Goal: Task Accomplishment & Management: Manage account settings

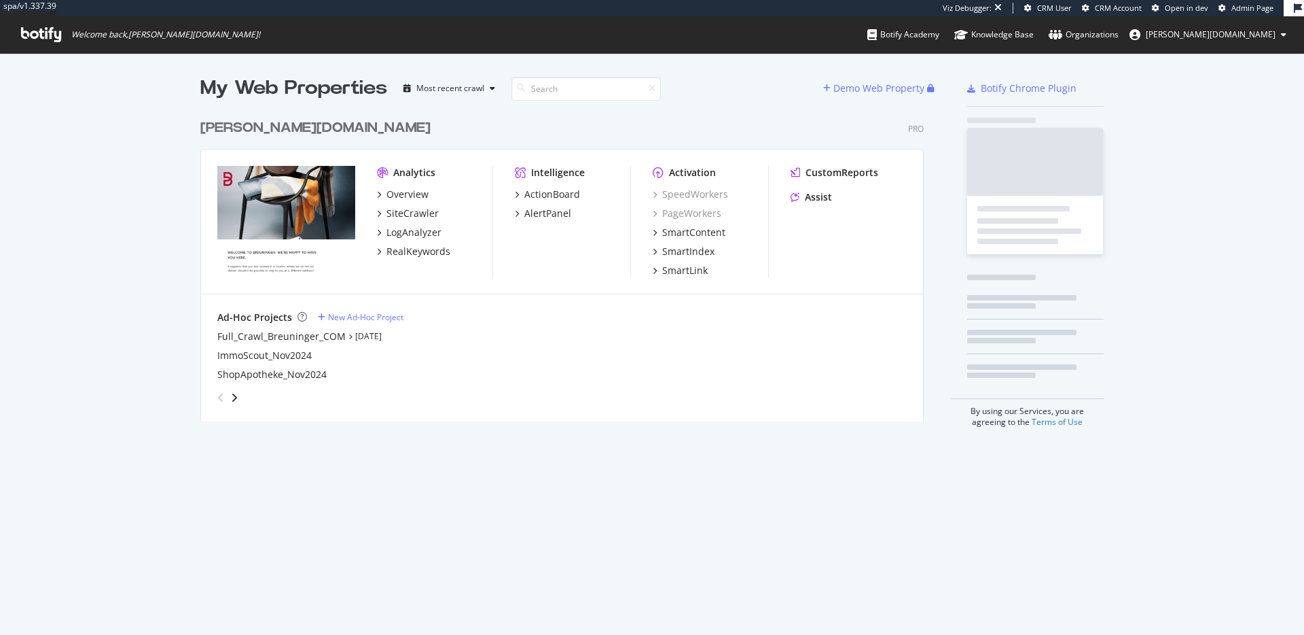
scroll to position [309, 724]
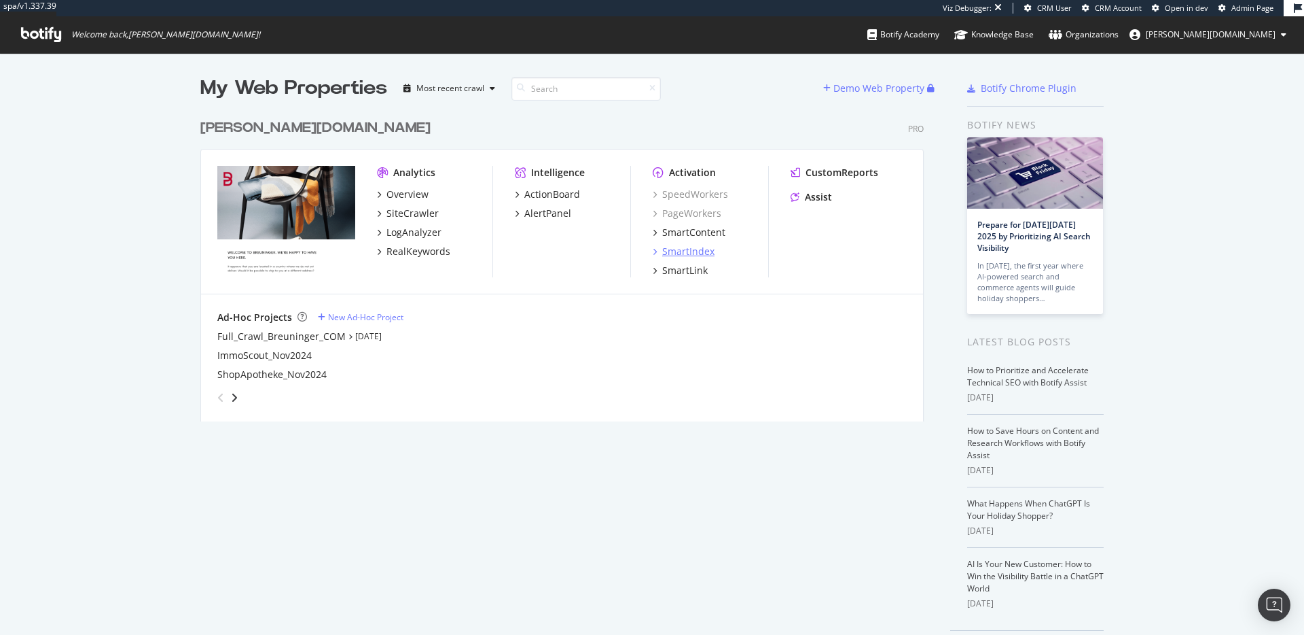
click at [690, 252] on div "SmartIndex" at bounding box center [688, 252] width 52 height 14
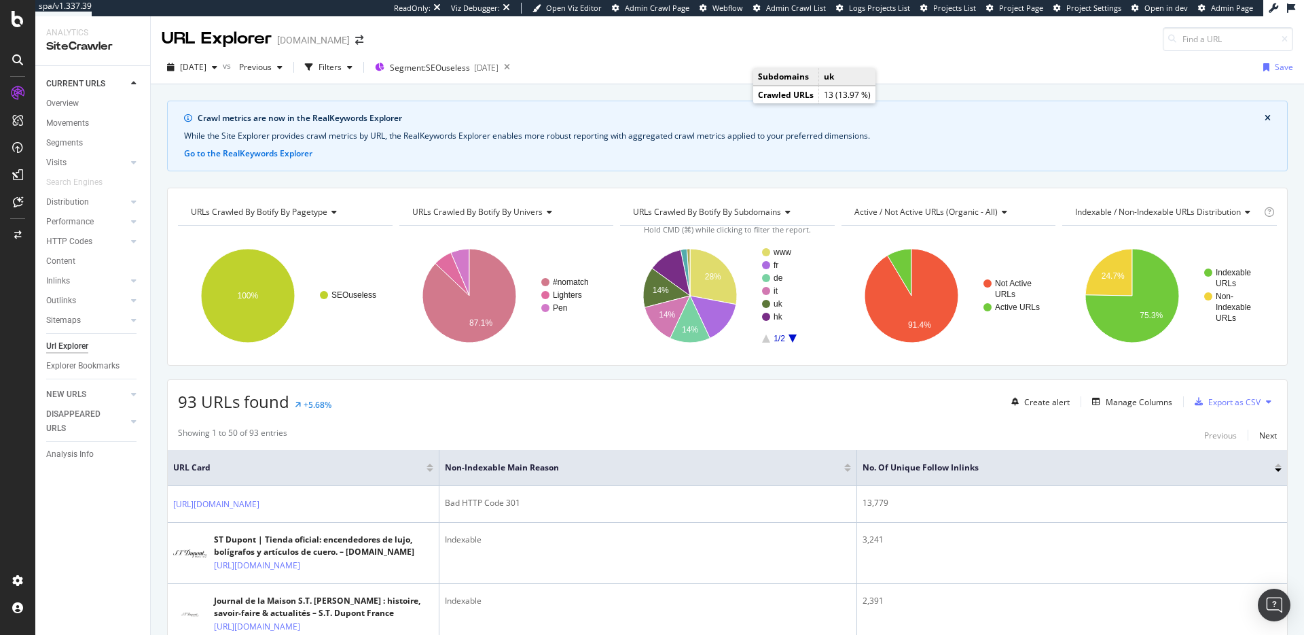
scroll to position [111, 0]
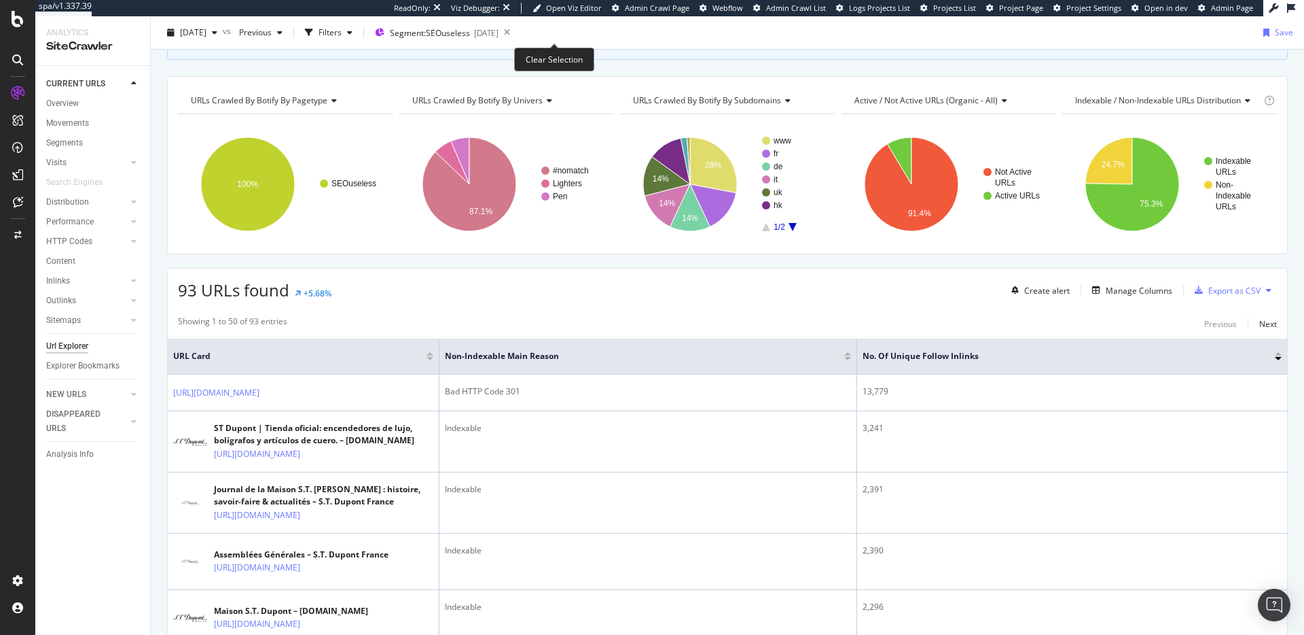
click at [516, 35] on icon at bounding box center [507, 32] width 17 height 19
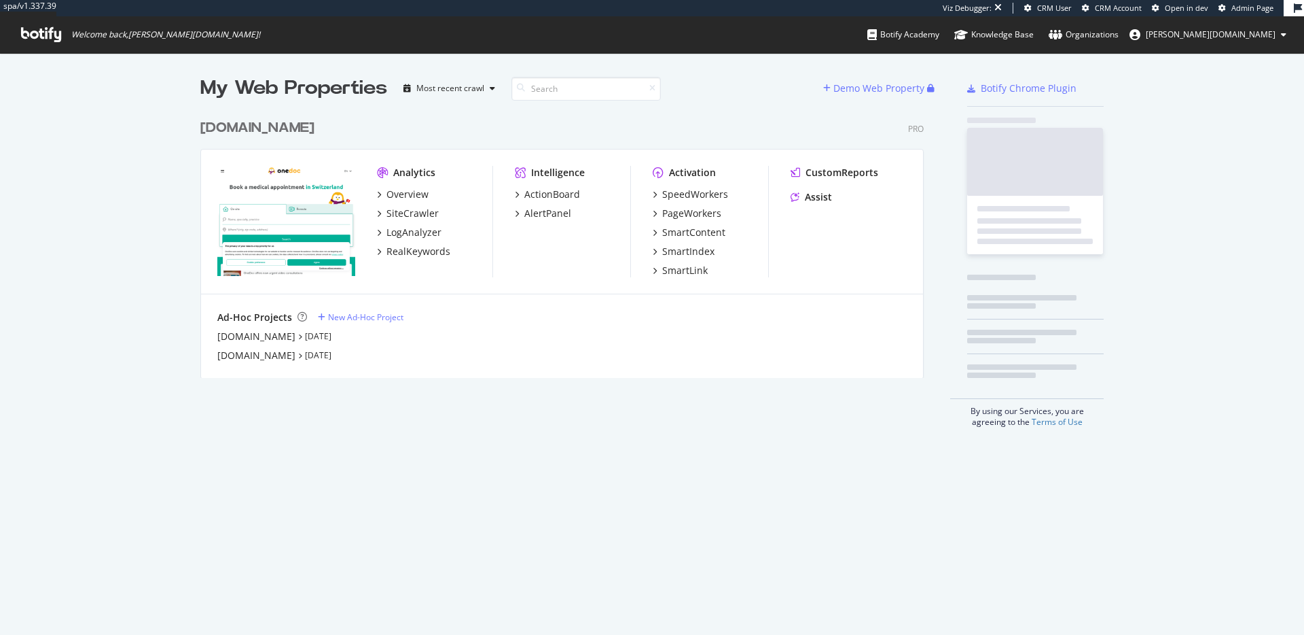
scroll to position [266, 724]
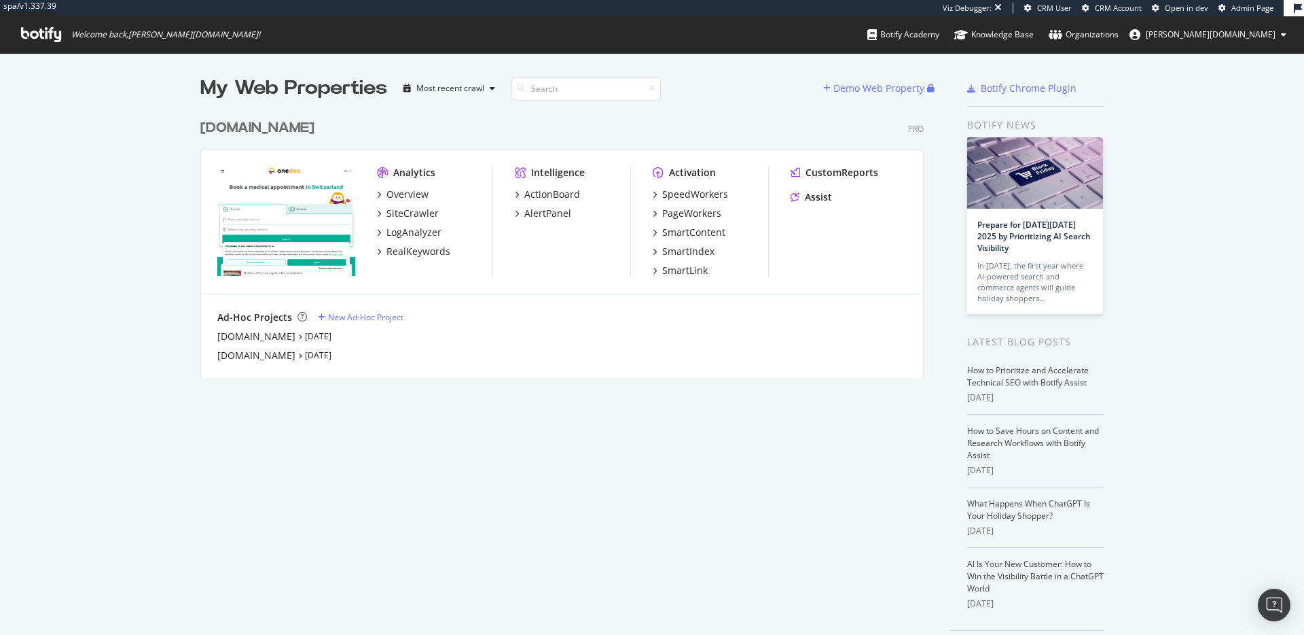
click at [448, 455] on div "My Web Properties Most recent crawl Demo Web Property onedoc.ch Pro Analytics O…" at bounding box center [575, 367] width 751 height 584
click at [691, 188] on div "SpeedWorkers" at bounding box center [695, 195] width 66 height 14
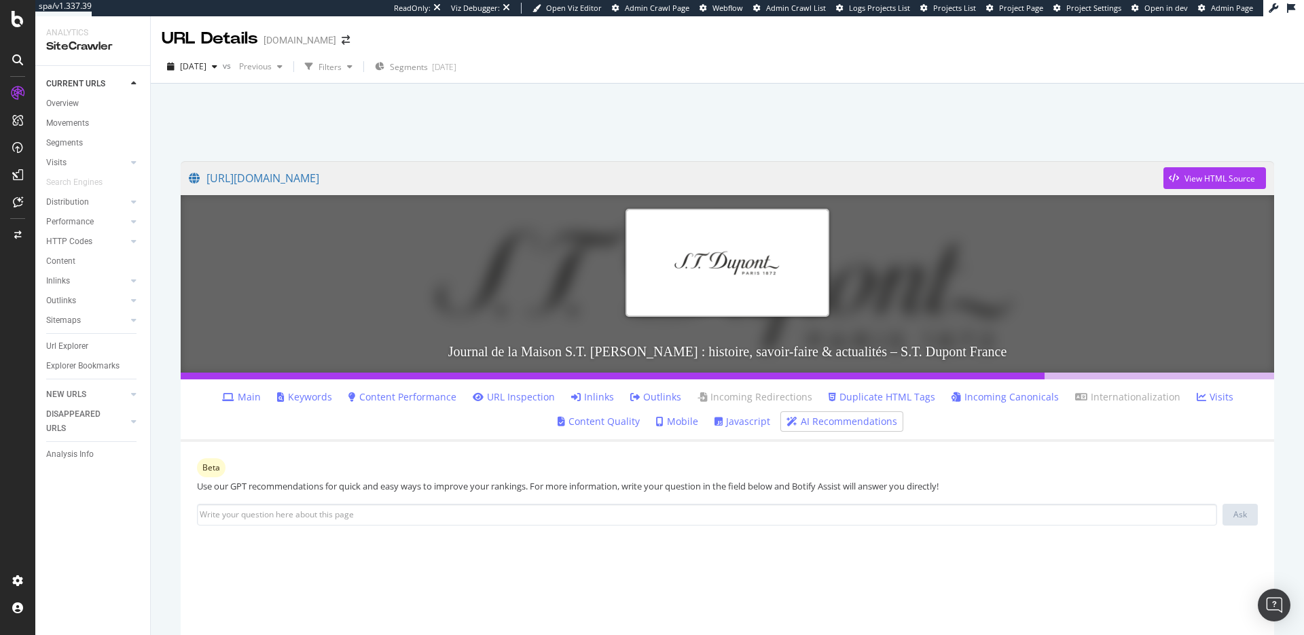
click at [591, 397] on link "Inlinks" at bounding box center [592, 397] width 43 height 14
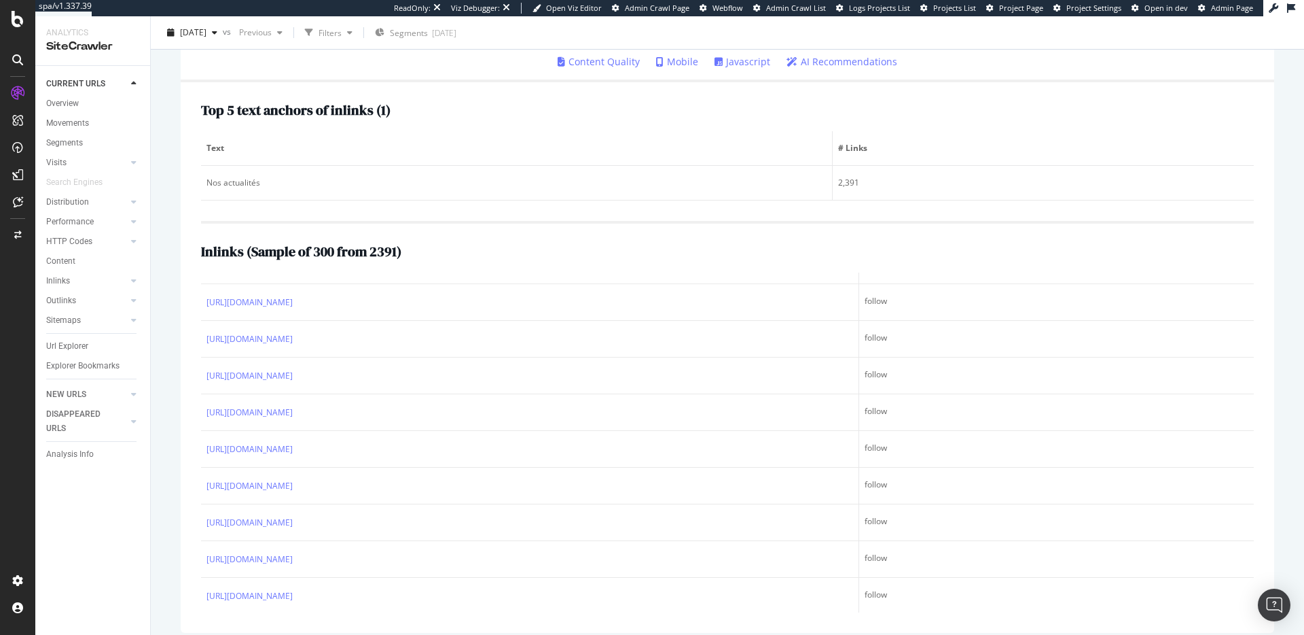
scroll to position [371, 0]
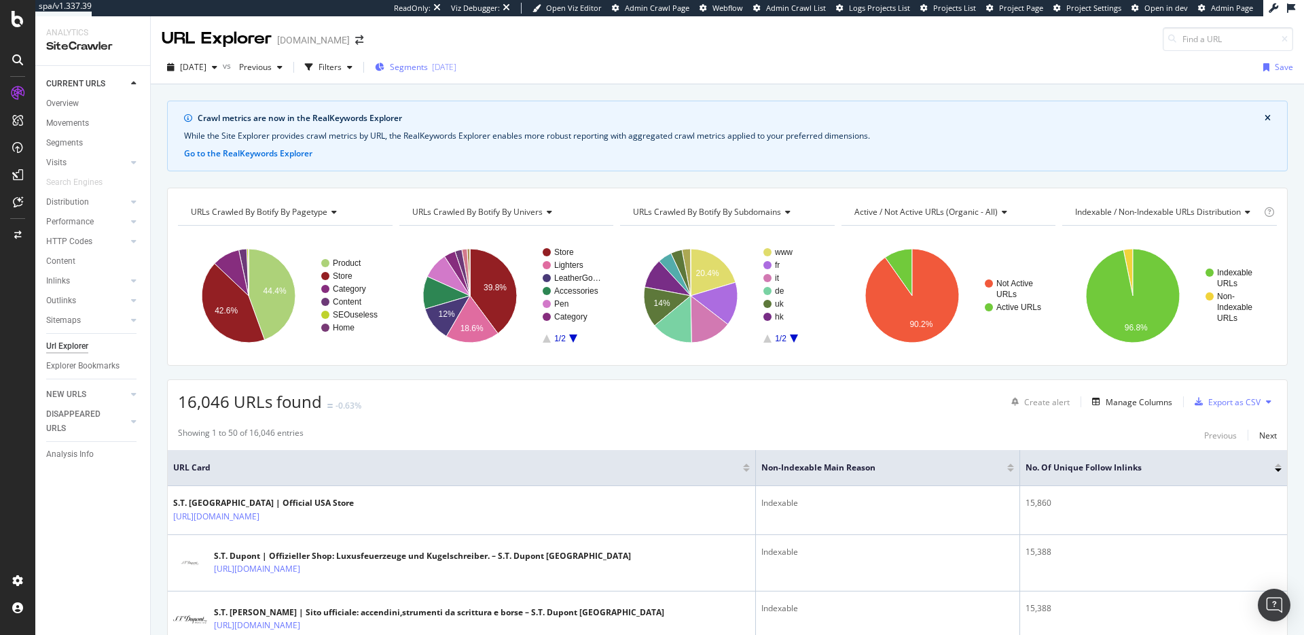
click at [428, 71] on span "Segments" at bounding box center [409, 67] width 38 height 12
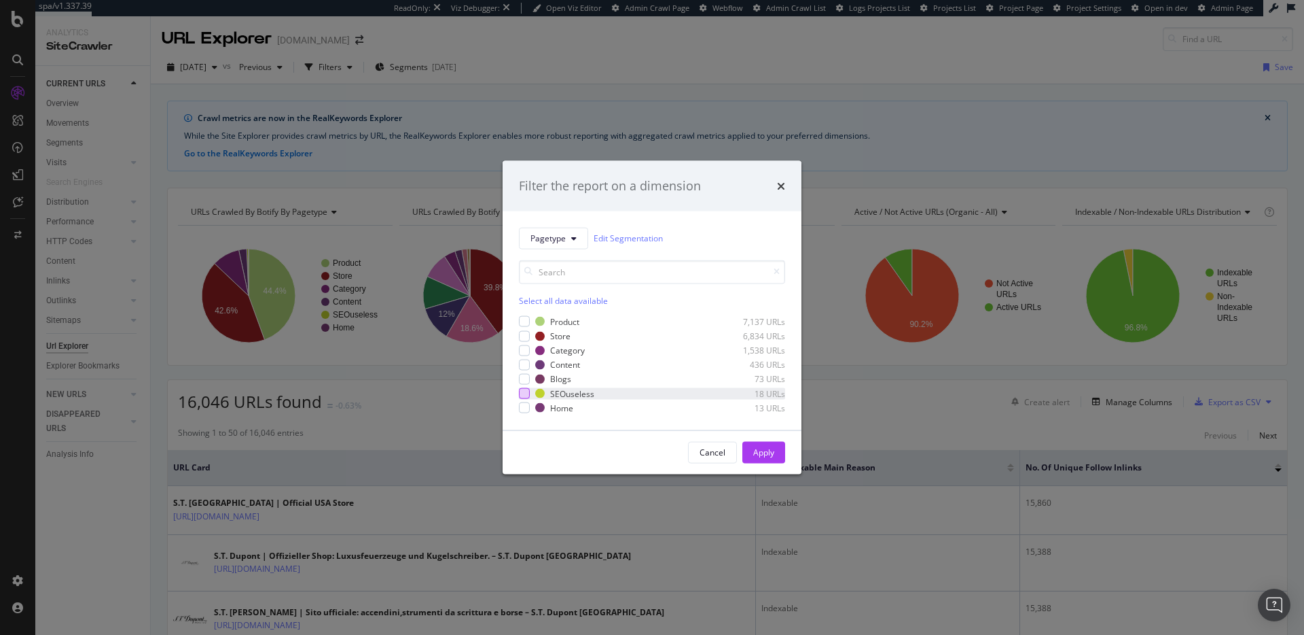
click at [521, 396] on div "modal" at bounding box center [524, 393] width 11 height 11
click at [768, 454] on div "Apply" at bounding box center [763, 452] width 21 height 12
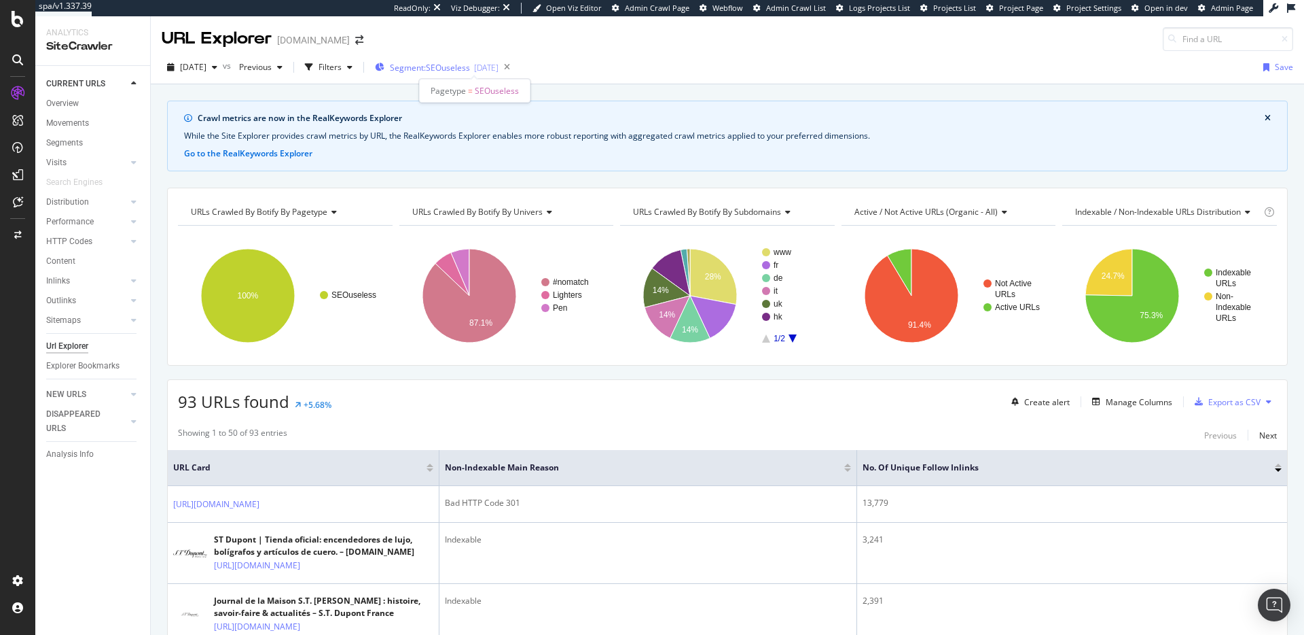
click at [470, 66] on span "Segment: SEOuseless" at bounding box center [430, 68] width 80 height 12
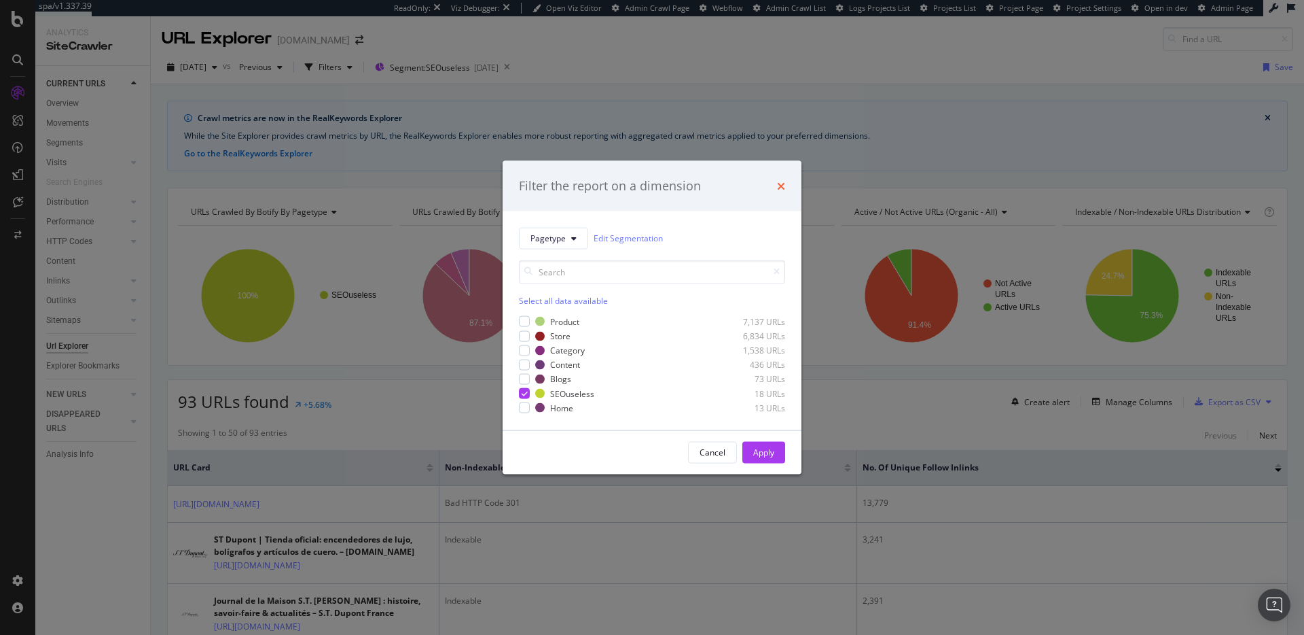
click at [785, 190] on icon "times" at bounding box center [781, 185] width 8 height 11
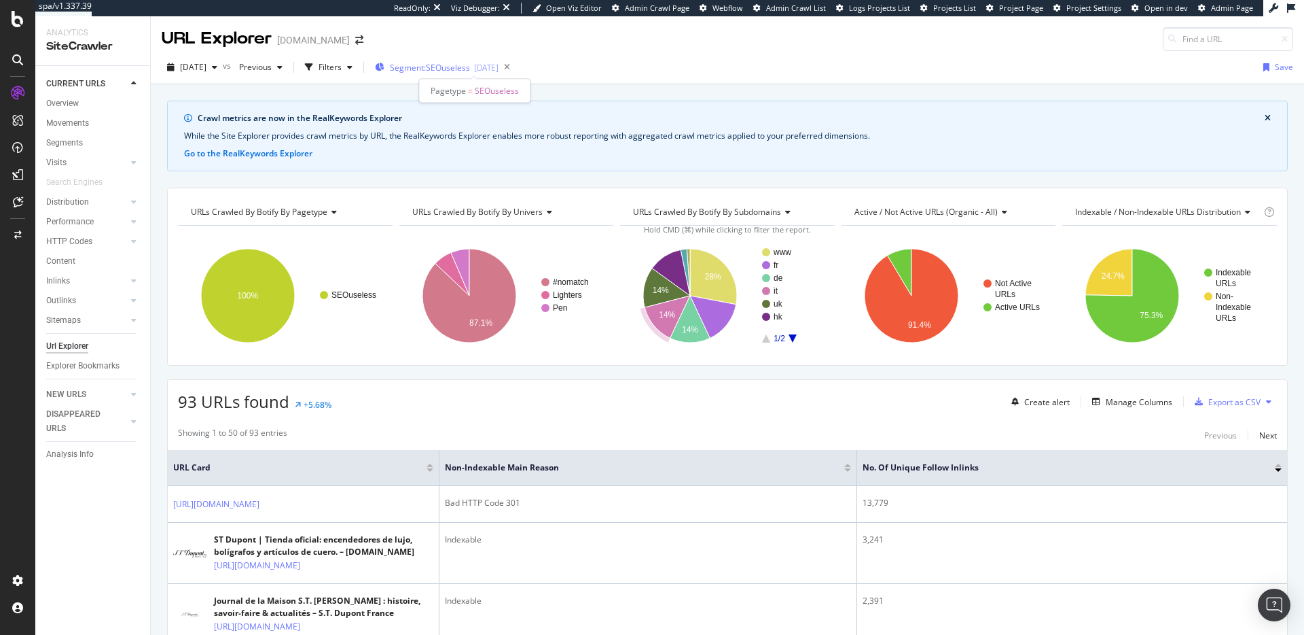
click at [469, 69] on span "Segment: SEOuseless" at bounding box center [430, 68] width 80 height 12
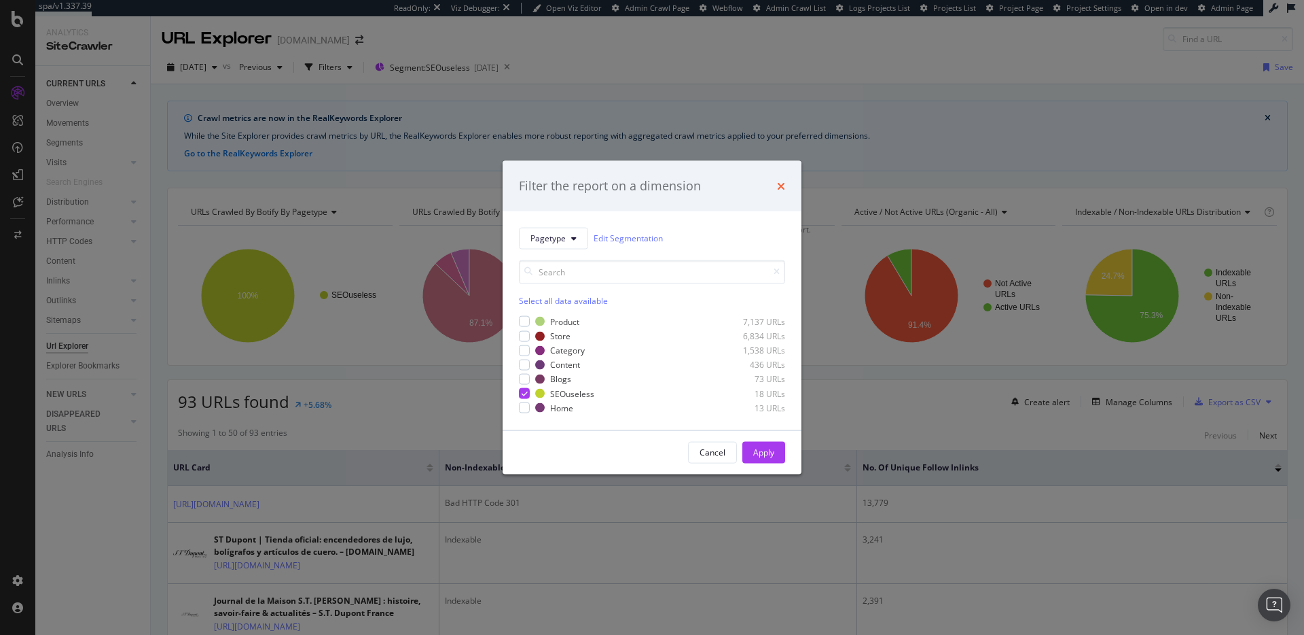
click at [782, 185] on icon "times" at bounding box center [781, 185] width 8 height 11
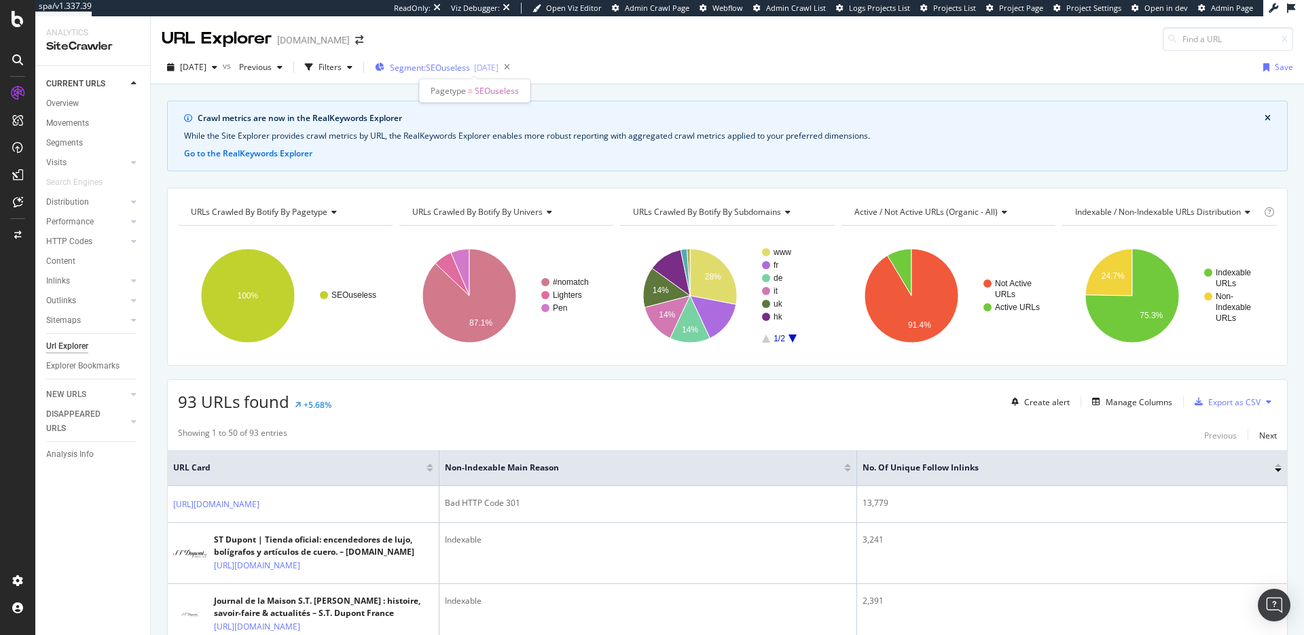
click at [499, 64] on div "[DATE]" at bounding box center [486, 68] width 24 height 12
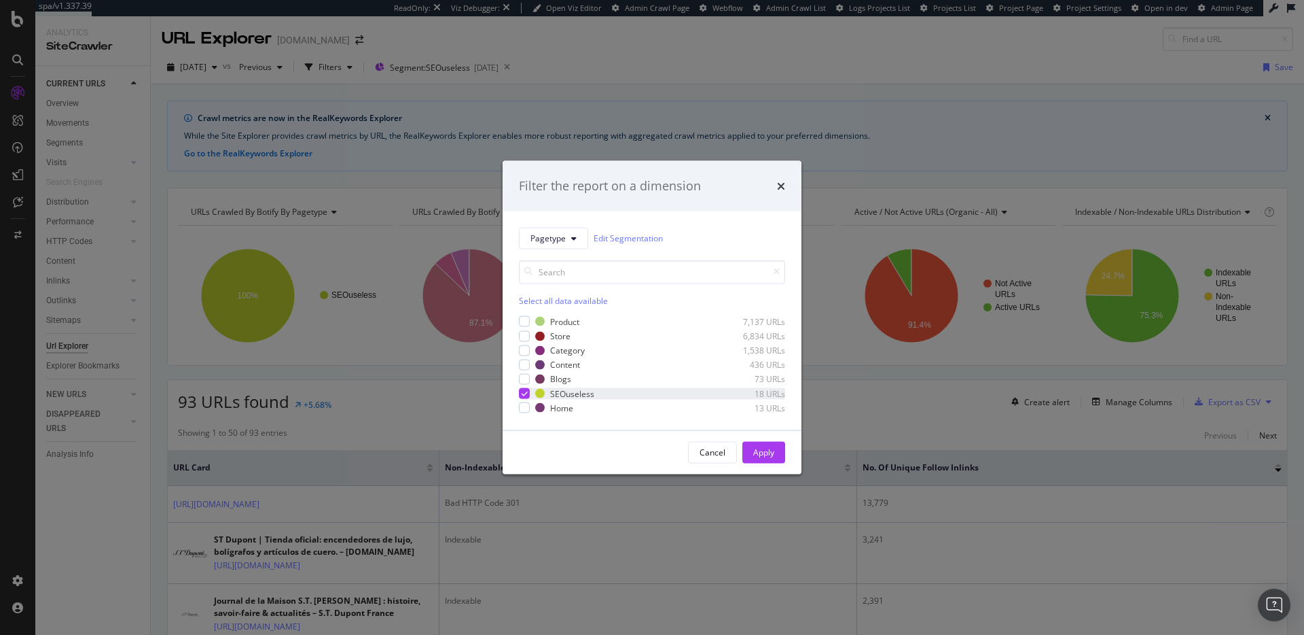
click at [529, 391] on div "modal" at bounding box center [524, 393] width 11 height 11
click at [527, 381] on div "modal" at bounding box center [524, 379] width 11 height 11
click at [768, 460] on div "Apply" at bounding box center [763, 452] width 21 height 20
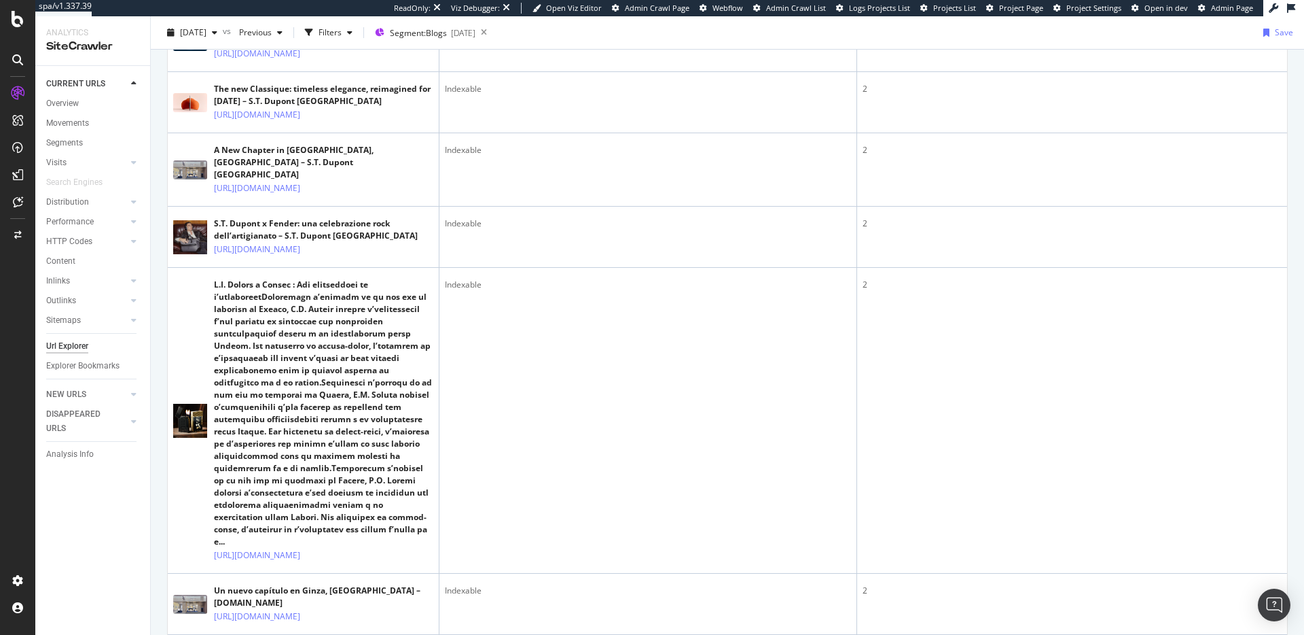
scroll to position [1448, 0]
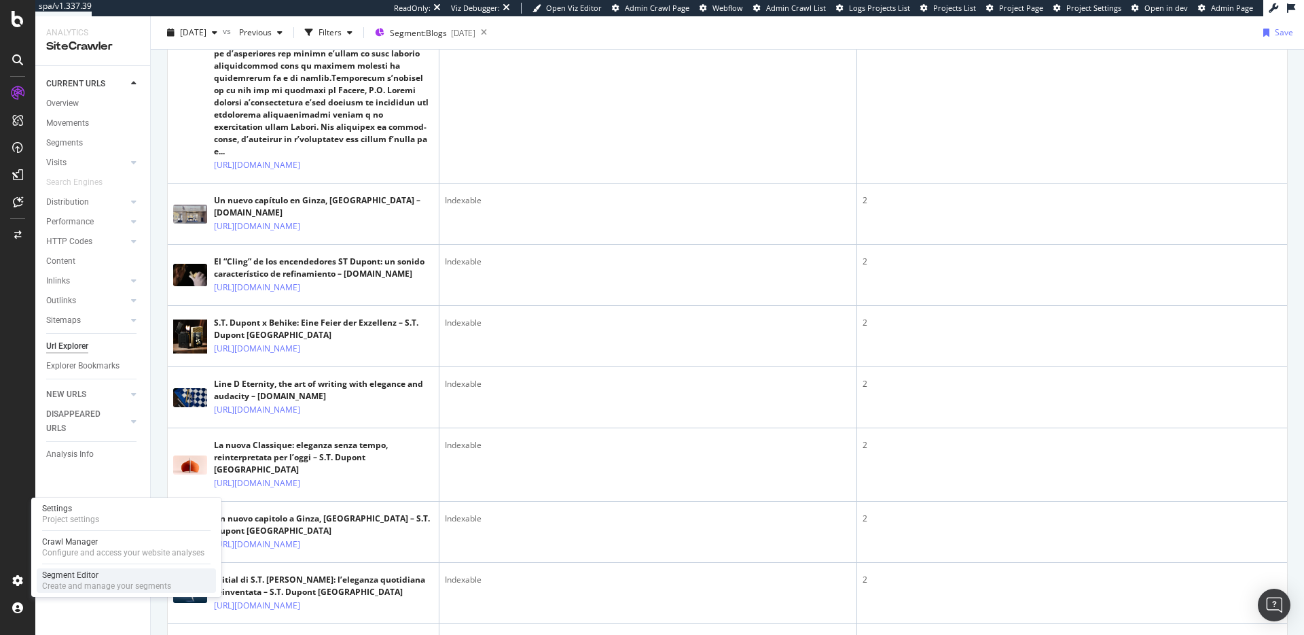
click at [57, 578] on div "Segment Editor" at bounding box center [106, 574] width 129 height 11
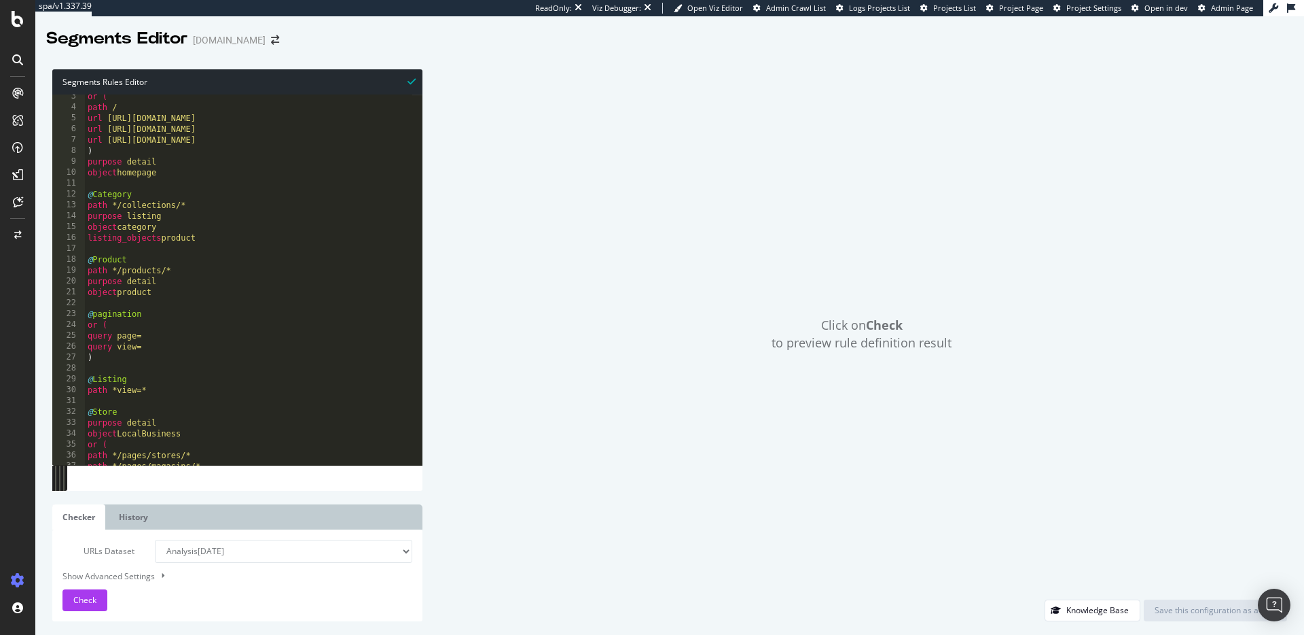
scroll to position [243, 0]
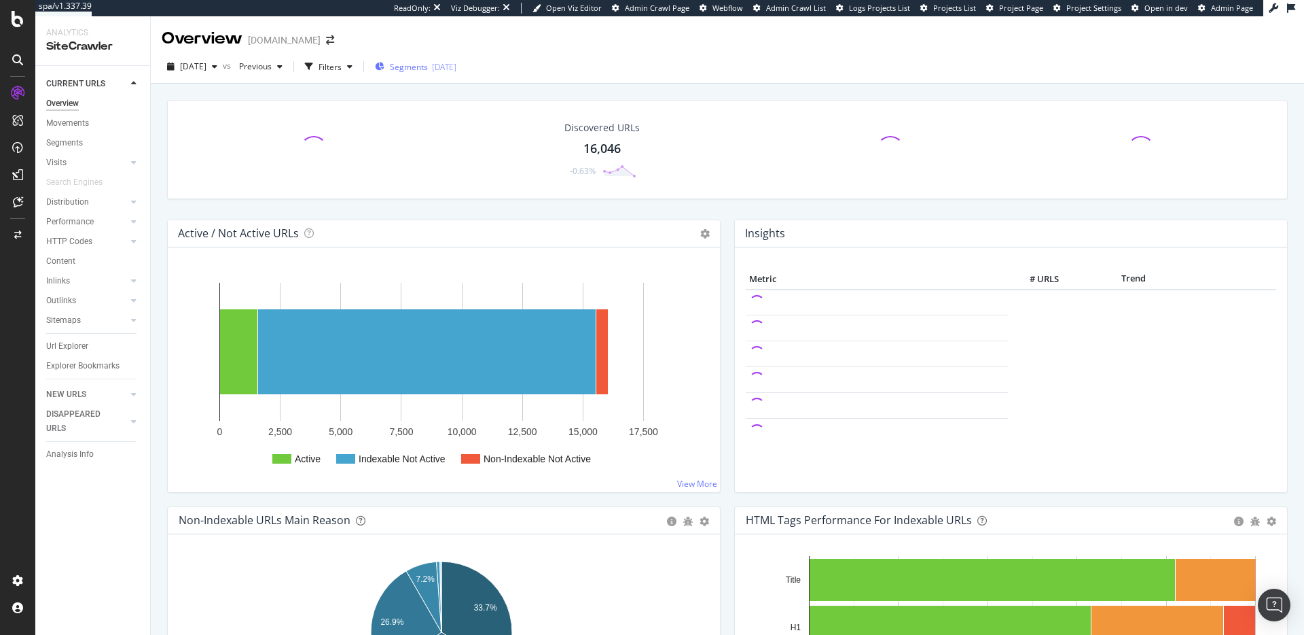
click at [428, 66] on span "Segments" at bounding box center [409, 67] width 38 height 12
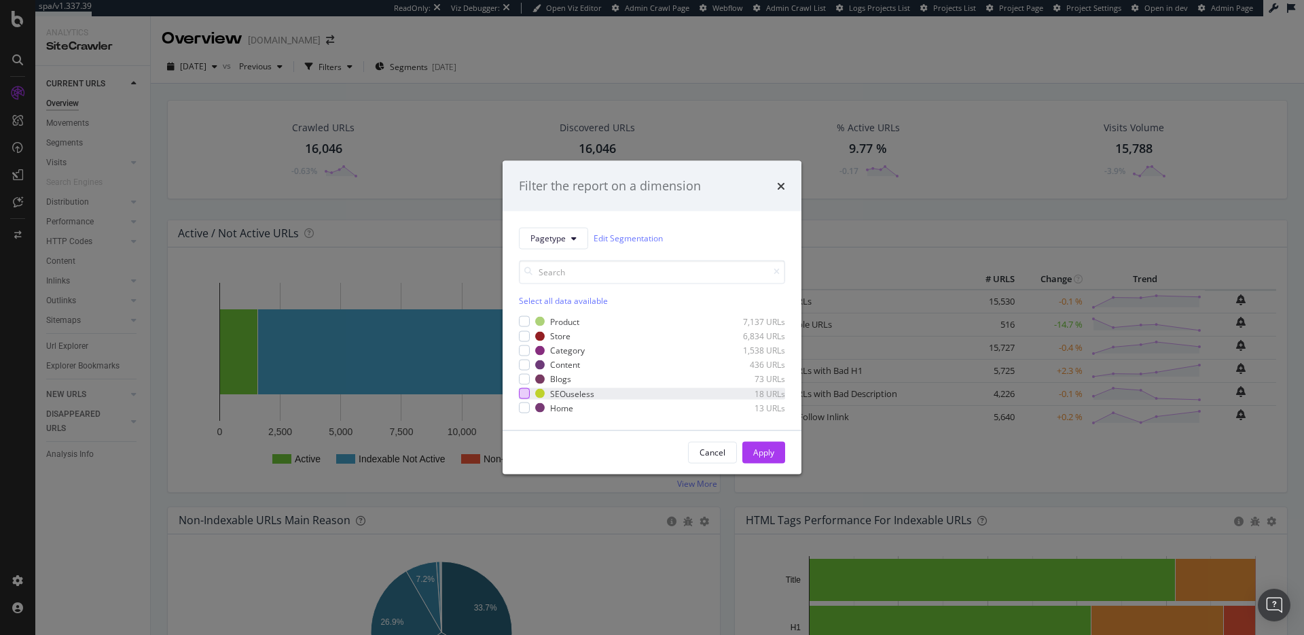
click at [528, 394] on div "modal" at bounding box center [524, 393] width 11 height 11
click at [779, 454] on button "Apply" at bounding box center [764, 452] width 43 height 22
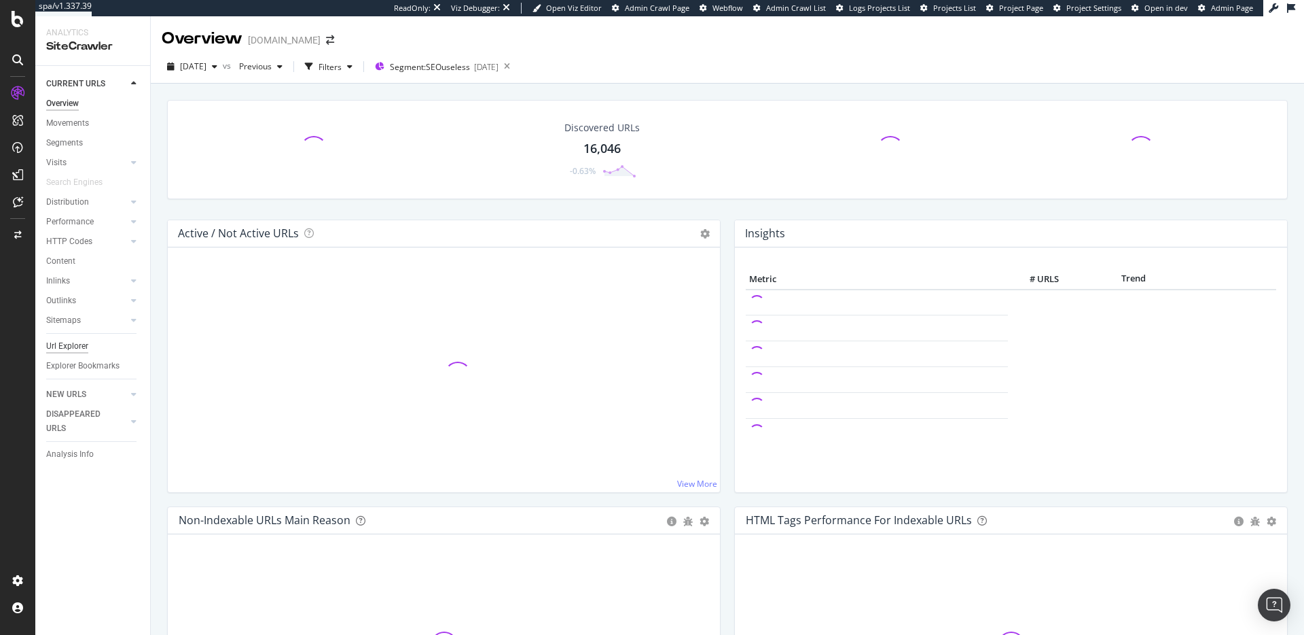
click at [83, 346] on div "Url Explorer" at bounding box center [67, 346] width 42 height 14
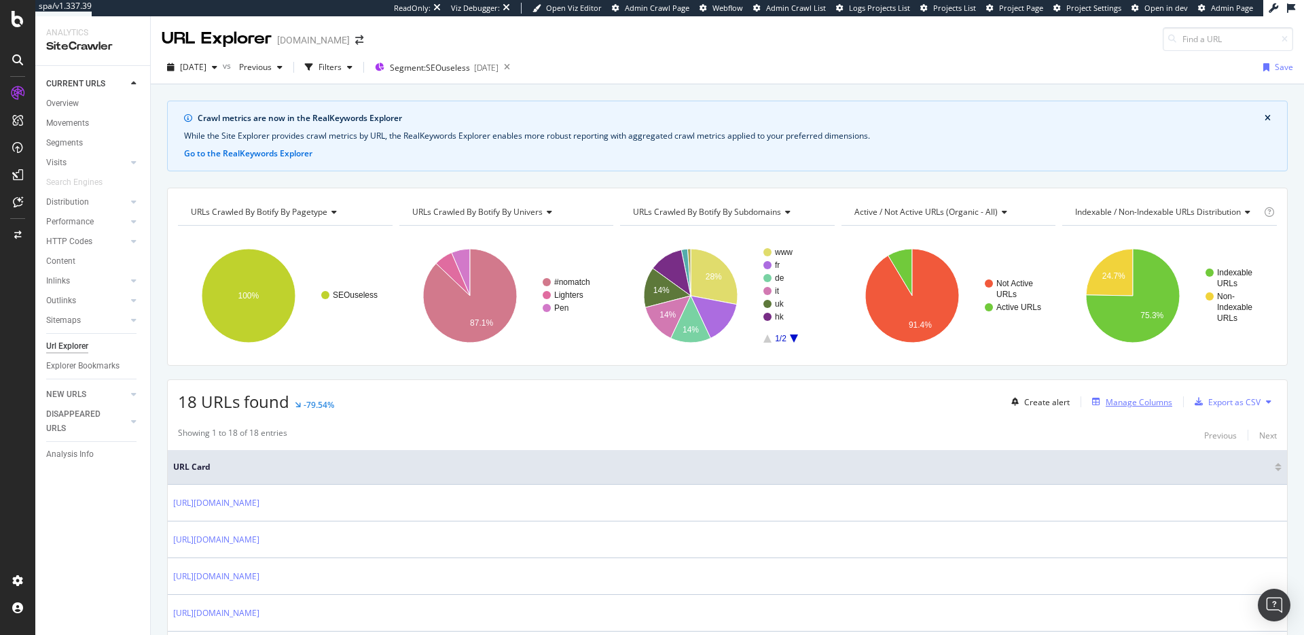
click at [1103, 395] on div "Manage Columns" at bounding box center [1130, 401] width 86 height 15
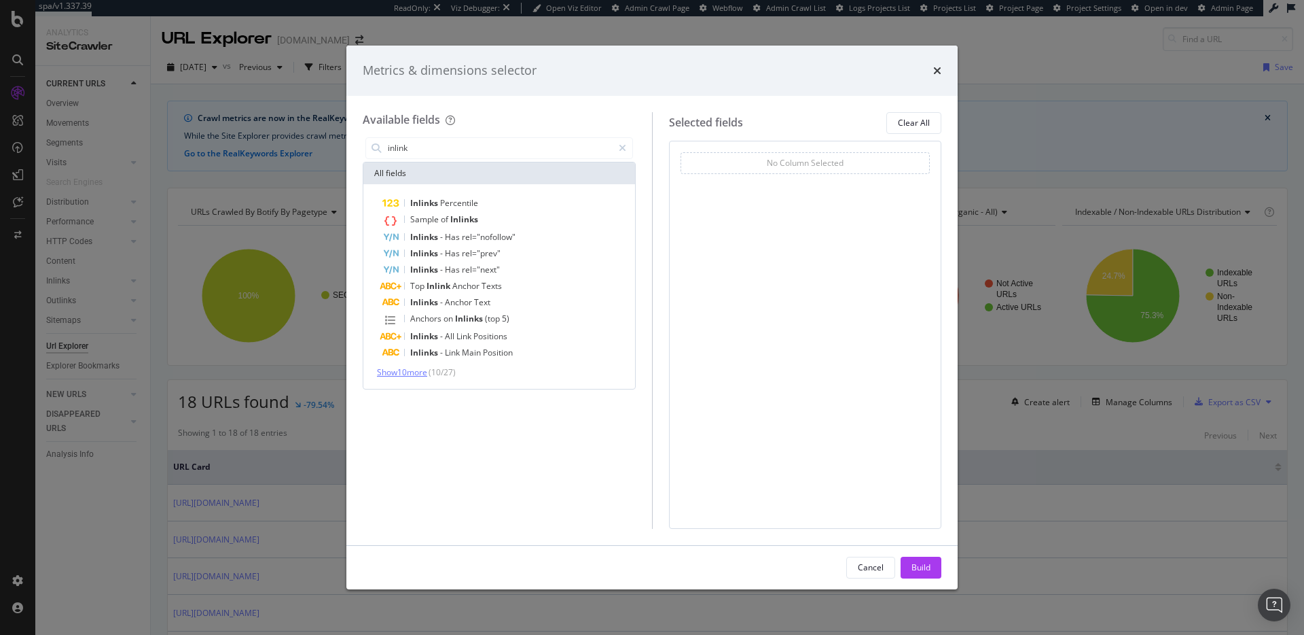
type input "inlink"
click at [413, 370] on span "Show 10 more" at bounding box center [402, 372] width 50 height 12
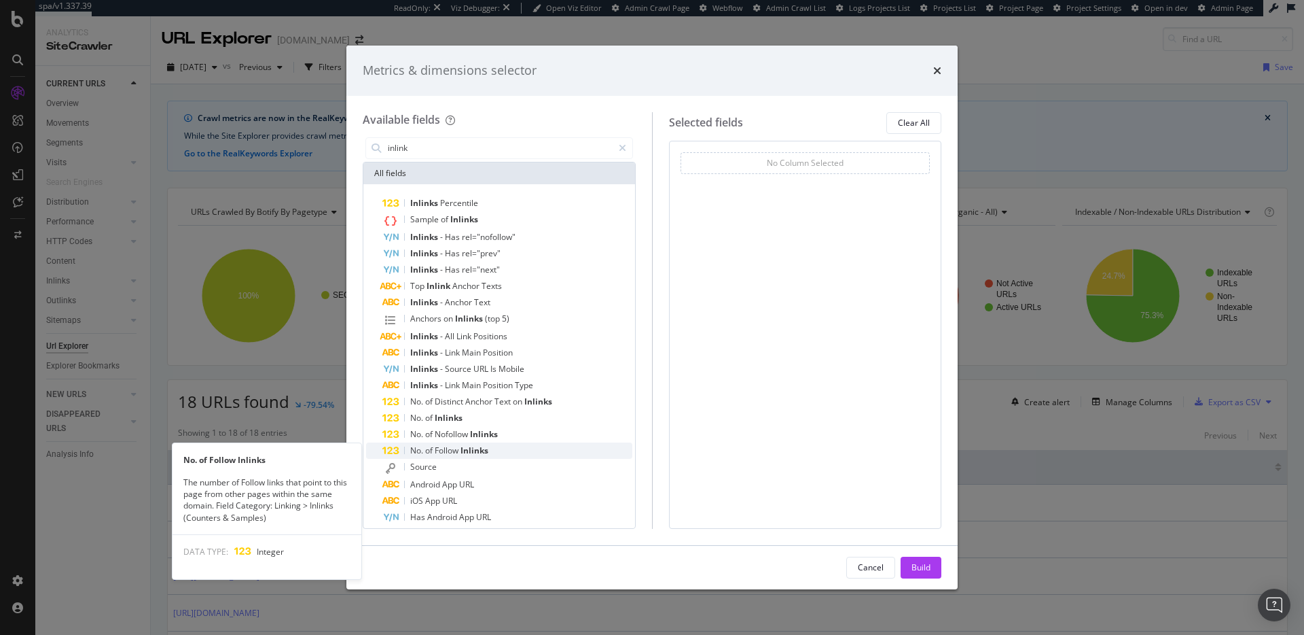
click at [459, 452] on span "Follow" at bounding box center [448, 450] width 26 height 12
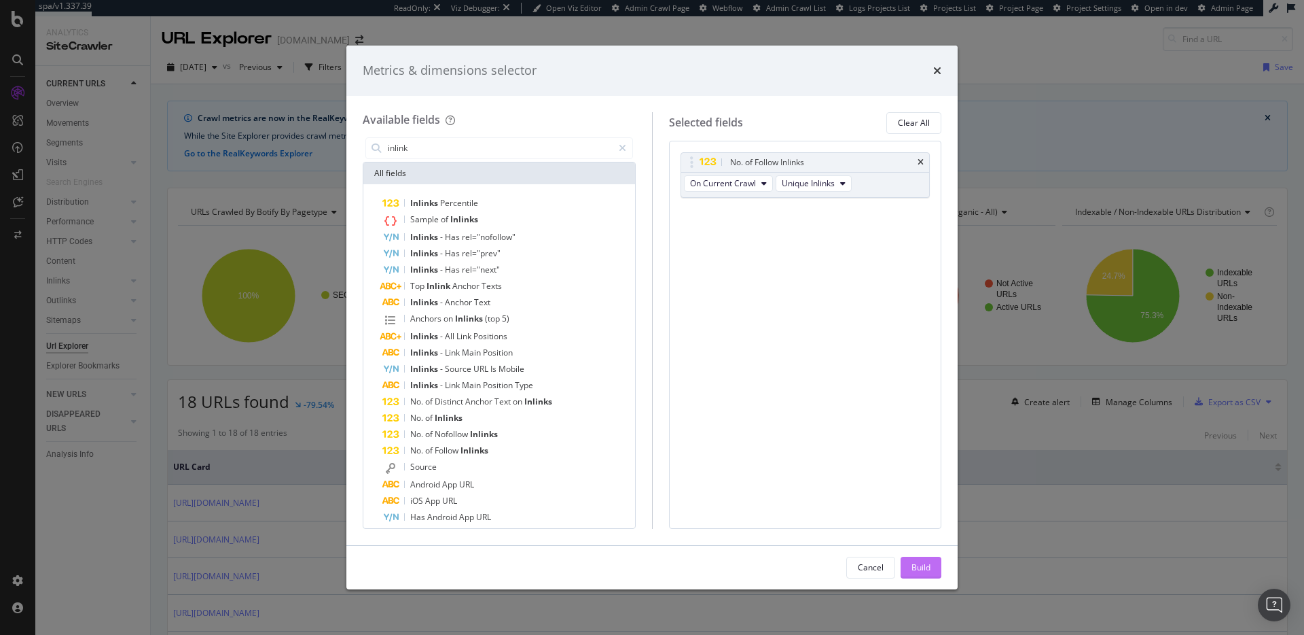
click at [923, 569] on div "Build" at bounding box center [921, 567] width 19 height 12
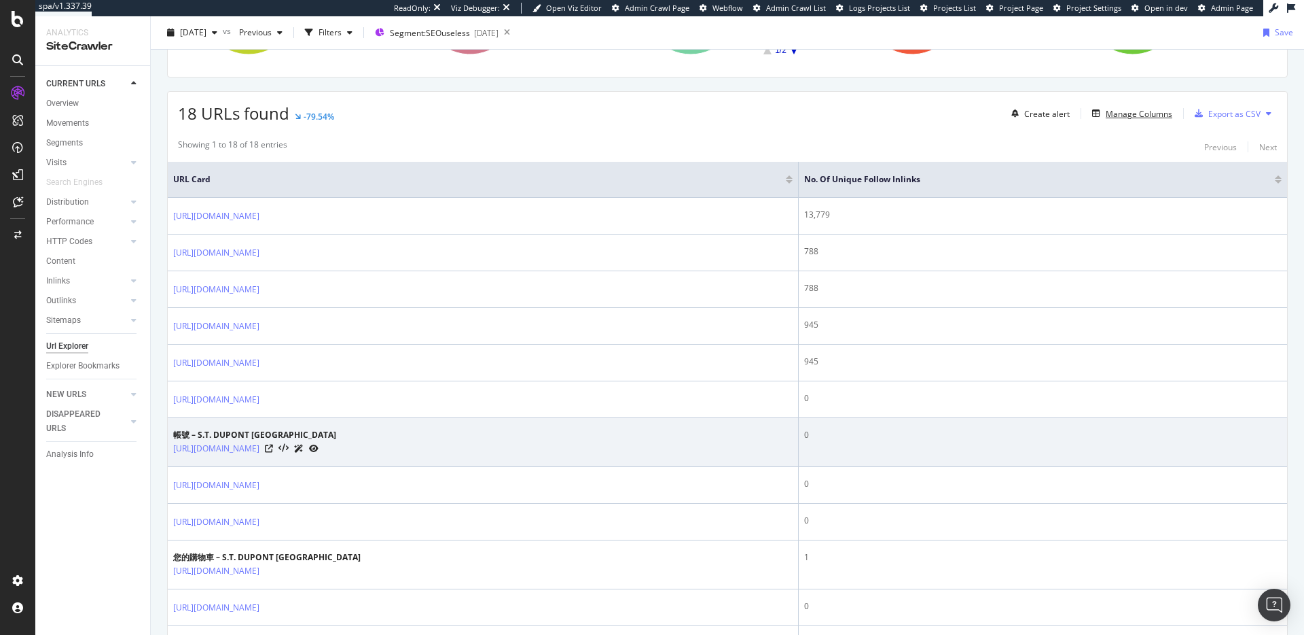
scroll to position [301, 0]
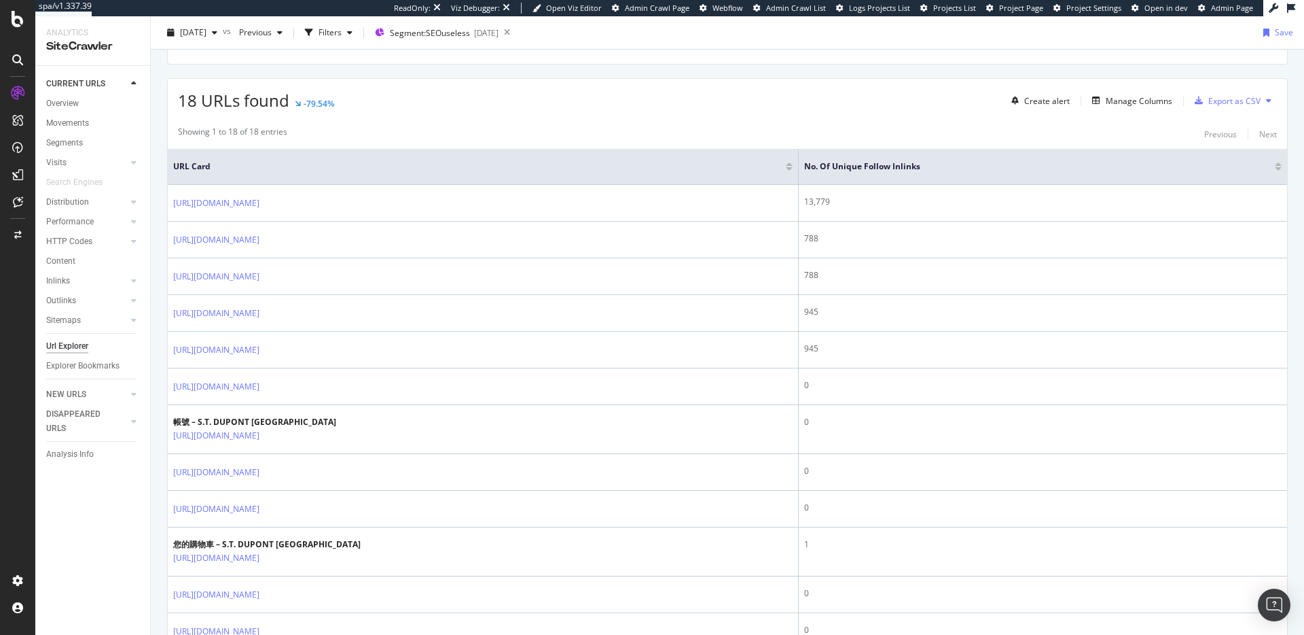
click at [1275, 169] on div at bounding box center [1278, 168] width 7 height 3
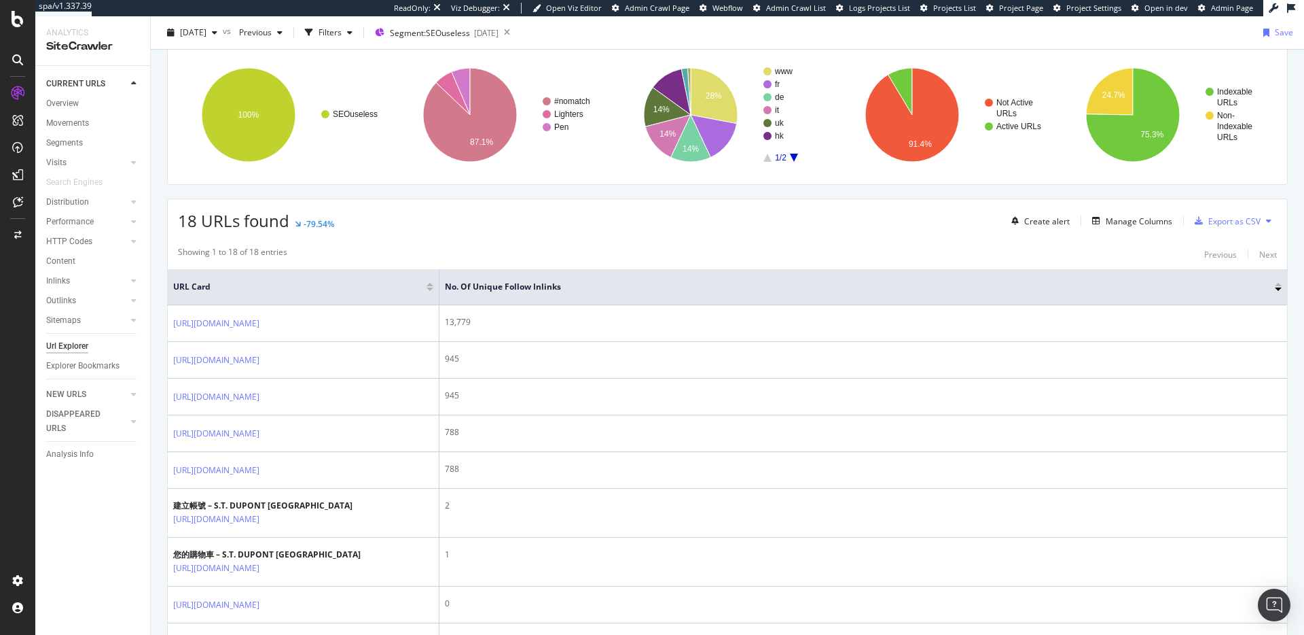
scroll to position [185, 0]
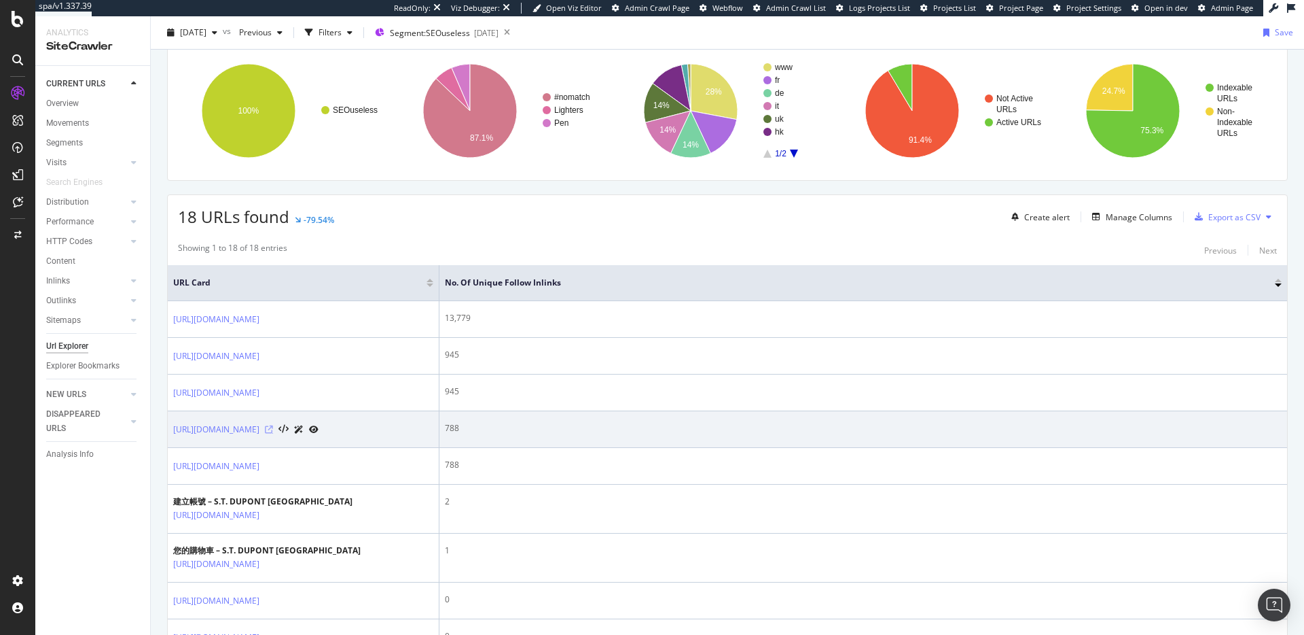
click at [273, 431] on icon at bounding box center [269, 429] width 8 height 8
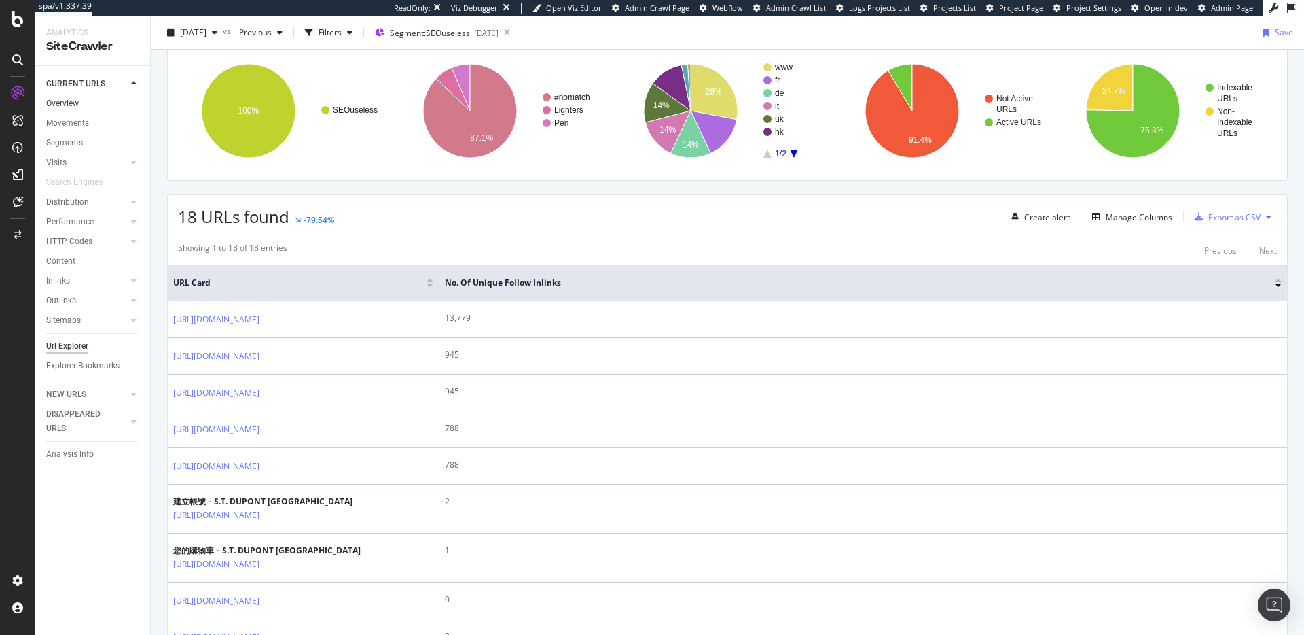
click at [79, 107] on link "Overview" at bounding box center [93, 103] width 94 height 14
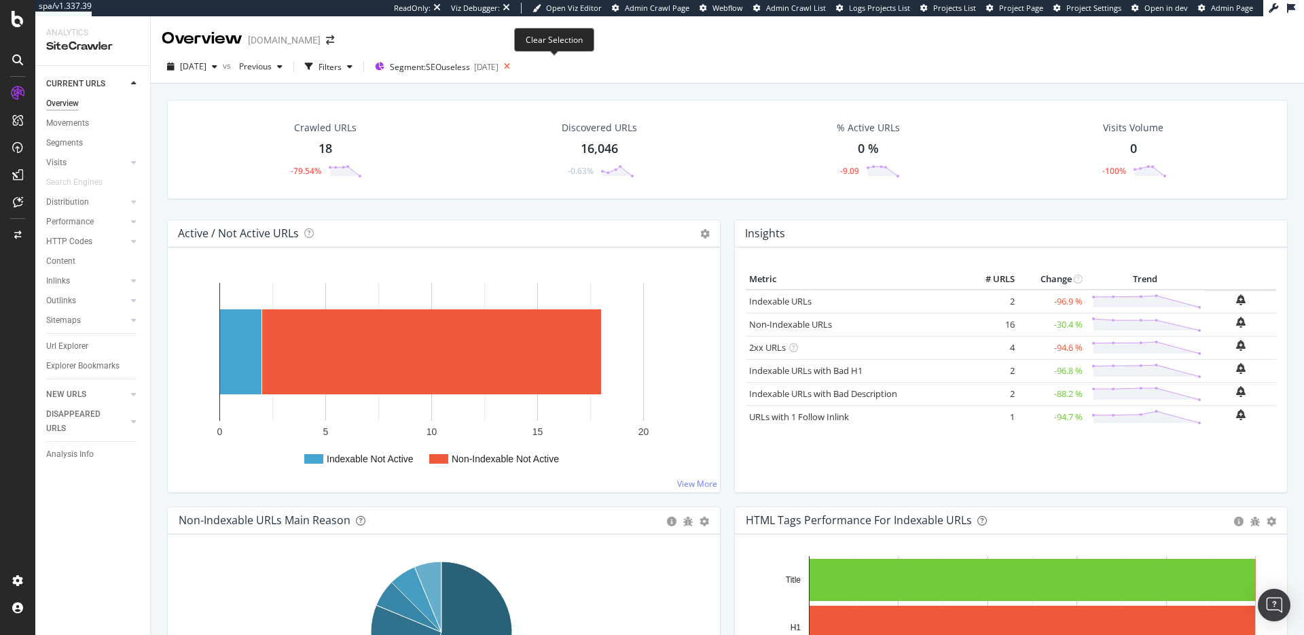
click at [516, 69] on icon at bounding box center [507, 66] width 17 height 19
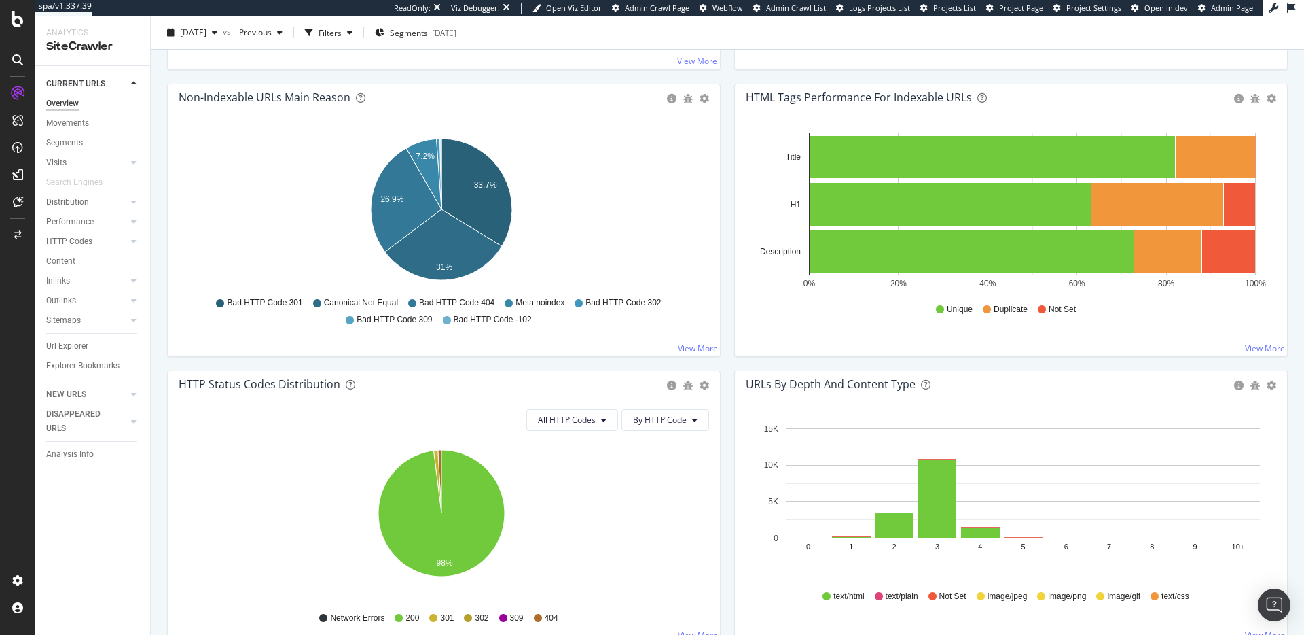
scroll to position [460, 0]
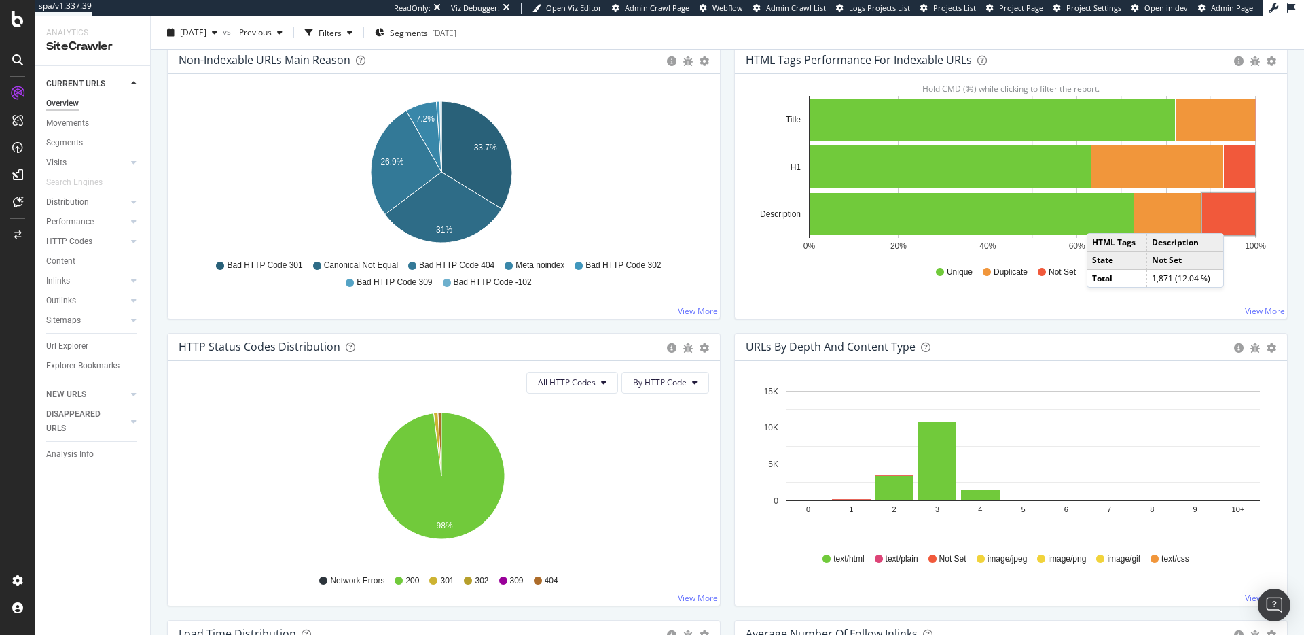
click at [1228, 219] on rect "A chart." at bounding box center [1228, 214] width 53 height 42
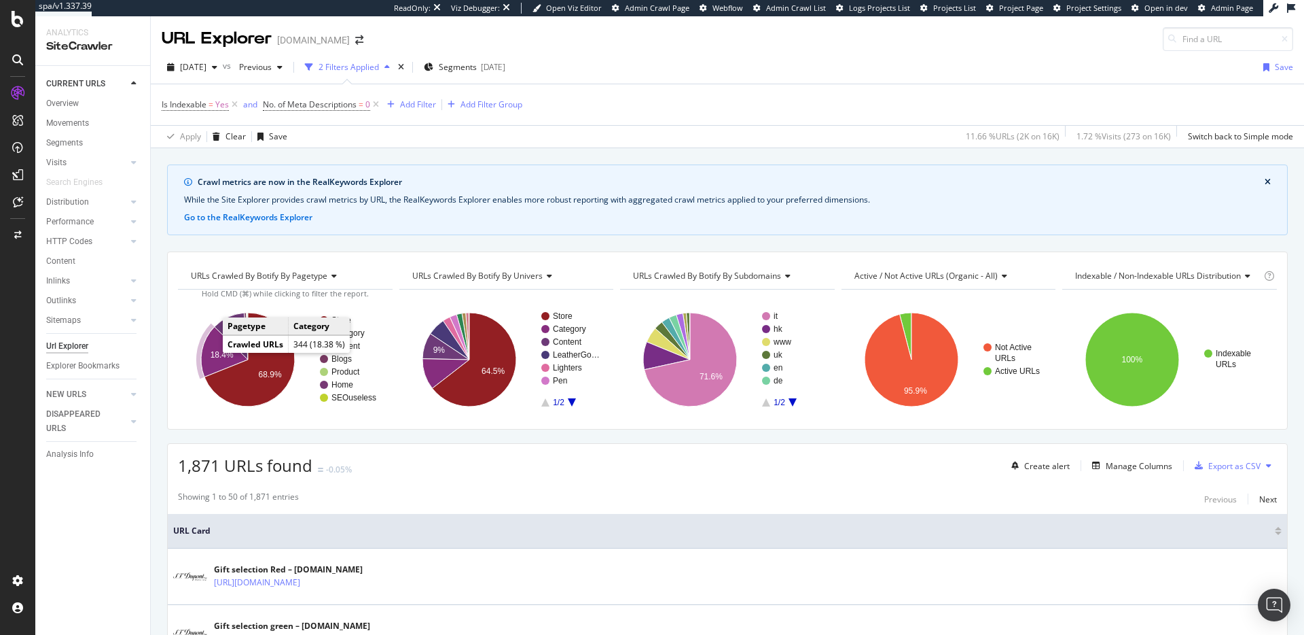
click at [219, 351] on text "18.4%" at bounding box center [222, 355] width 23 height 10
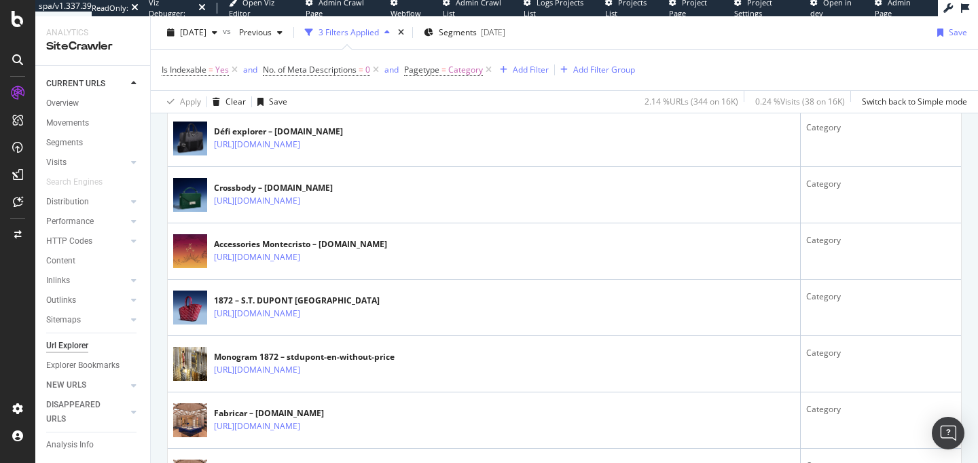
scroll to position [839, 0]
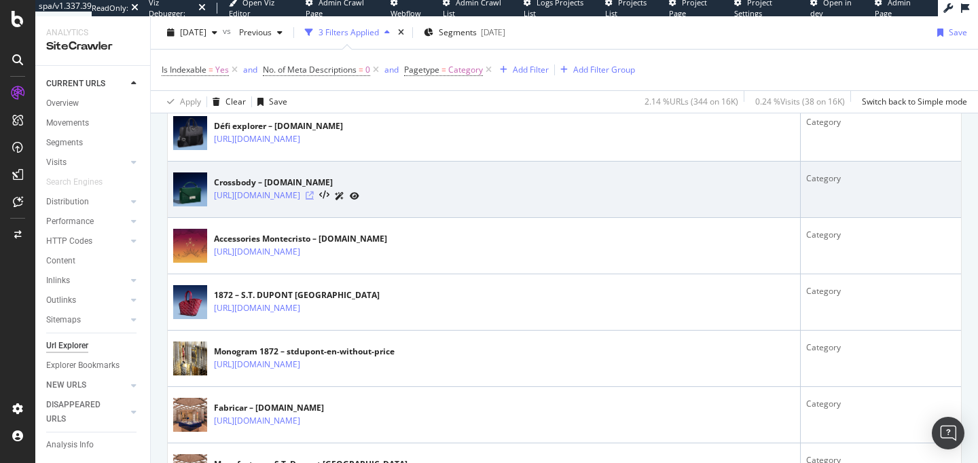
click at [314, 195] on icon at bounding box center [310, 196] width 8 height 8
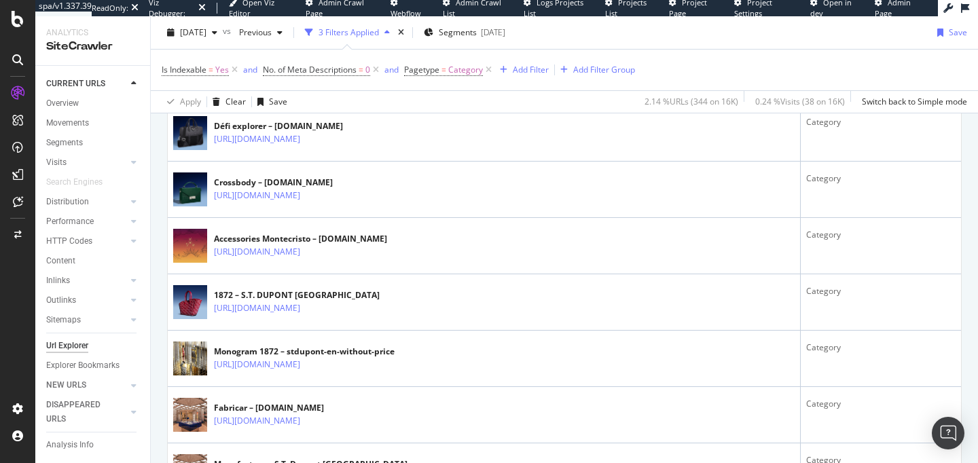
click at [520, 95] on div "Apply Clear Save 2.14 % URLs ( 344 on 16K ) 0.24 % Visits ( 38 on 16K ) Switch …" at bounding box center [564, 101] width 827 height 22
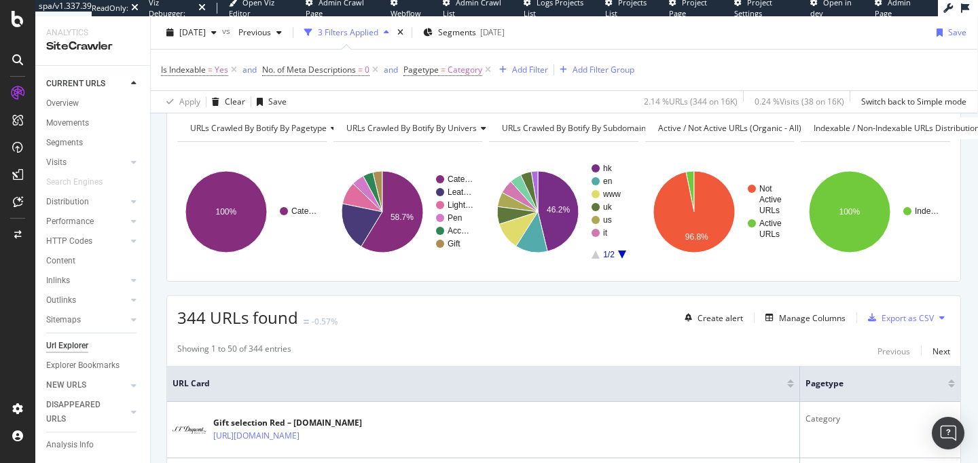
scroll to position [0, 1]
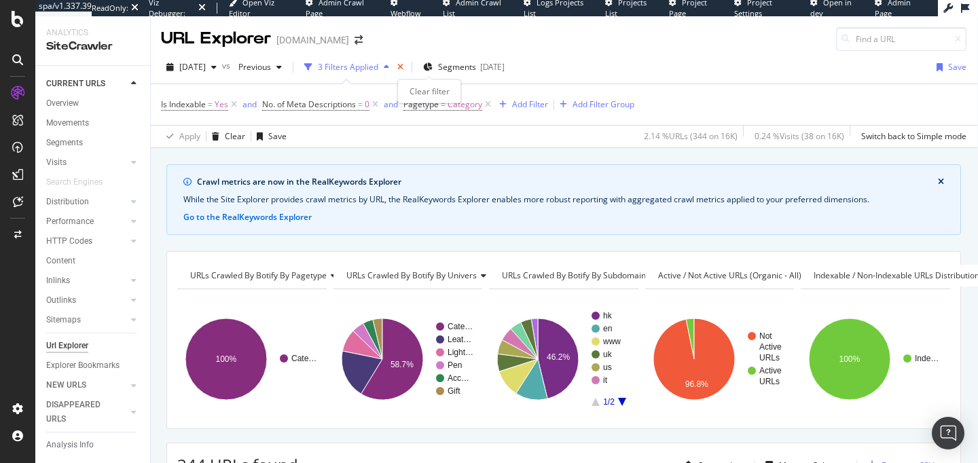
click at [404, 69] on icon "times" at bounding box center [400, 67] width 6 height 8
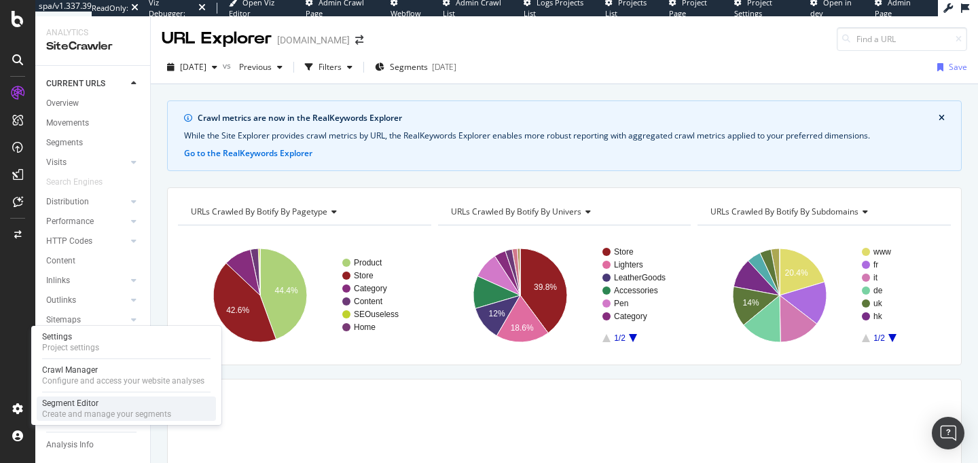
click at [73, 414] on div "Create and manage your segments" at bounding box center [106, 414] width 129 height 11
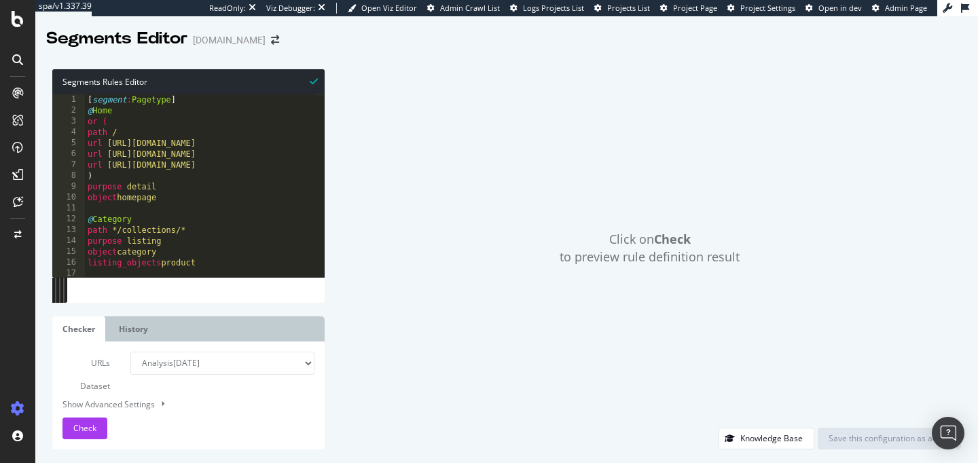
click at [262, 222] on div "[ segment : Pagetype ] @ Home or ( path / url https://hk.st-dupont.com/zh url h…" at bounding box center [200, 196] width 230 height 204
drag, startPoint x: 247, startPoint y: 153, endPoint x: 84, endPoint y: 158, distance: 163.1
click at [84, 158] on div "@Category 1 2 3 4 5 6 7 8 9 10 11 12 13 14 15 16 17 18 [ segment : Pagetype ] @…" at bounding box center [188, 185] width 272 height 183
click at [256, 169] on div "[ segment : Pagetype ] @ Home or ( path / url https://hk.st-dupont.com/zh url h…" at bounding box center [200, 196] width 230 height 204
type textarea "url https://hk.st-dupont.com/zh/"
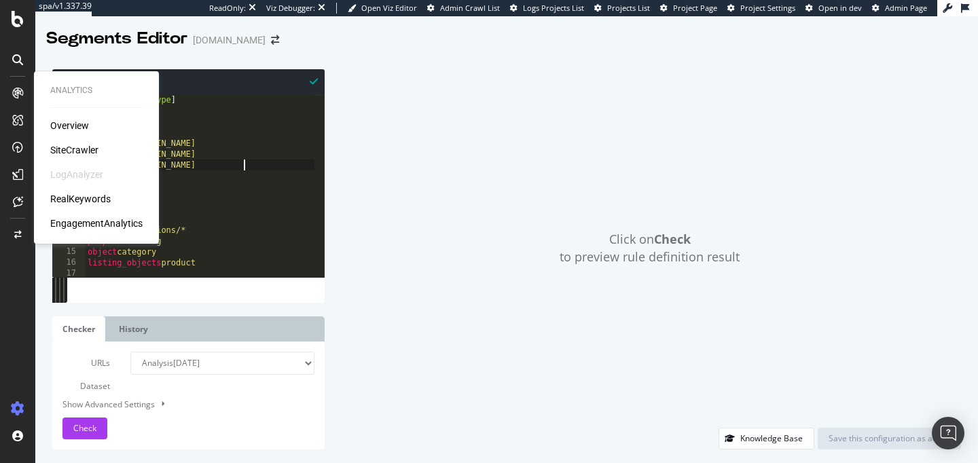
click at [70, 154] on div "SiteCrawler" at bounding box center [74, 150] width 48 height 14
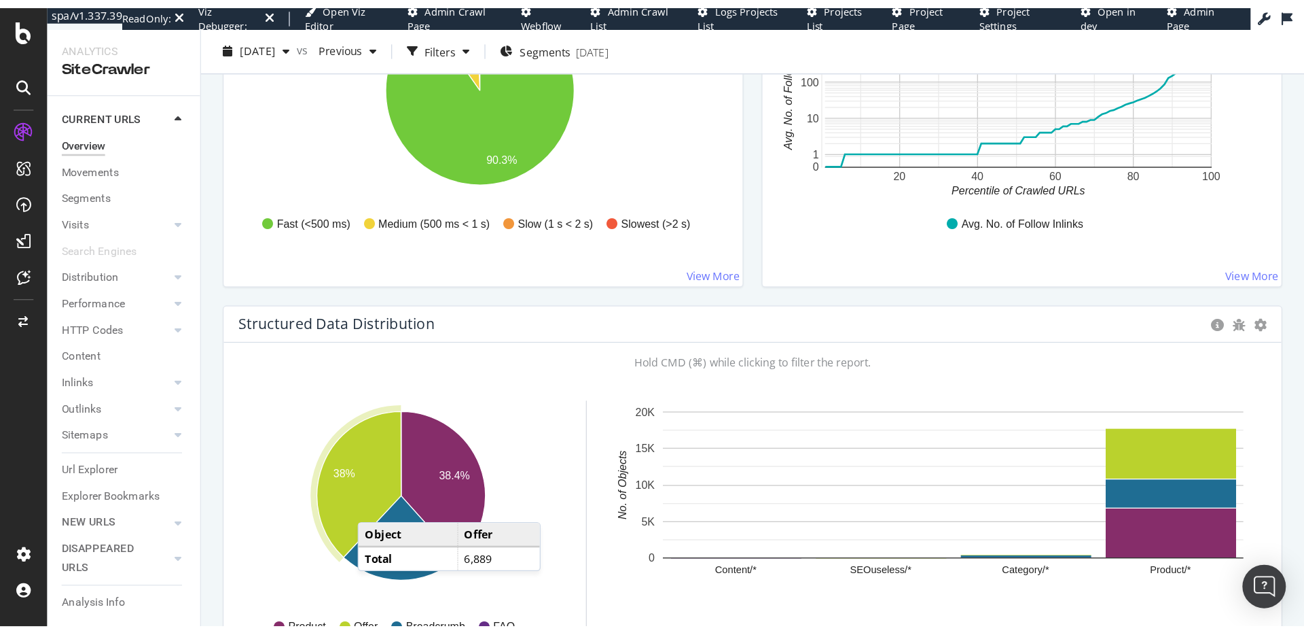
scroll to position [1524, 0]
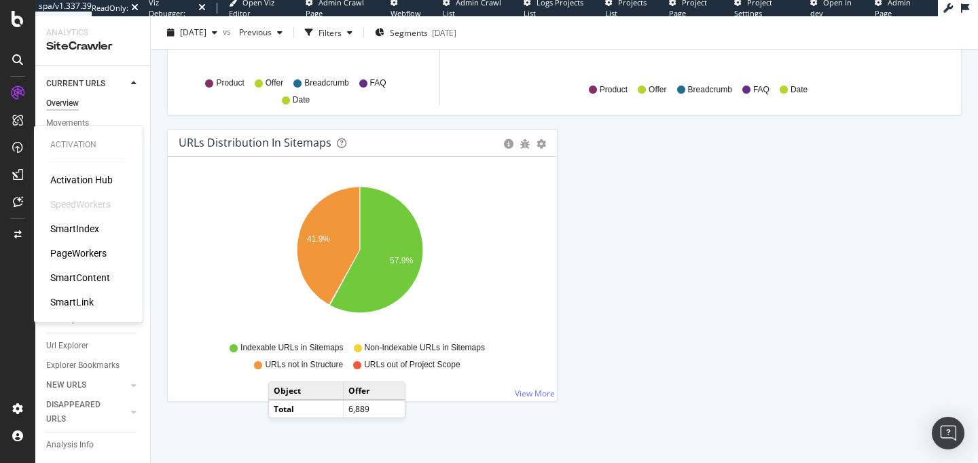
click at [79, 228] on div "SmartIndex" at bounding box center [74, 229] width 49 height 14
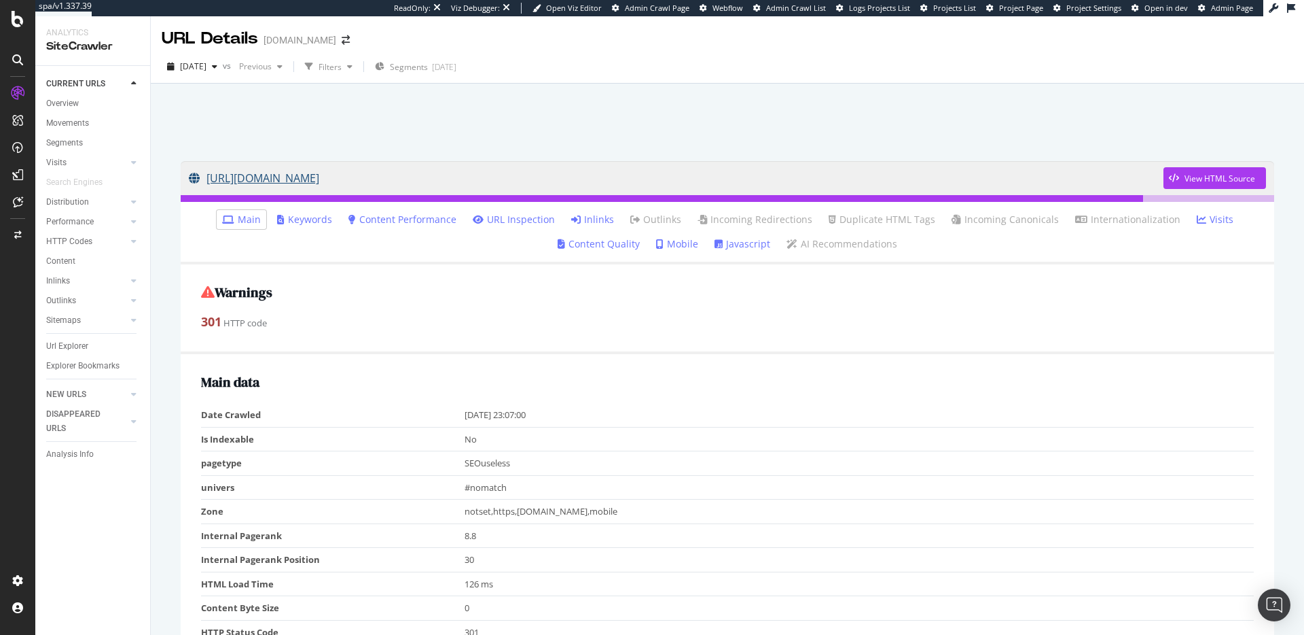
click at [304, 179] on link "[URL][DOMAIN_NAME]" at bounding box center [676, 178] width 975 height 34
click at [73, 104] on div "Overview" at bounding box center [62, 103] width 33 height 14
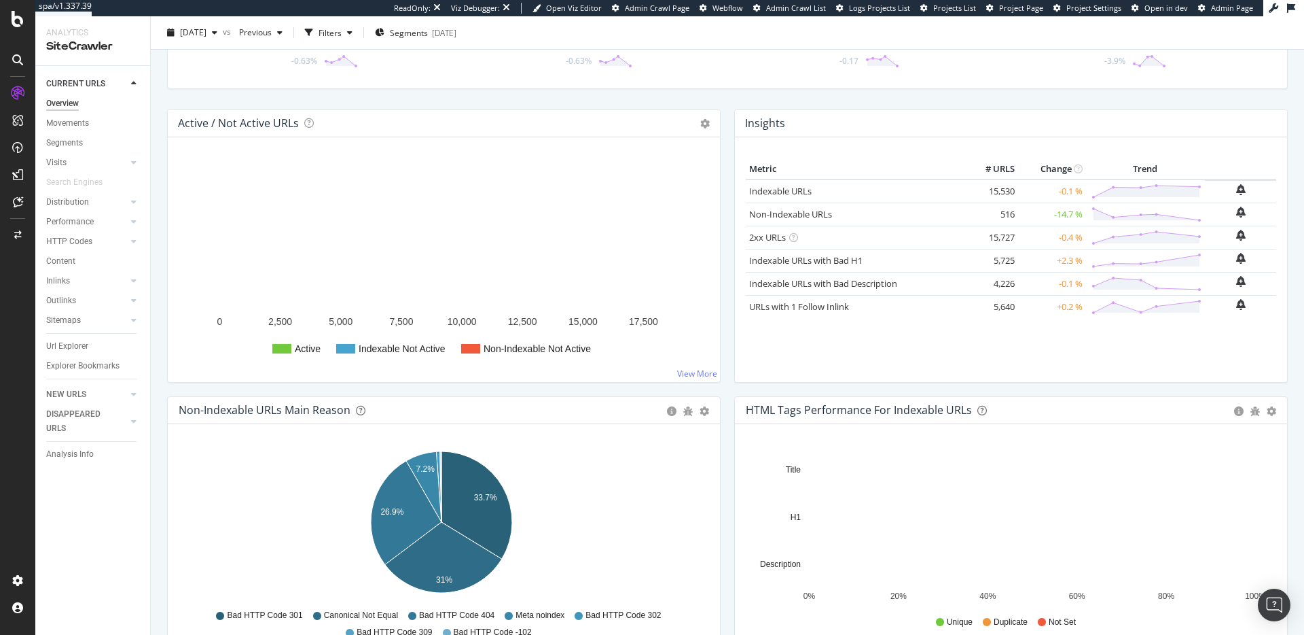
scroll to position [251, 0]
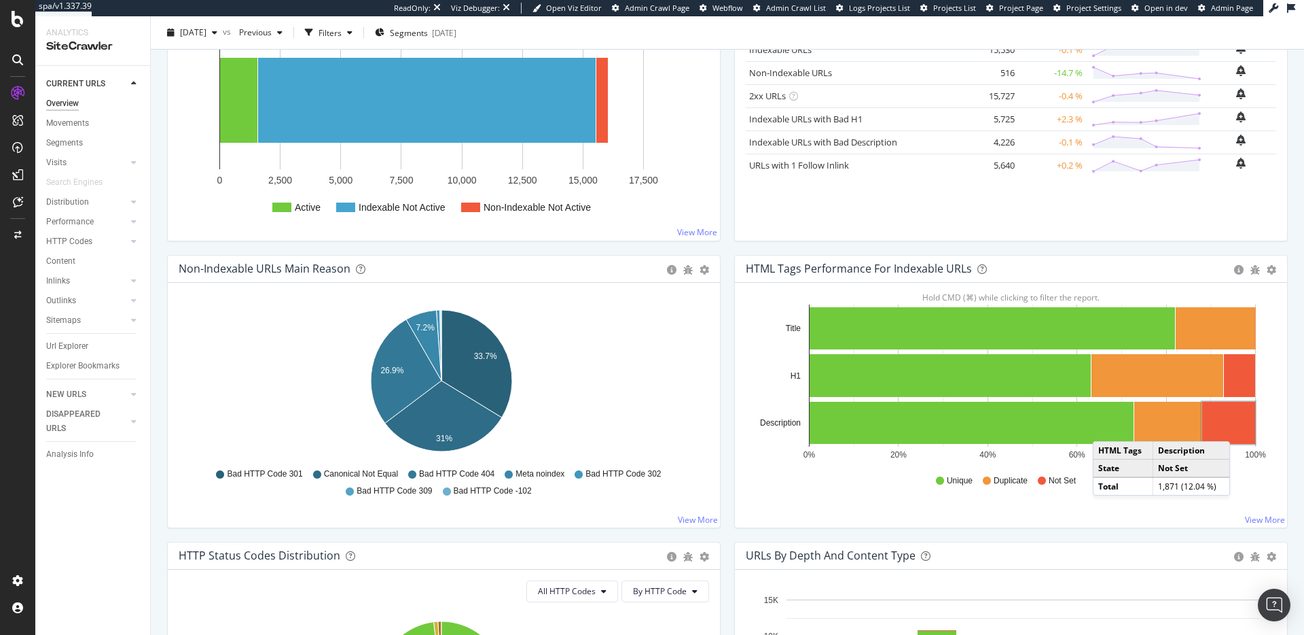
click at [1234, 427] on rect "A chart." at bounding box center [1228, 422] width 53 height 42
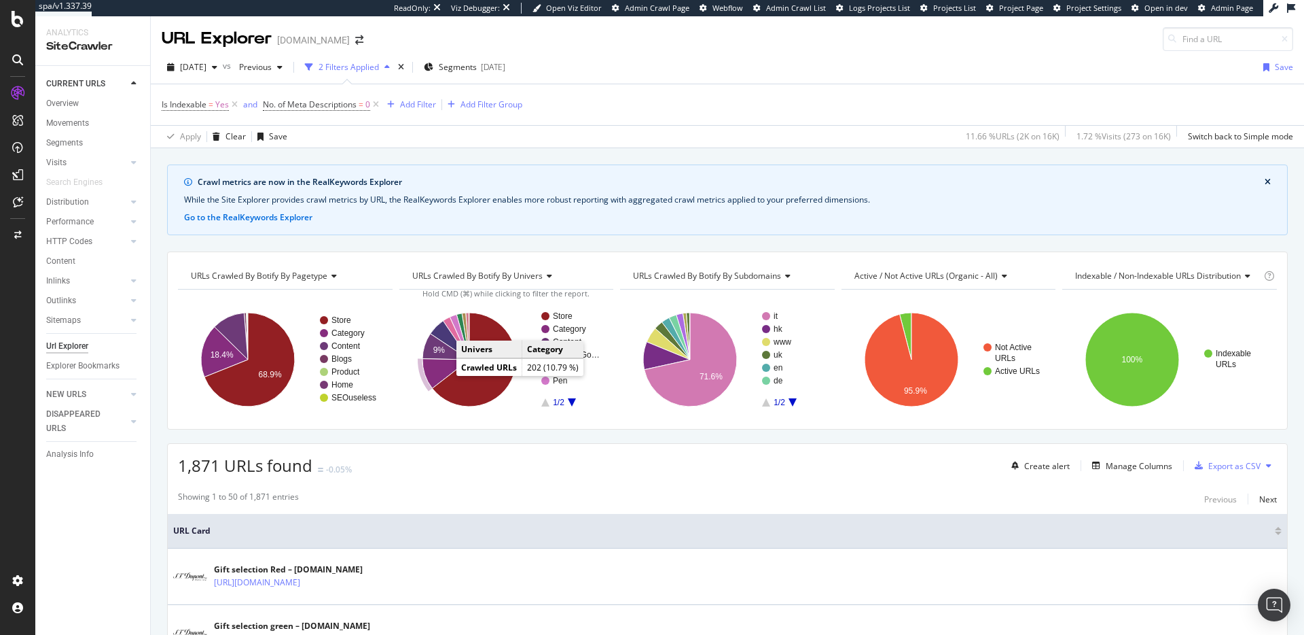
click at [440, 370] on icon "A chart." at bounding box center [446, 374] width 47 height 30
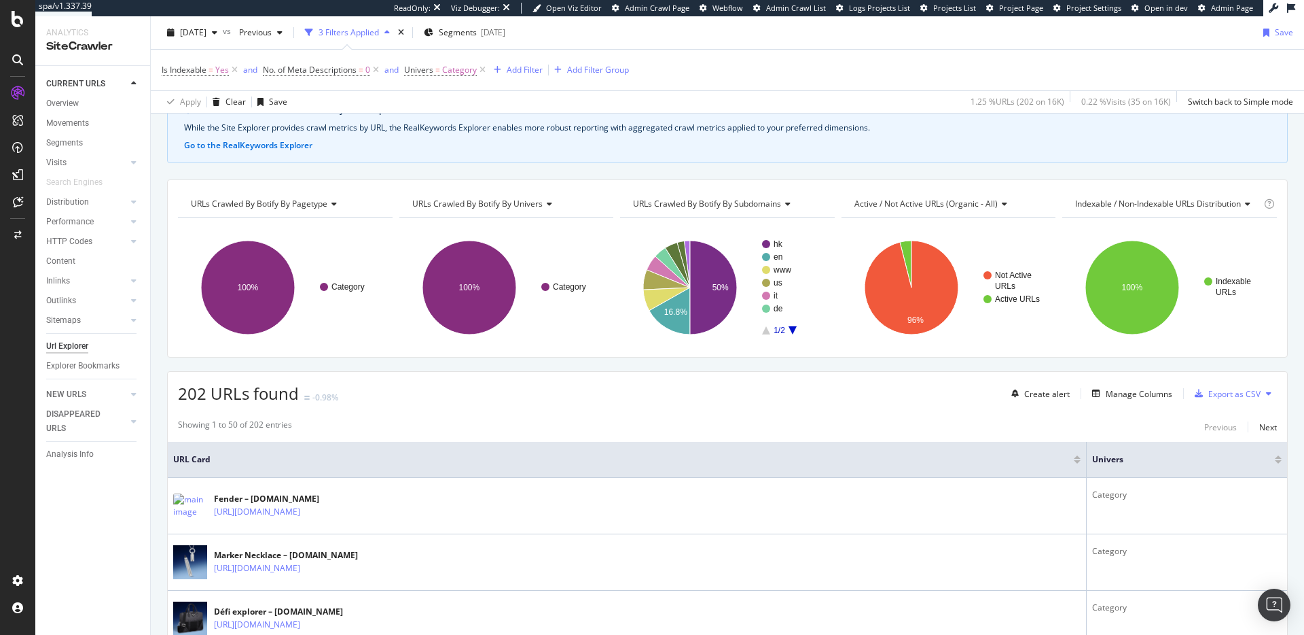
scroll to position [190, 0]
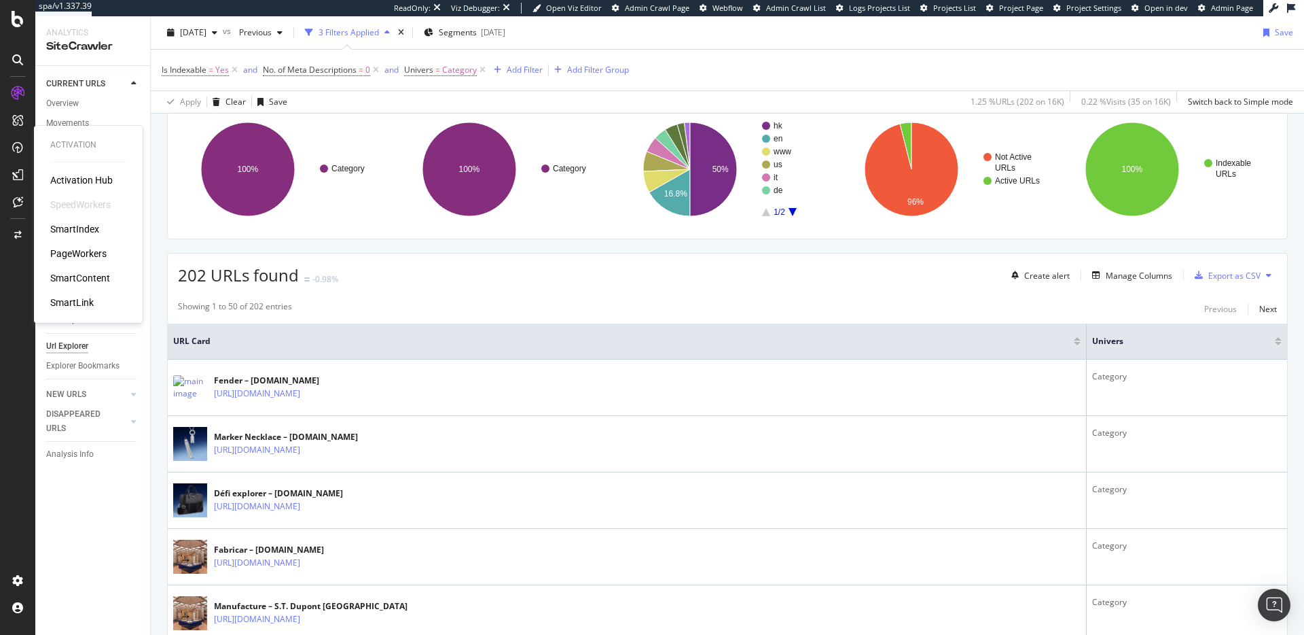
click at [73, 279] on div "SmartContent" at bounding box center [80, 278] width 60 height 14
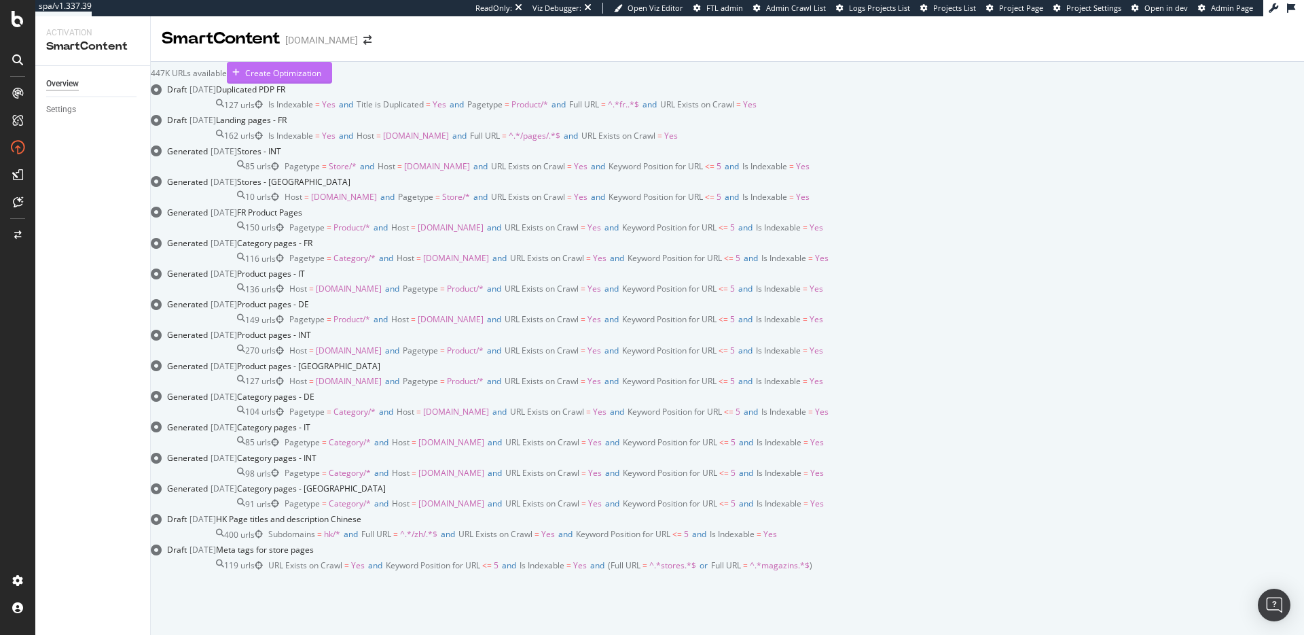
click at [321, 79] on div "Create Optimization" at bounding box center [283, 73] width 76 height 12
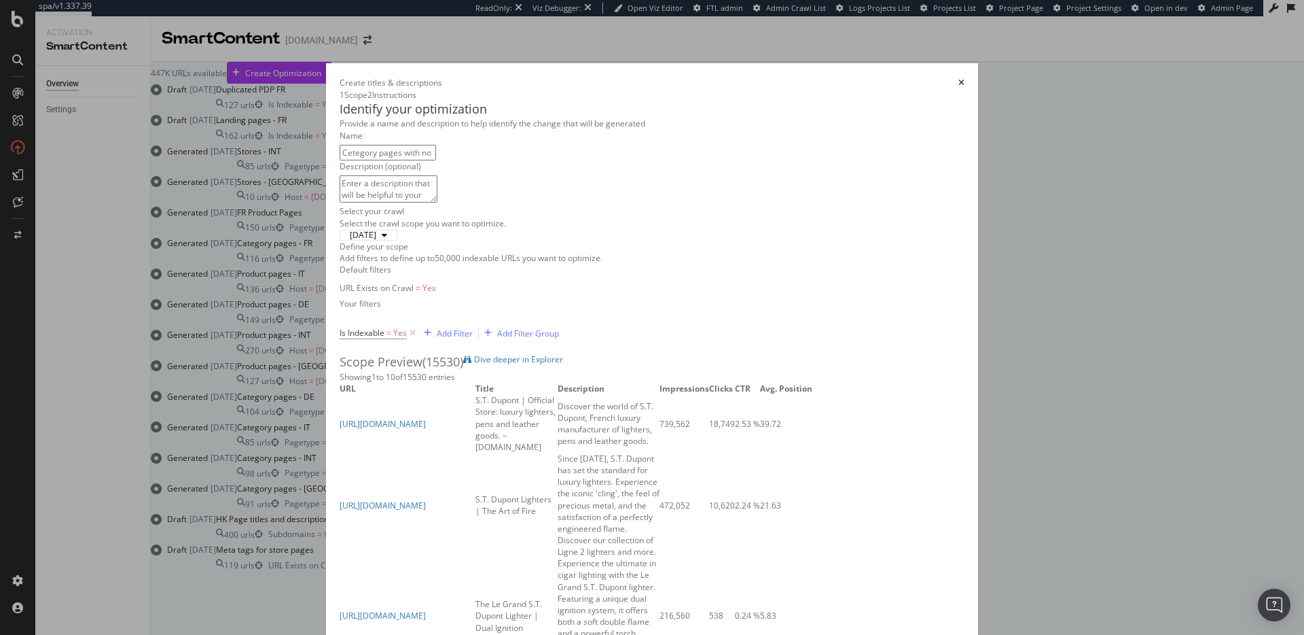
click at [627, 206] on div "Identify your optimization Provide a name and description to help identify the …" at bounding box center [652, 153] width 625 height 105
click at [340, 160] on input "Cetegory pages with no description" at bounding box center [388, 153] width 96 height 16
type input "Category pages with no description"
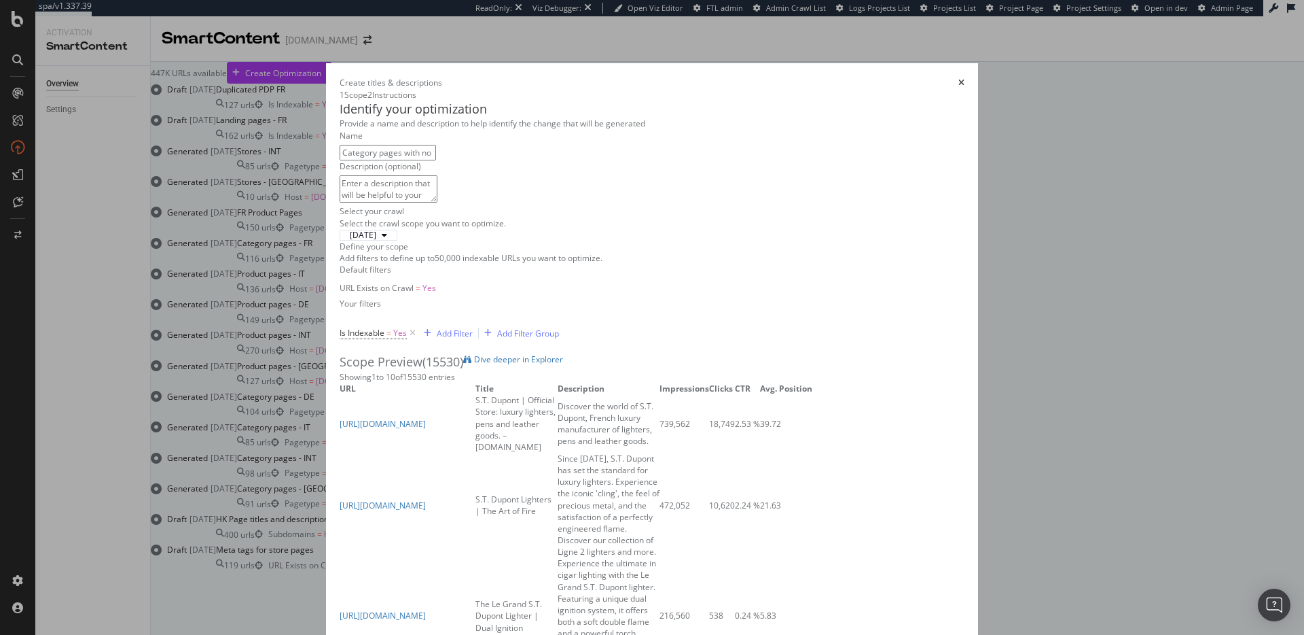
click at [437, 327] on div "Add Filter" at bounding box center [455, 333] width 36 height 12
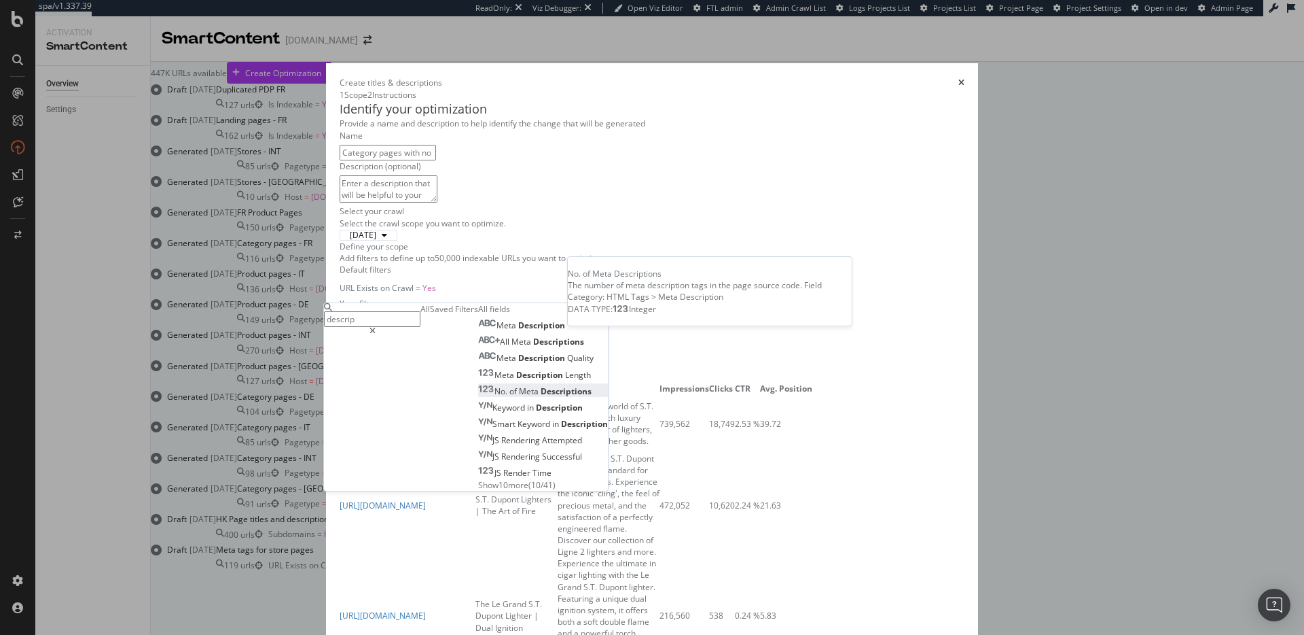
type input "descrip"
click at [541, 397] on span "Descriptions" at bounding box center [566, 391] width 51 height 12
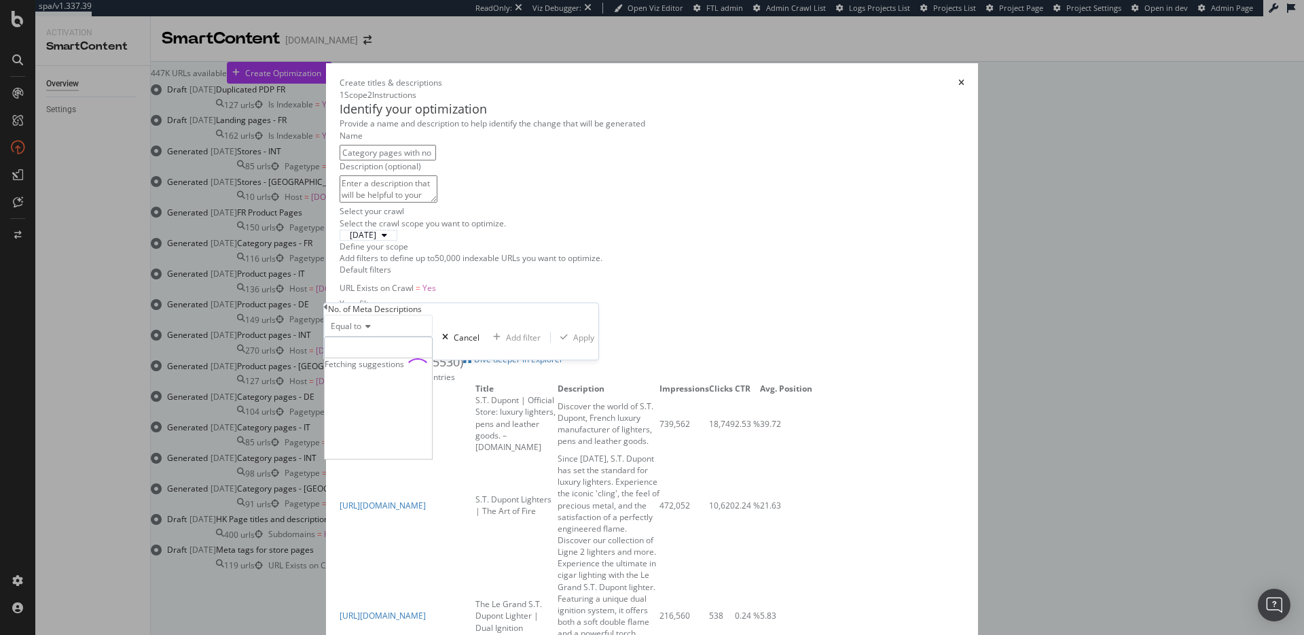
click at [368, 359] on input "modal" at bounding box center [378, 347] width 109 height 23
click at [370, 388] on div "0 2,228 URLS" at bounding box center [378, 381] width 107 height 14
type input "0"
click at [555, 343] on div "Apply" at bounding box center [574, 338] width 39 height 12
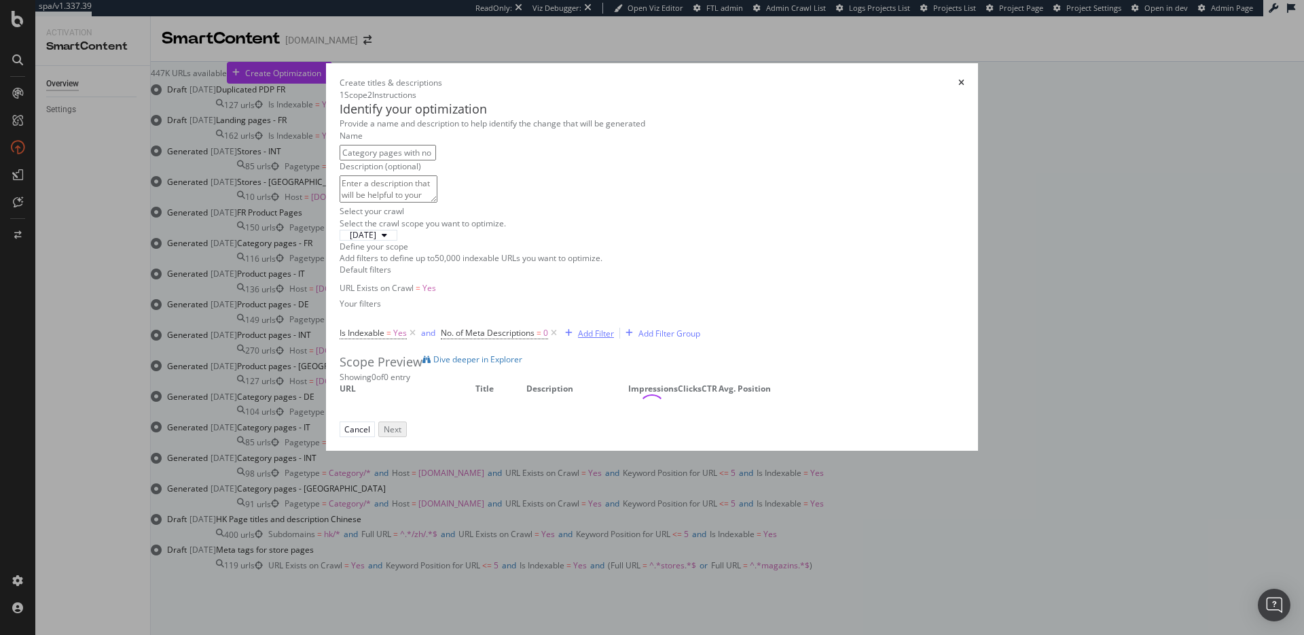
click at [578, 339] on div "Add Filter" at bounding box center [596, 333] width 36 height 12
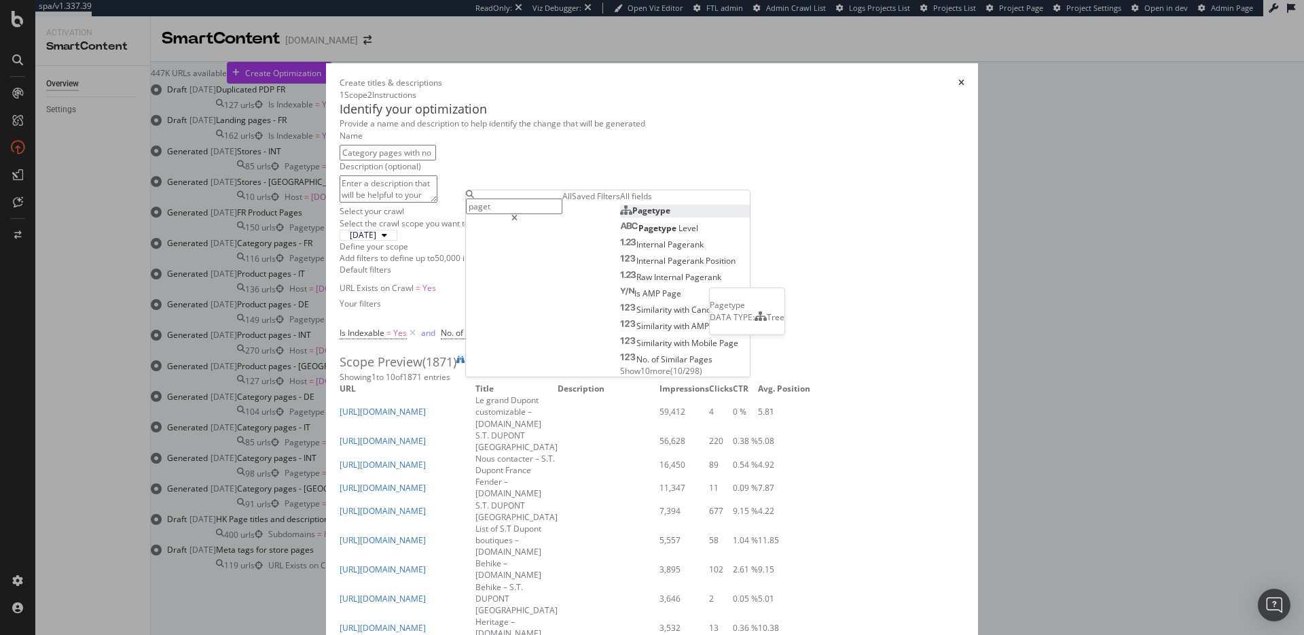
type input "paget"
click at [620, 204] on div "Pagetype" at bounding box center [645, 210] width 50 height 12
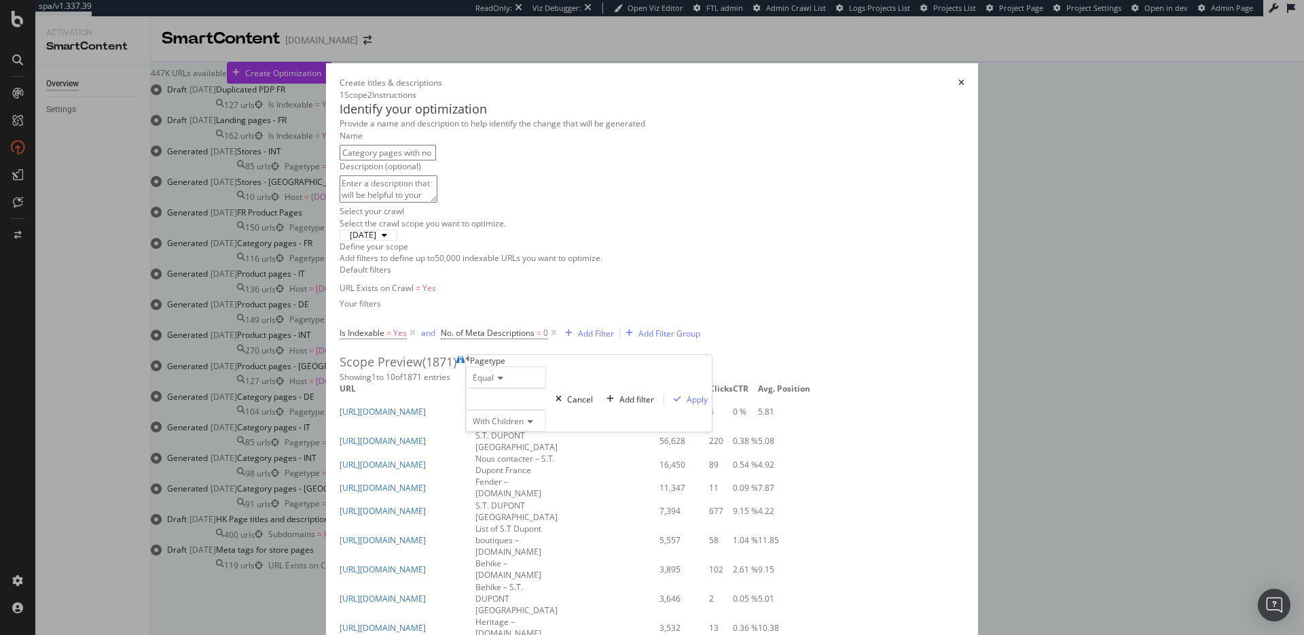
click at [501, 410] on div "modal" at bounding box center [506, 399] width 80 height 22
click at [548, 451] on span "1,538 URLS" at bounding box center [537, 446] width 46 height 12
click at [687, 405] on div "Apply" at bounding box center [697, 399] width 21 height 12
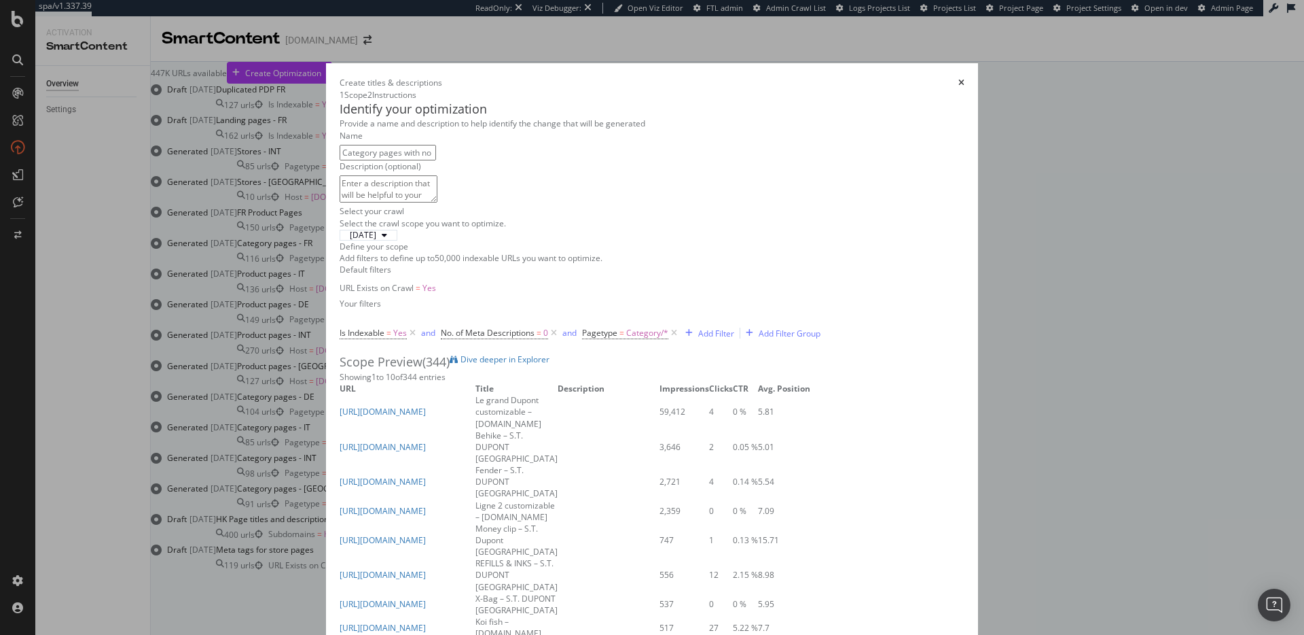
scroll to position [458, 0]
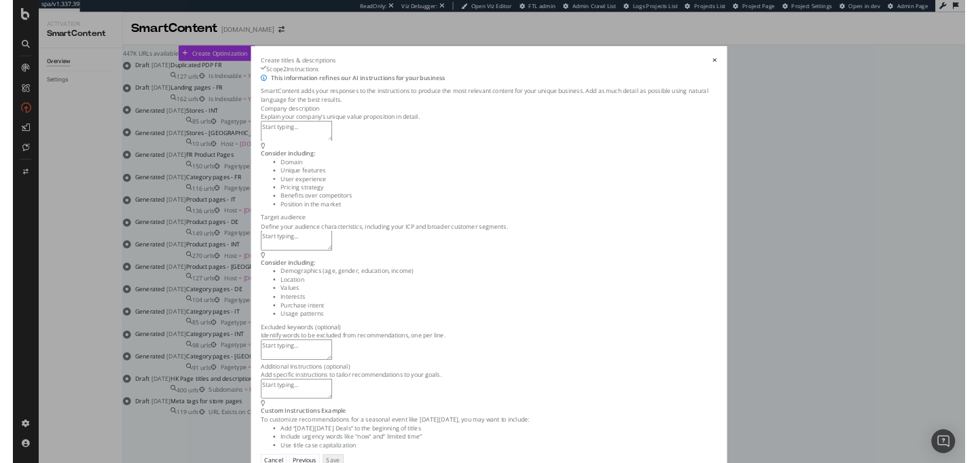
scroll to position [0, 0]
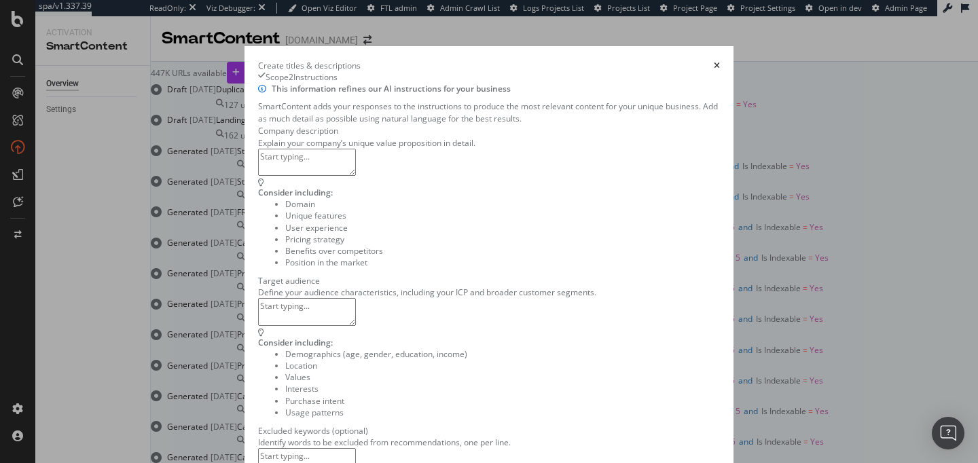
click at [720, 62] on icon "times" at bounding box center [717, 66] width 6 height 8
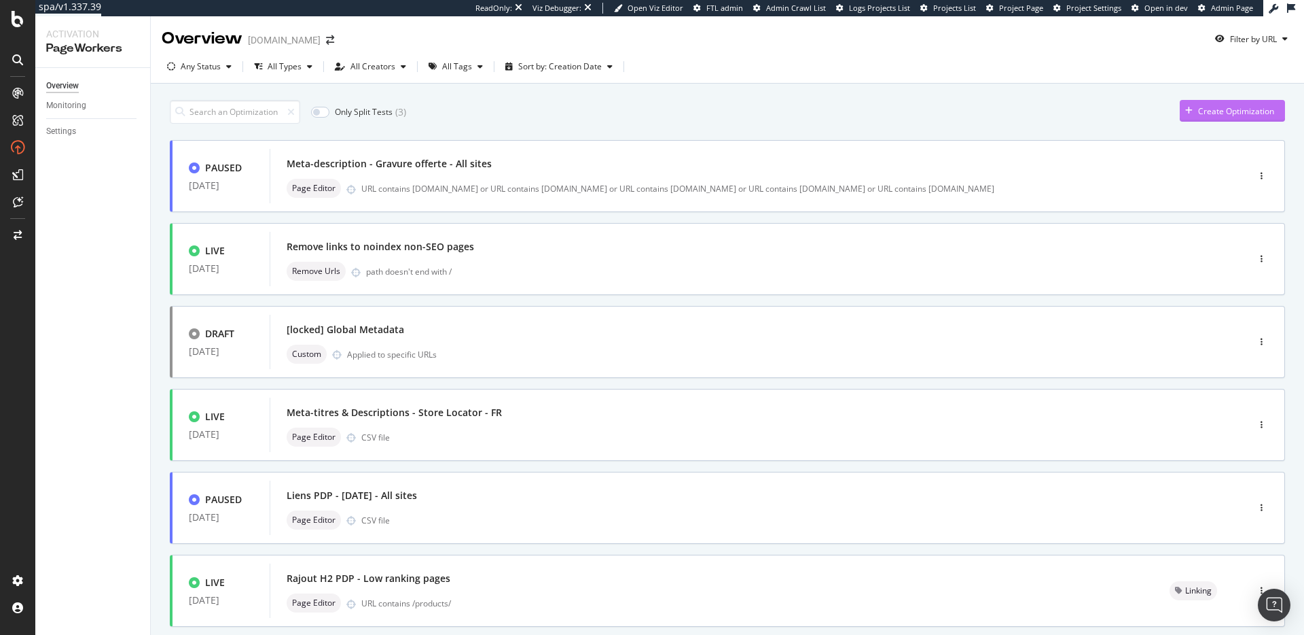
click at [1198, 115] on div "Create Optimization" at bounding box center [1236, 111] width 76 height 12
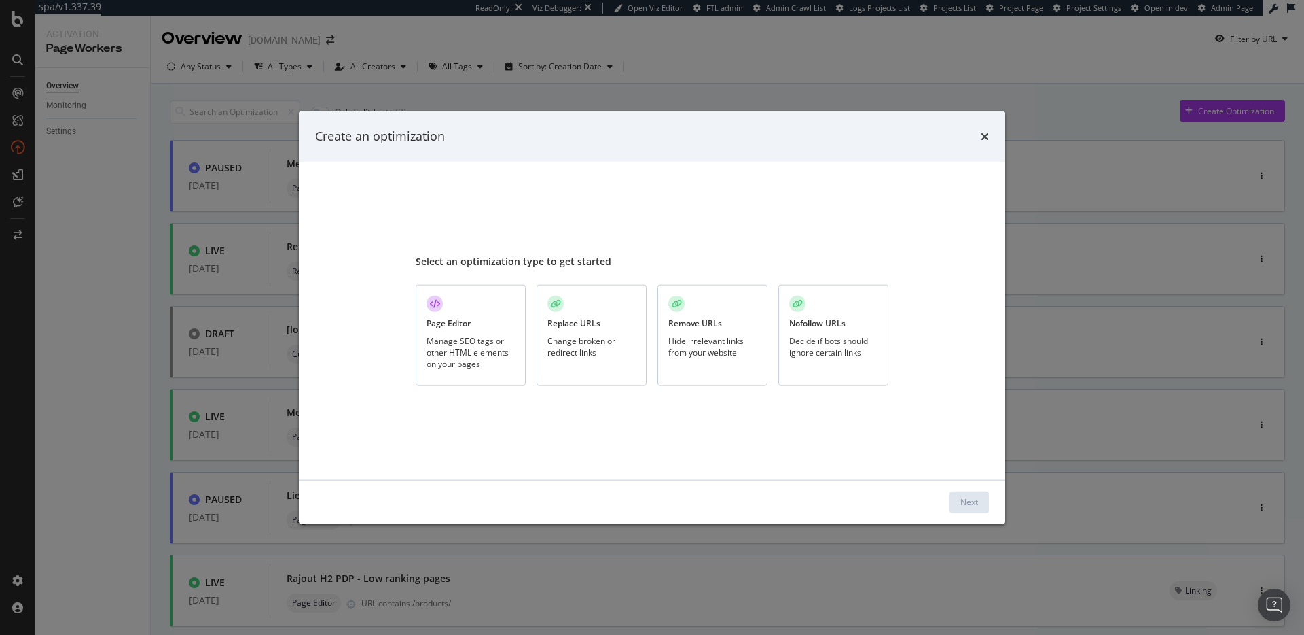
click at [569, 334] on div "Replace URLs Change broken or redirect links" at bounding box center [592, 335] width 110 height 101
click at [999, 503] on div "Next" at bounding box center [652, 501] width 707 height 43
click at [985, 503] on button "Next" at bounding box center [969, 501] width 39 height 22
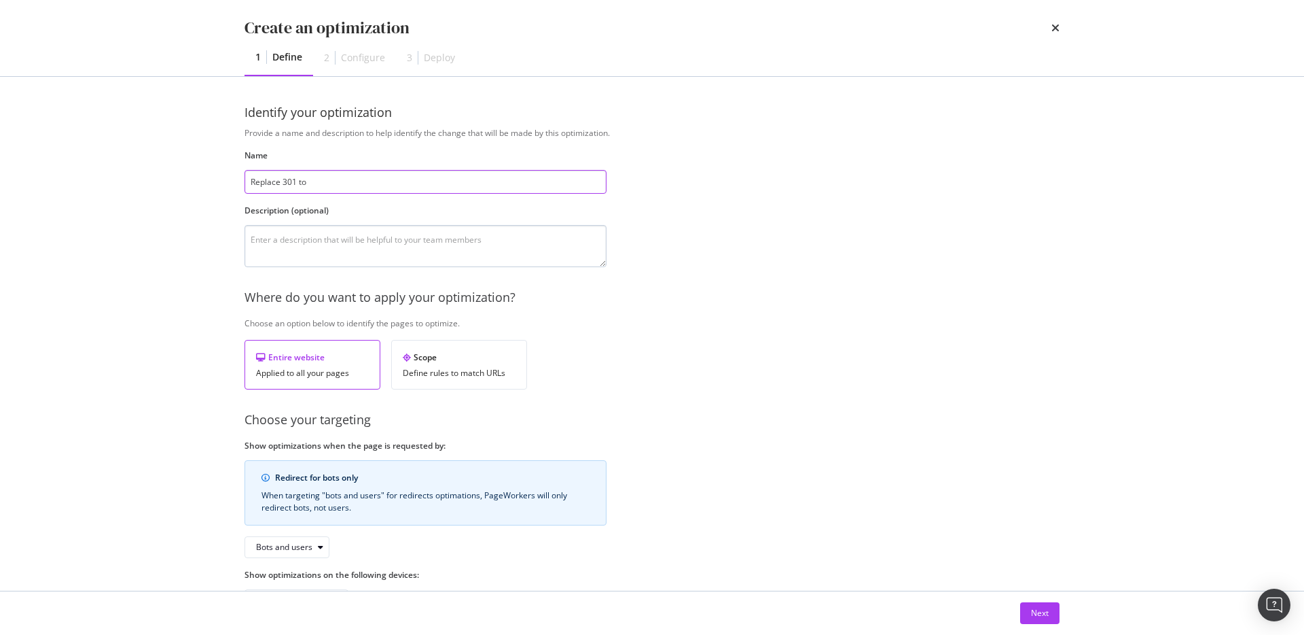
paste input "[URL][DOMAIN_NAME]"
type input "Replace 301 to https://hk.st-dupont.com/zh-tw"
click at [711, 311] on div "Provide a name and description to help identify the change that will be made by…" at bounding box center [652, 369] width 815 height 484
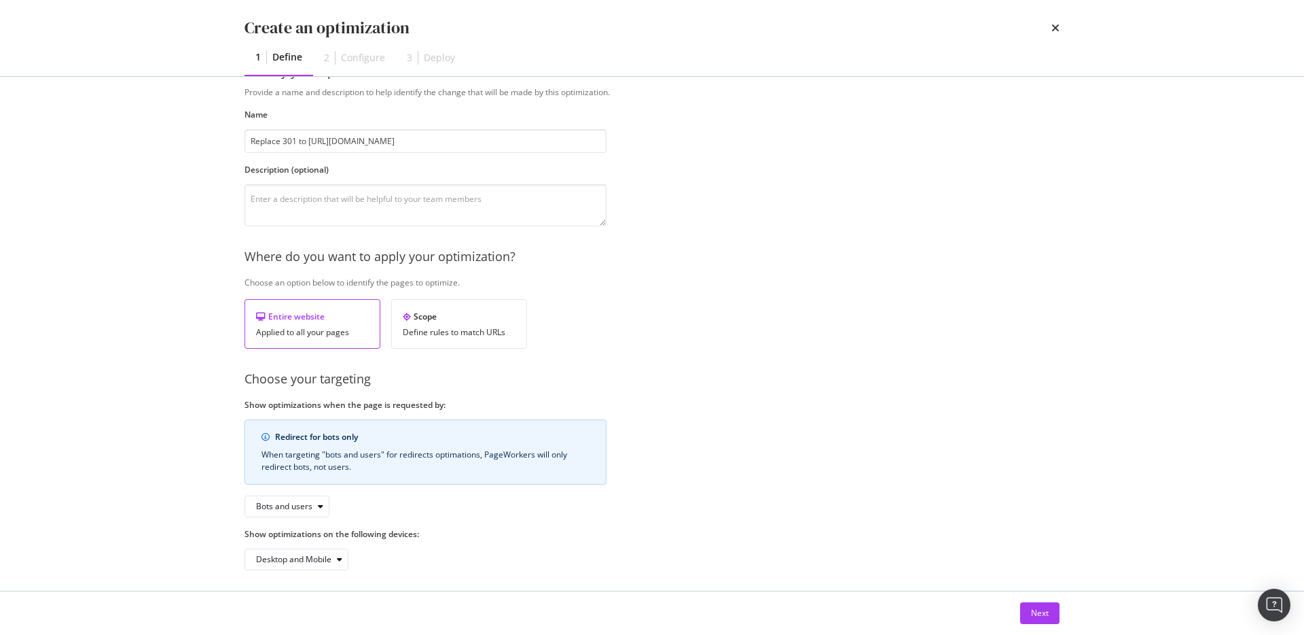
scroll to position [48, 0]
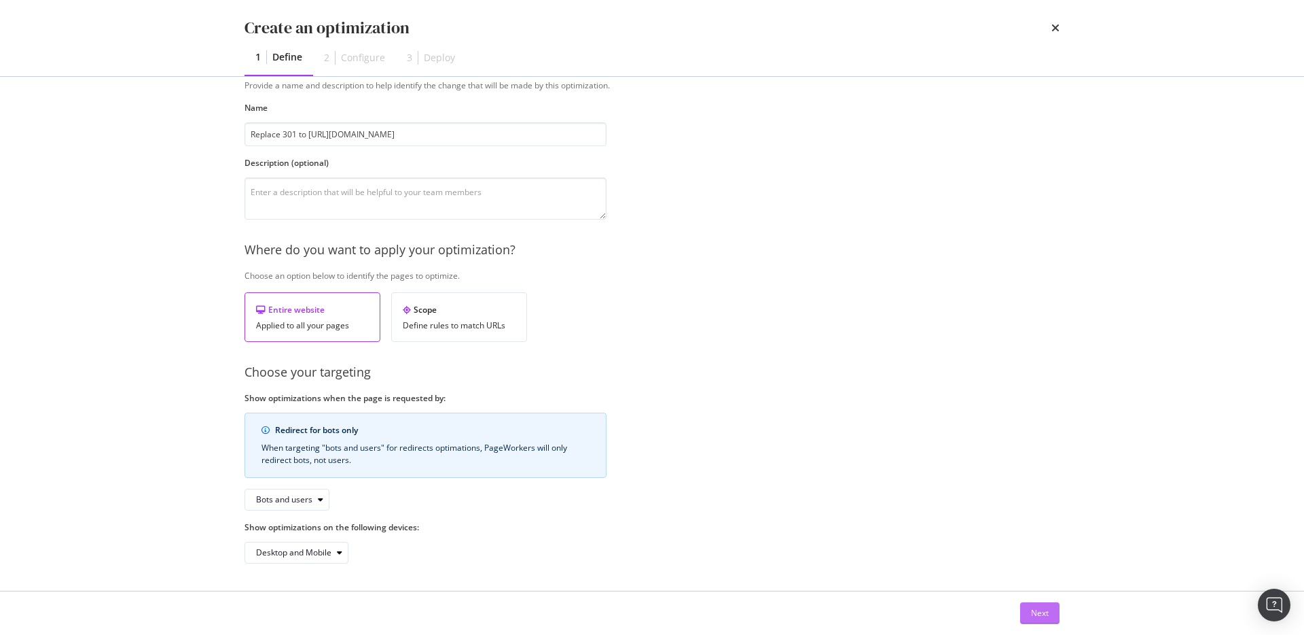
click at [1044, 607] on div "Next" at bounding box center [1040, 613] width 18 height 12
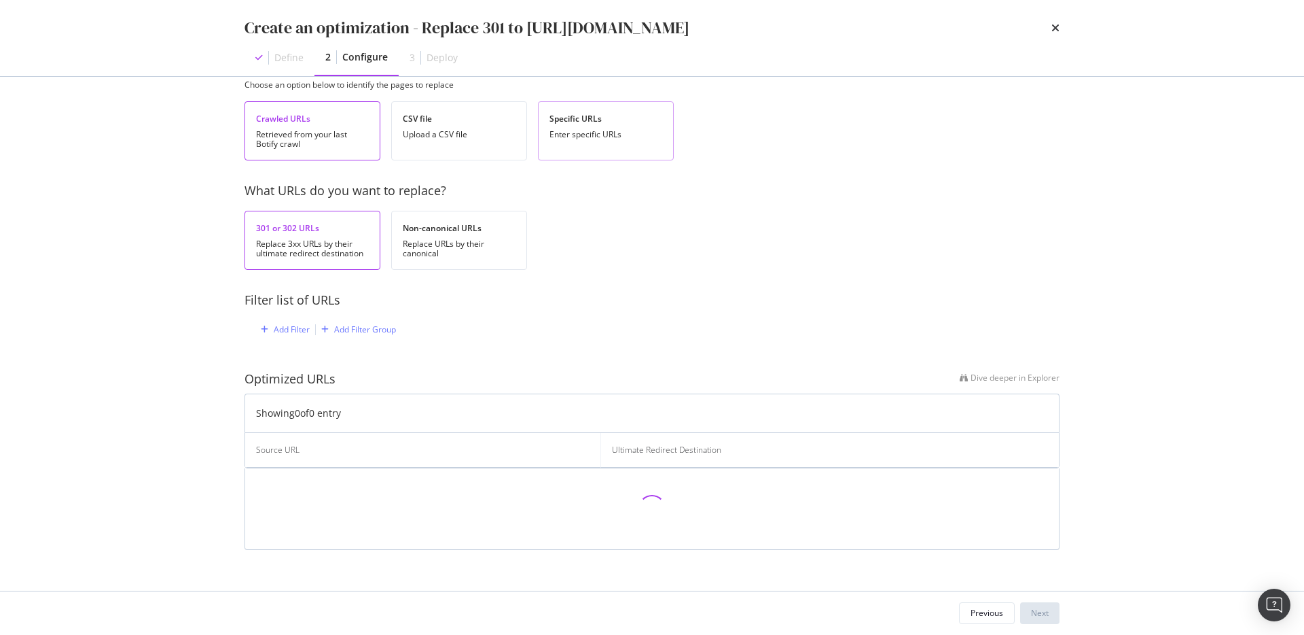
click at [620, 148] on div "Specific URLs Enter specific URLs" at bounding box center [606, 130] width 136 height 59
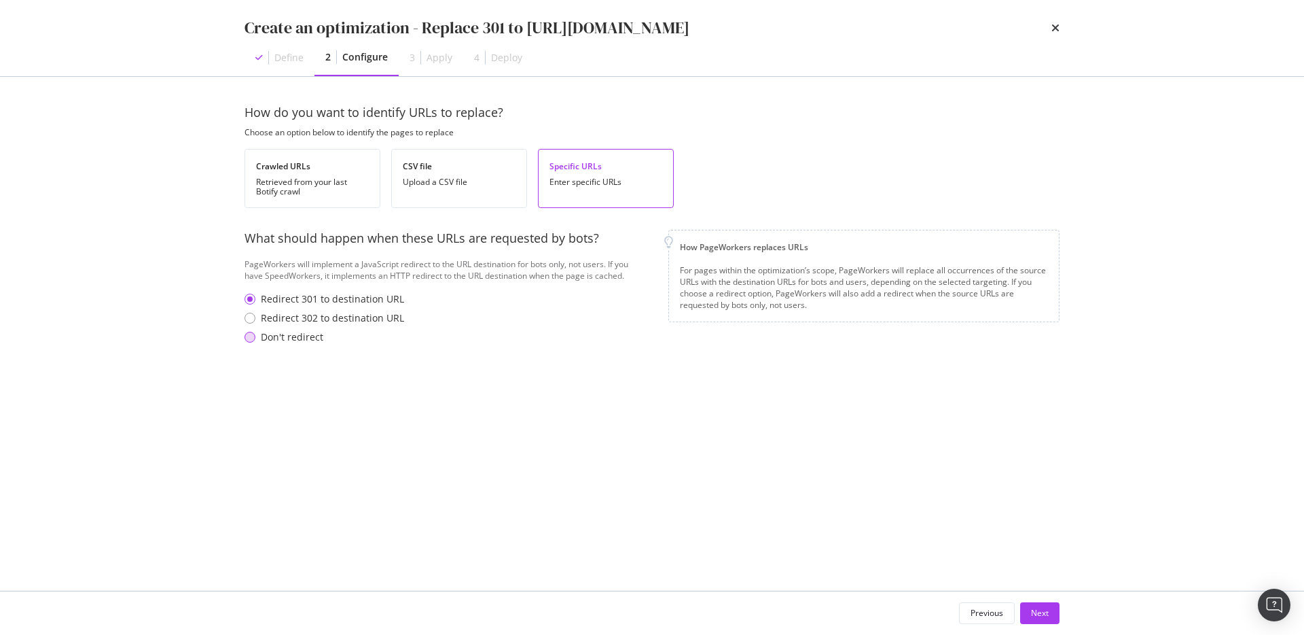
click at [283, 339] on div "Don't redirect" at bounding box center [292, 337] width 63 height 14
click at [1031, 611] on div "Next" at bounding box center [1040, 613] width 18 height 12
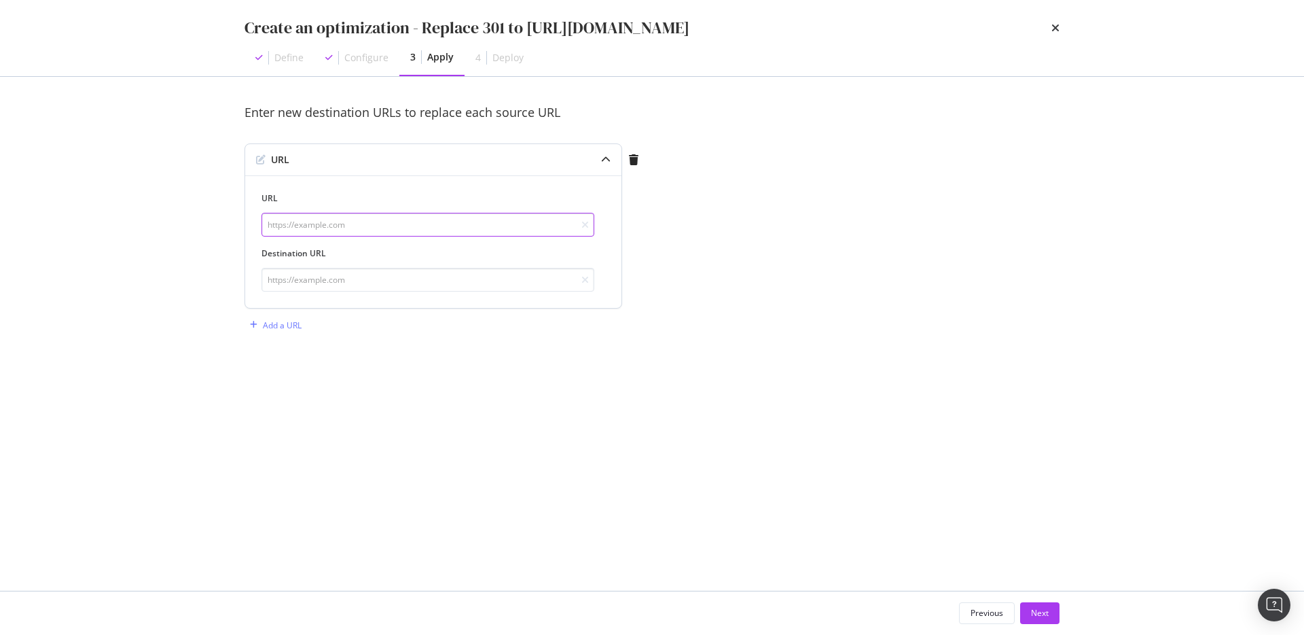
click at [365, 228] on input "modal" at bounding box center [428, 225] width 333 height 24
click at [378, 56] on div "Configure" at bounding box center [366, 58] width 44 height 14
click at [639, 161] on div "modal" at bounding box center [633, 159] width 23 height 11
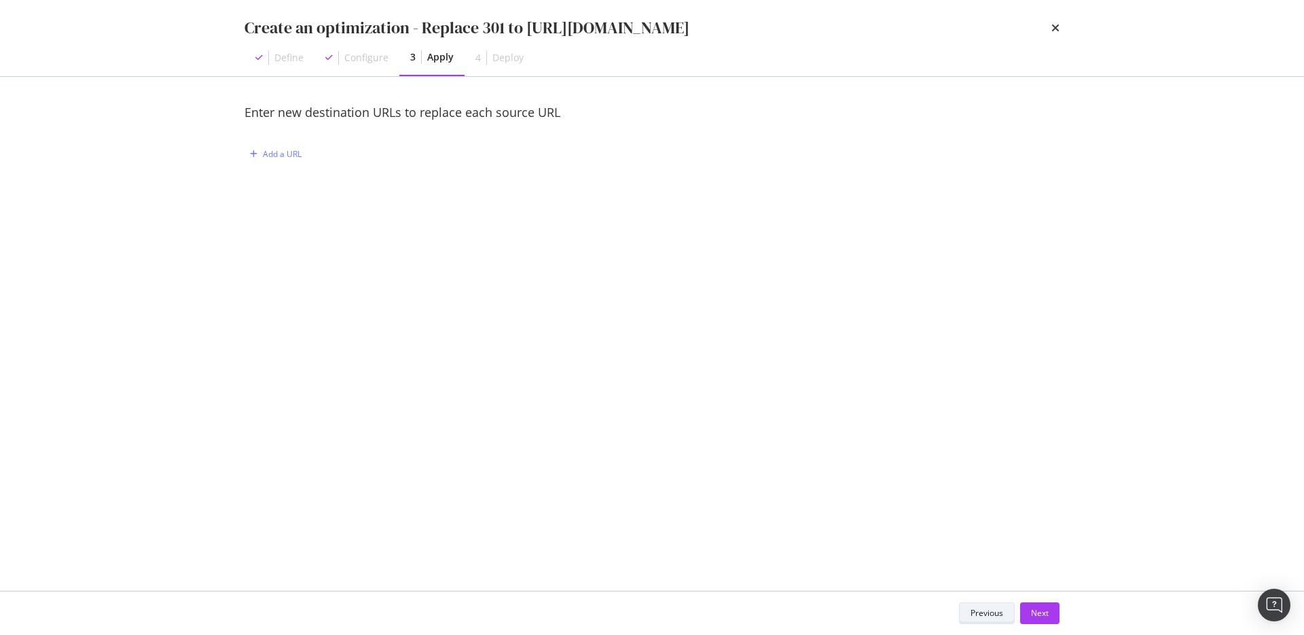
click at [991, 622] on div "Previous" at bounding box center [987, 612] width 33 height 19
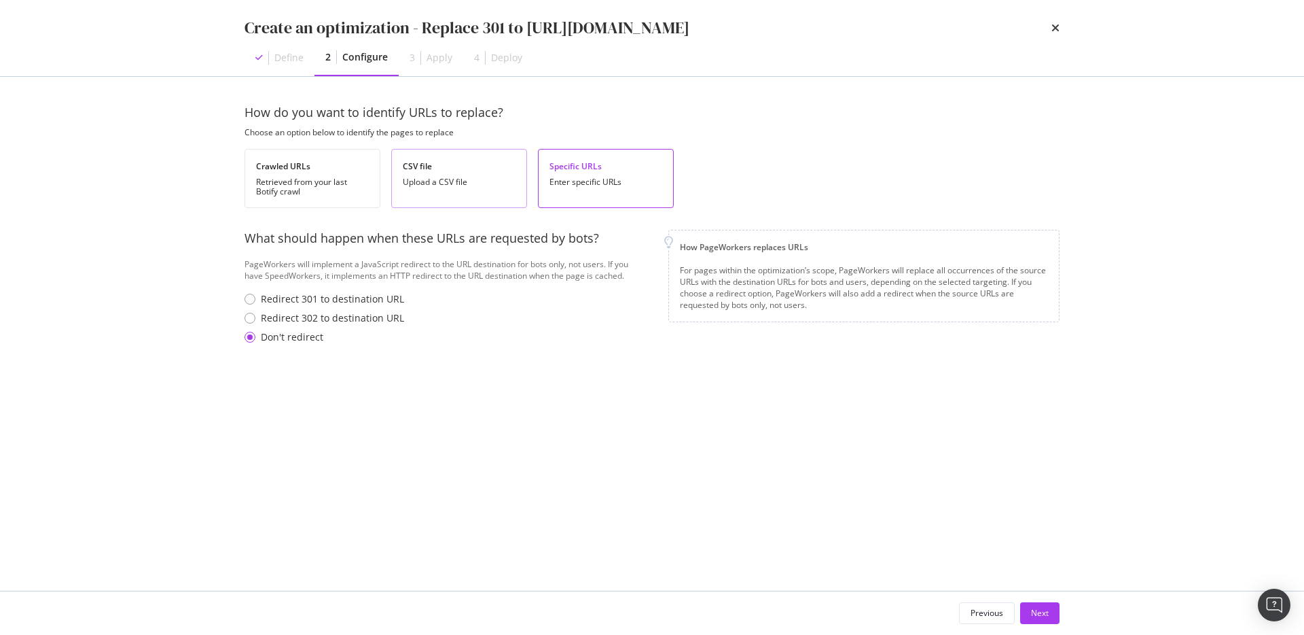
click at [410, 185] on div "Upload a CSV file" at bounding box center [459, 182] width 113 height 10
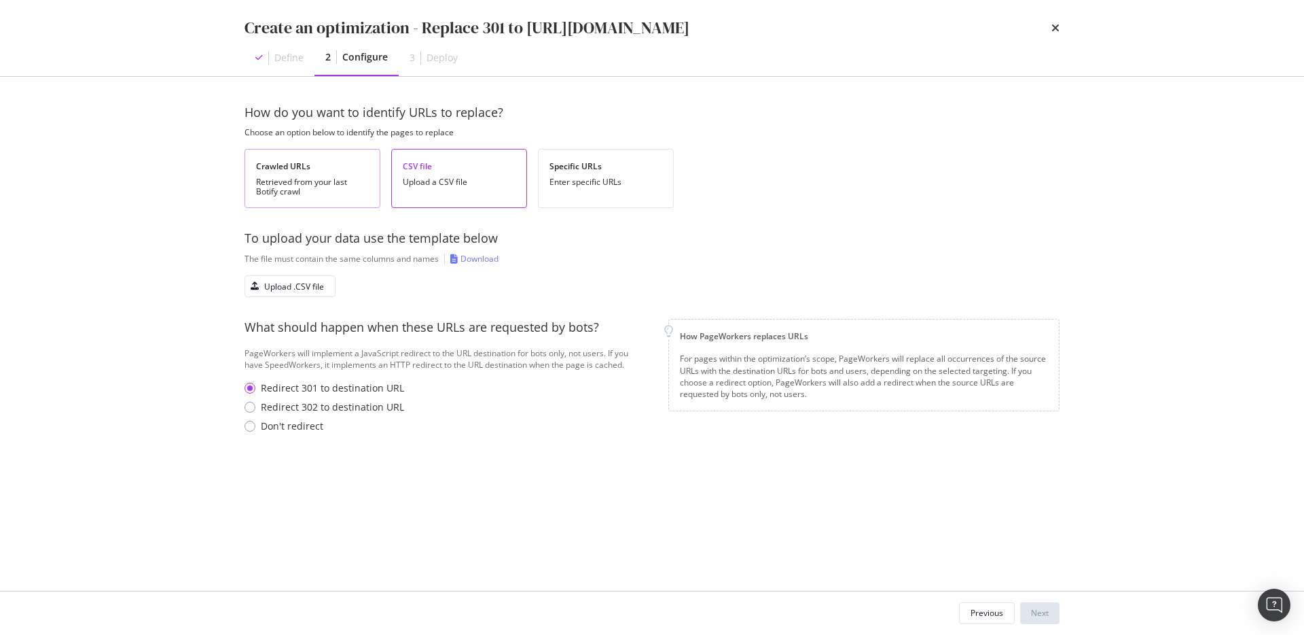
click at [323, 183] on div "Retrieved from your last Botify crawl" at bounding box center [312, 186] width 113 height 19
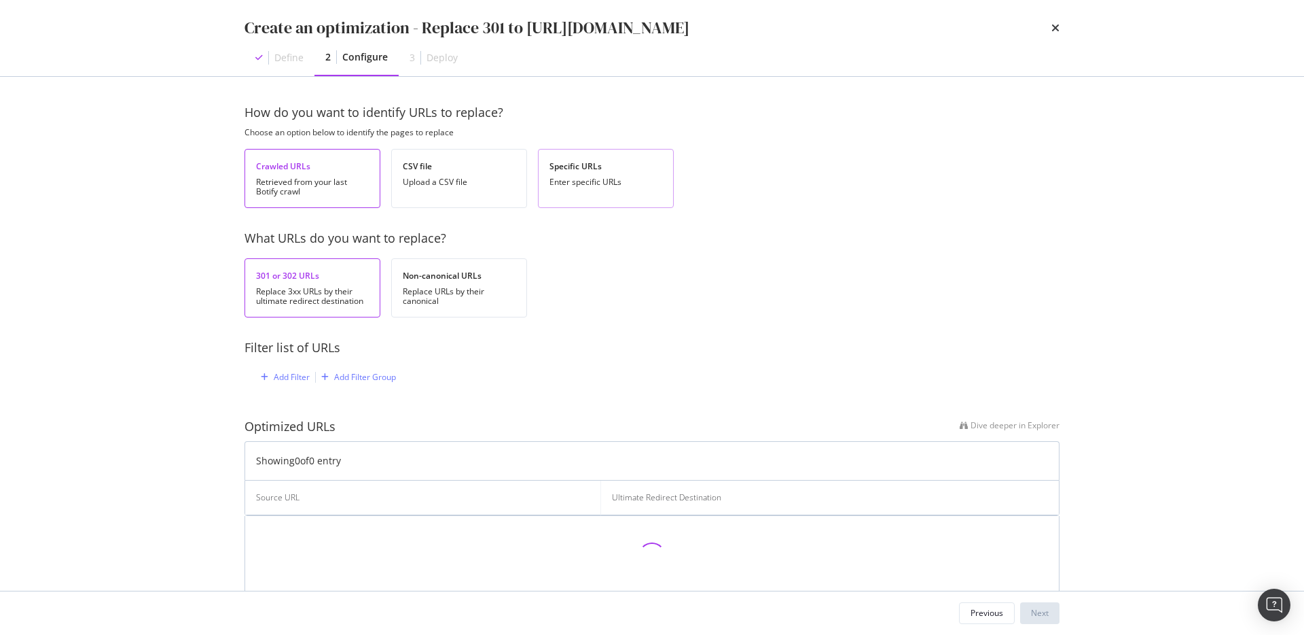
click at [590, 179] on div "Enter specific URLs" at bounding box center [606, 182] width 113 height 10
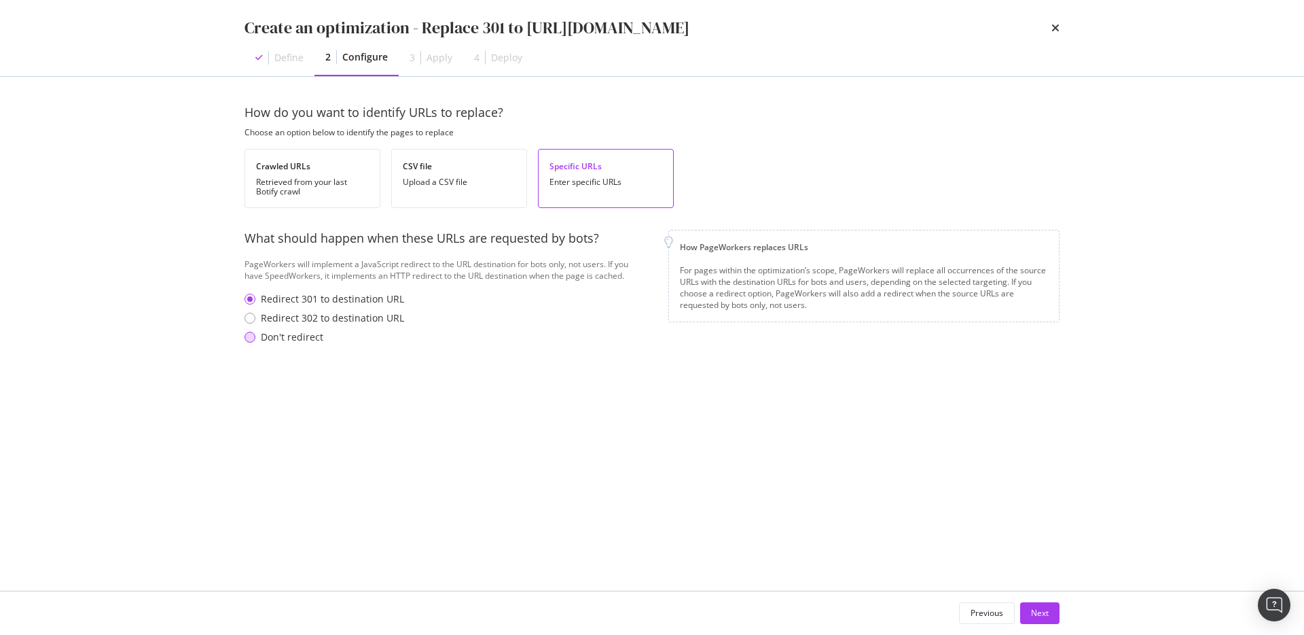
click at [293, 341] on div "Don't redirect" at bounding box center [292, 337] width 63 height 14
click at [1047, 613] on div "Next" at bounding box center [1040, 613] width 18 height 12
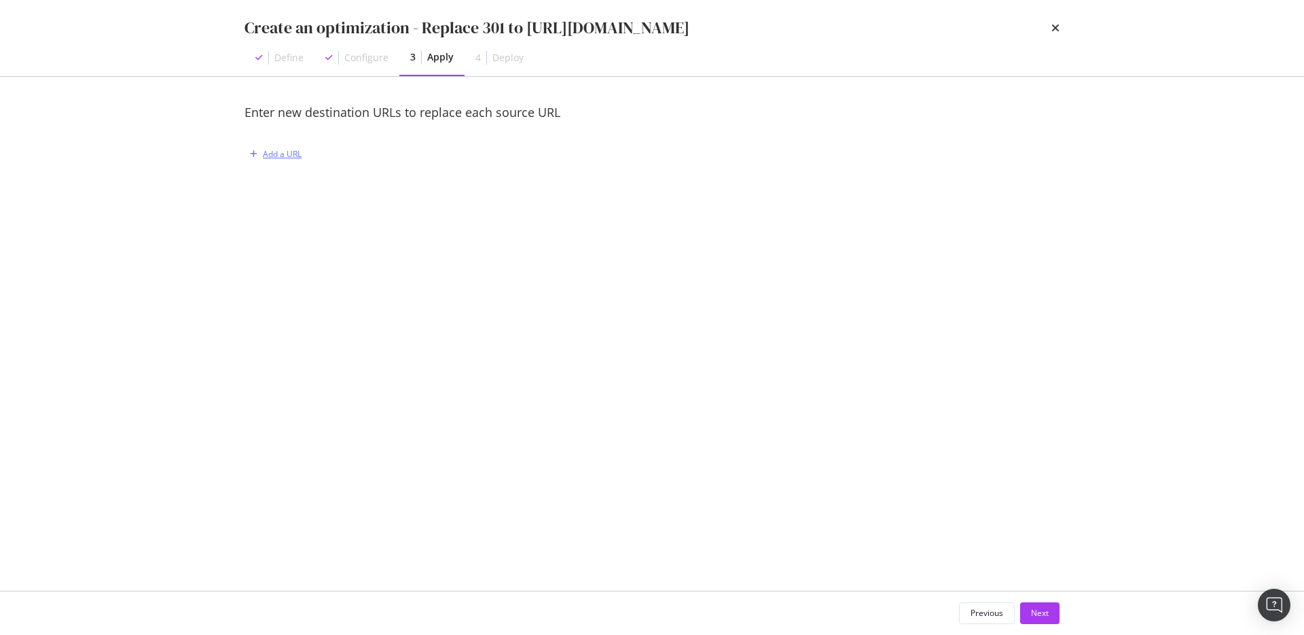
click at [293, 158] on div "Add a URL" at bounding box center [282, 154] width 39 height 12
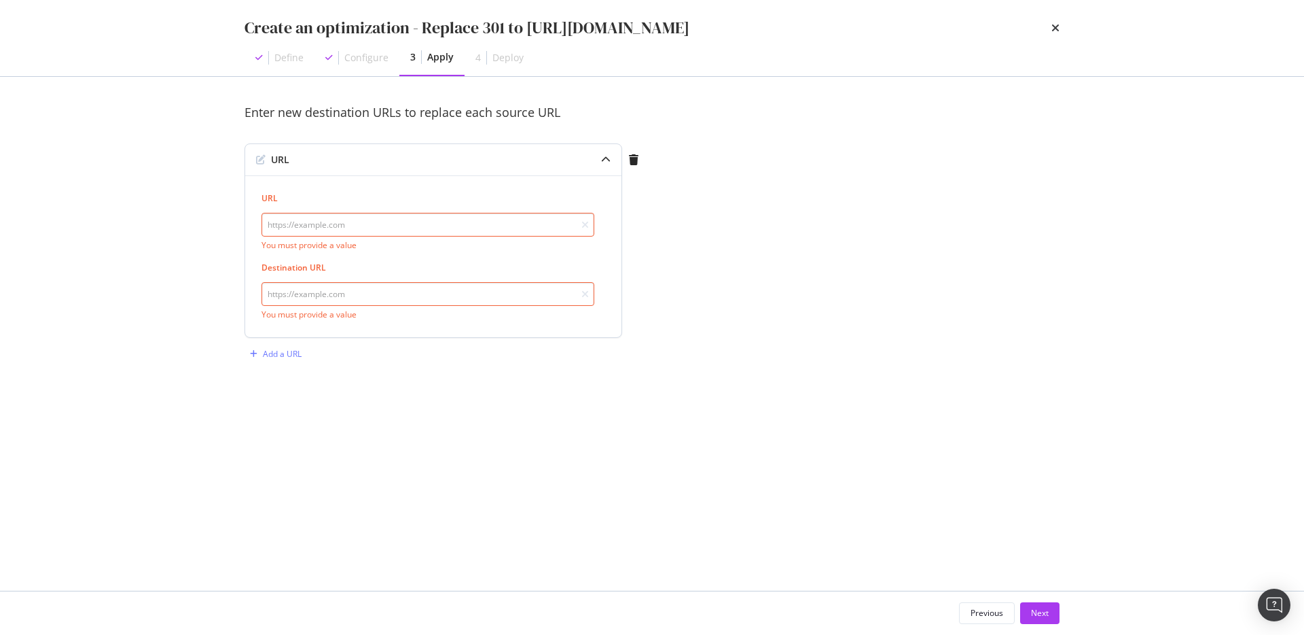
click at [298, 235] on input "modal" at bounding box center [428, 225] width 333 height 24
paste input "https://hk.st-dupont.com/zh-tw"
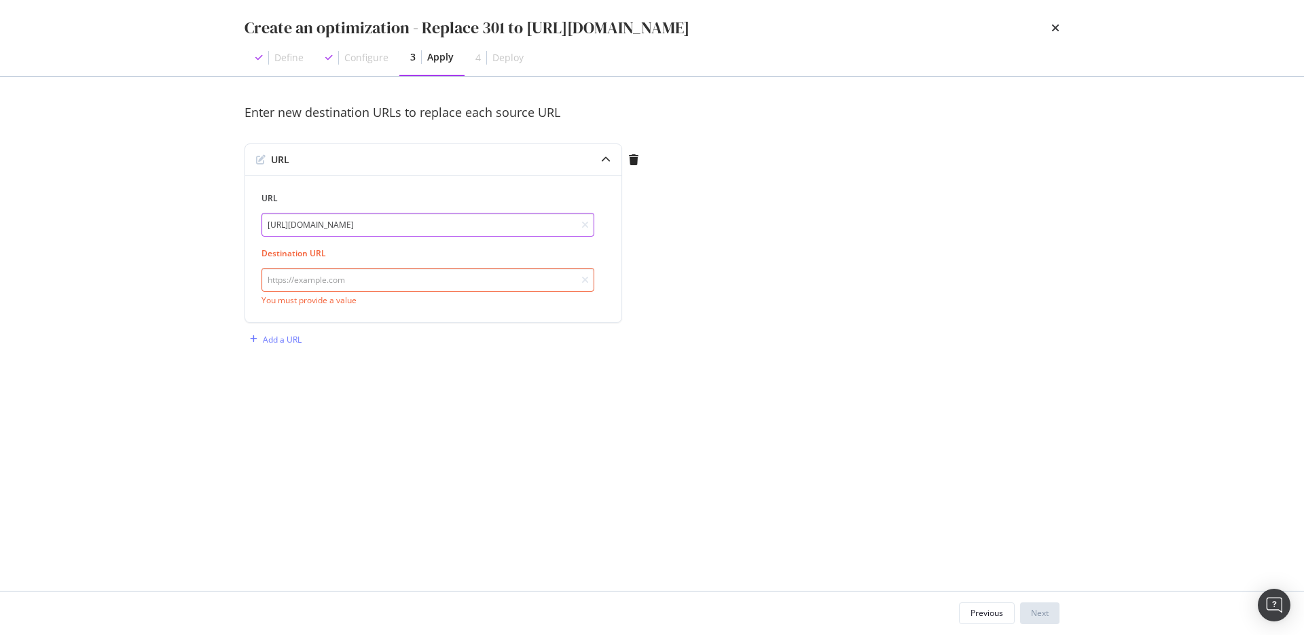
type input "https://hk.st-dupont.com/zh-tw"
click at [424, 283] on input "modal" at bounding box center [428, 280] width 333 height 24
paste input "https://hk.st-dupont.com/zh/"
type input "https://hk.st-dupont.com/zh/"
click at [435, 402] on div "Enter new destination URLs to replace each source URL URL URL https://hk.st-dup…" at bounding box center [652, 333] width 815 height 459
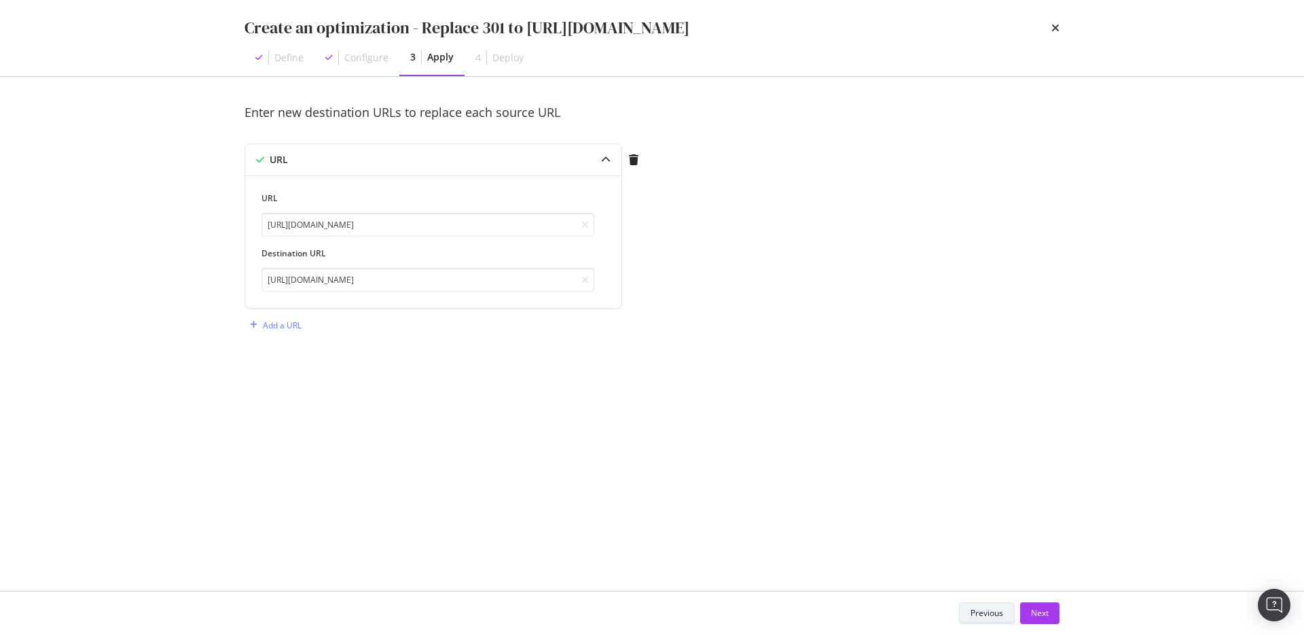
click at [981, 612] on div "Previous" at bounding box center [987, 613] width 33 height 12
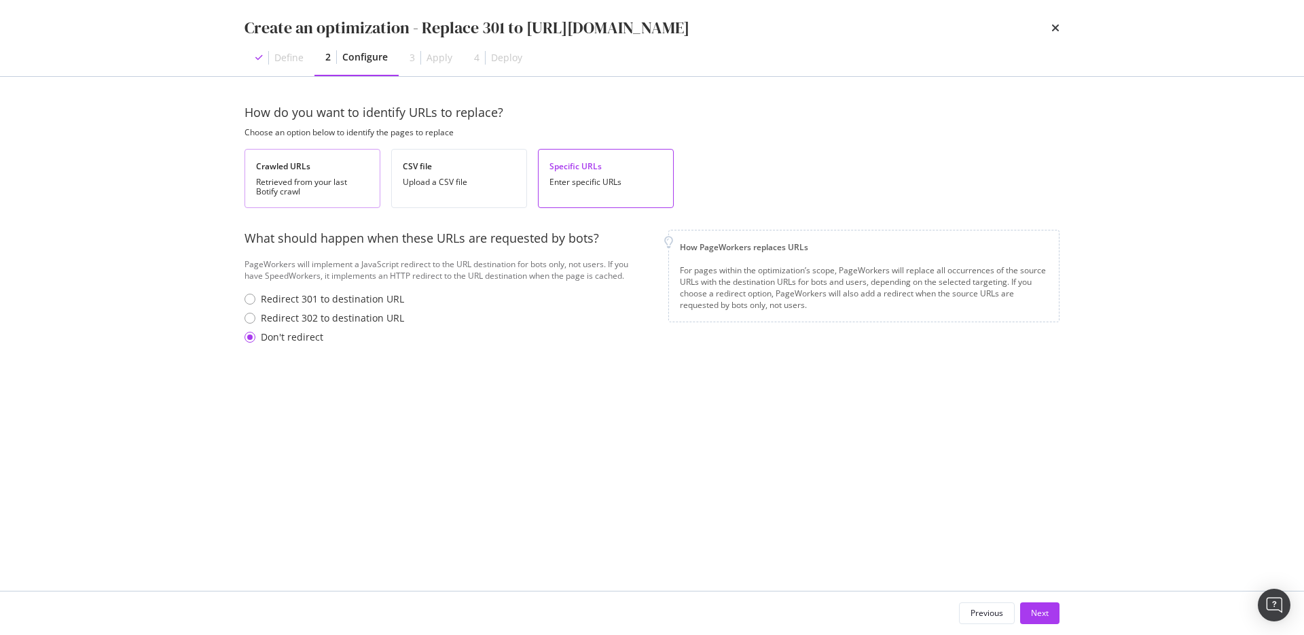
click at [279, 174] on div "Crawled URLs Retrieved from your last Botify crawl" at bounding box center [313, 178] width 136 height 59
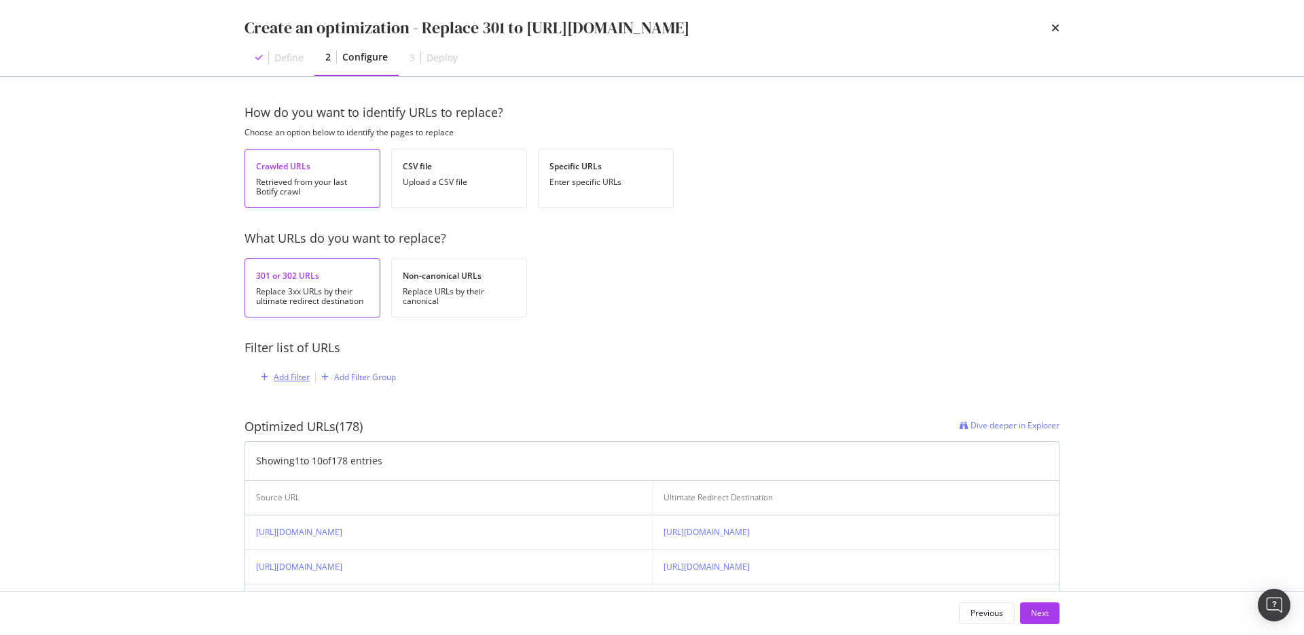
click at [288, 382] on div "Add Filter" at bounding box center [292, 377] width 36 height 12
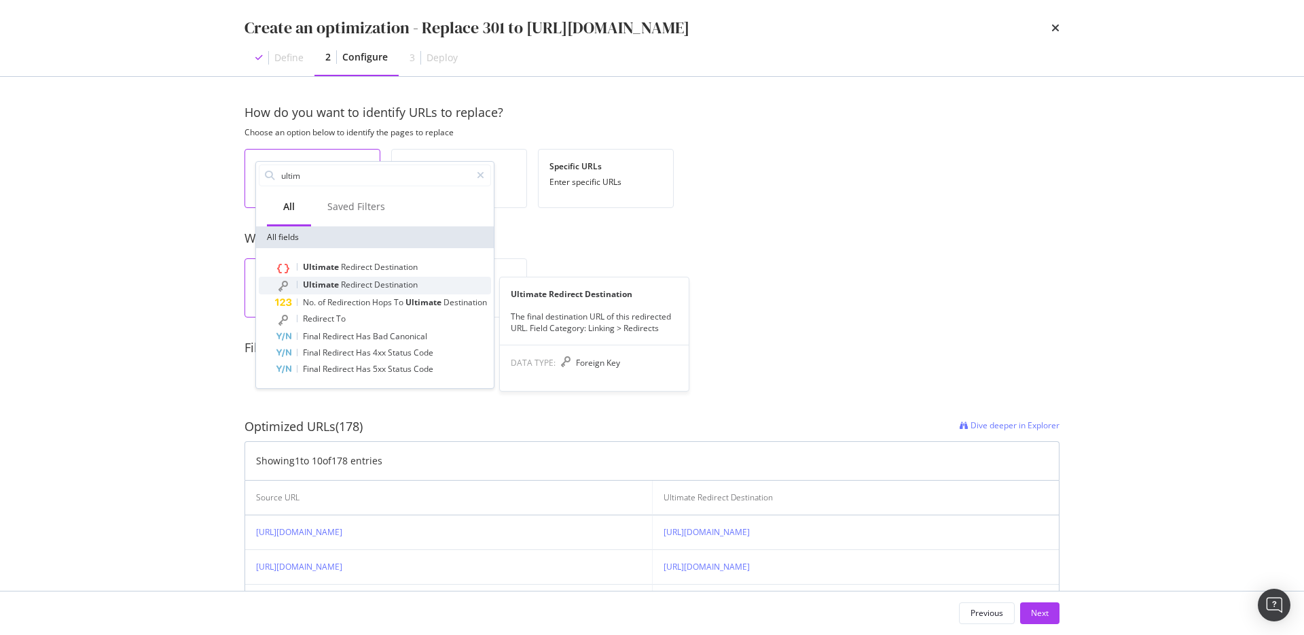
type input "ultim"
click at [353, 283] on span "Redirect" at bounding box center [357, 285] width 33 height 12
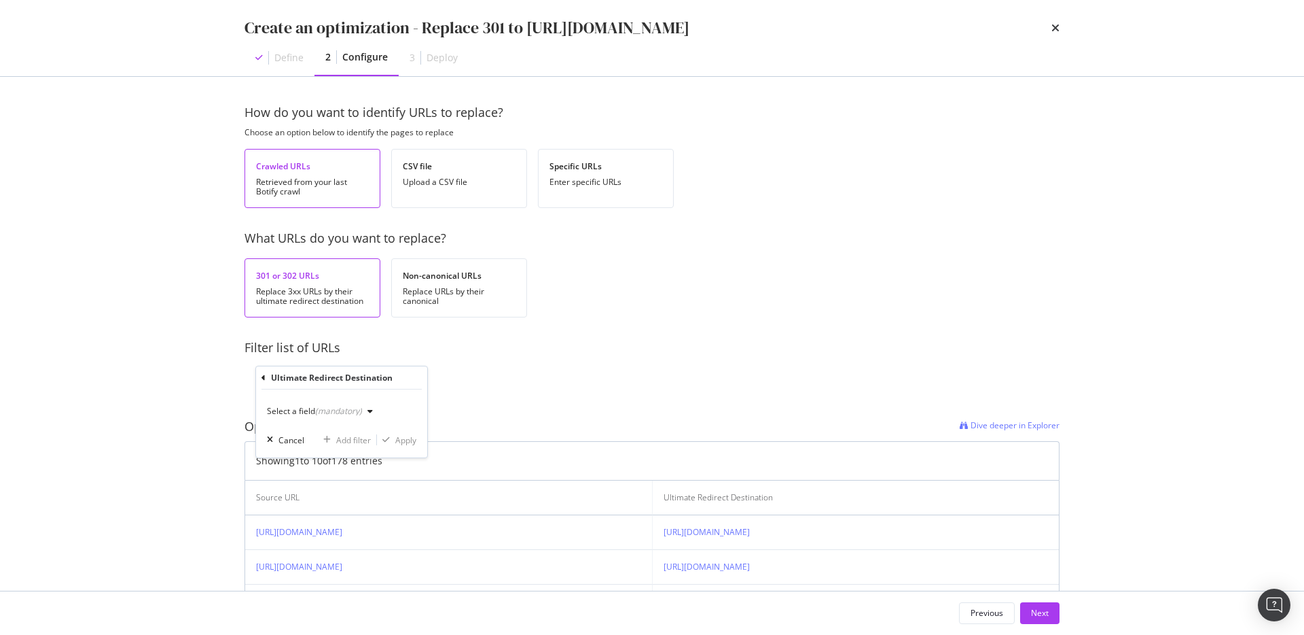
click at [331, 412] on div "(mandatory)" at bounding box center [338, 411] width 47 height 12
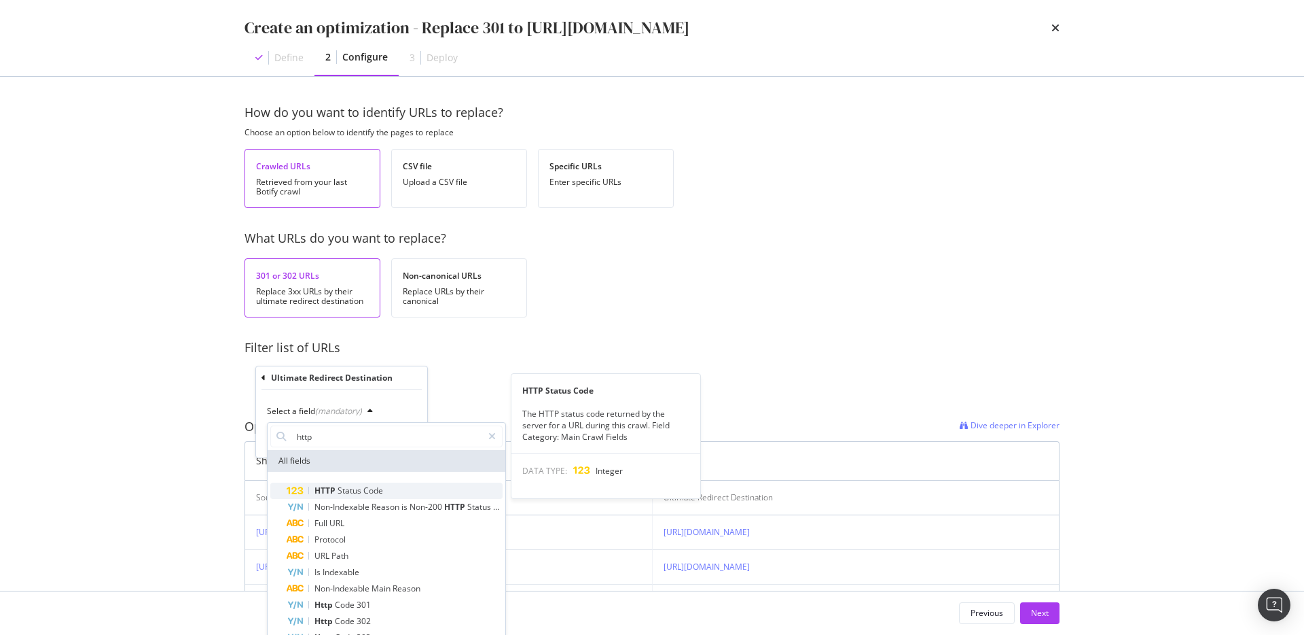
type input "http"
click at [359, 490] on span "Status" at bounding box center [351, 490] width 26 height 12
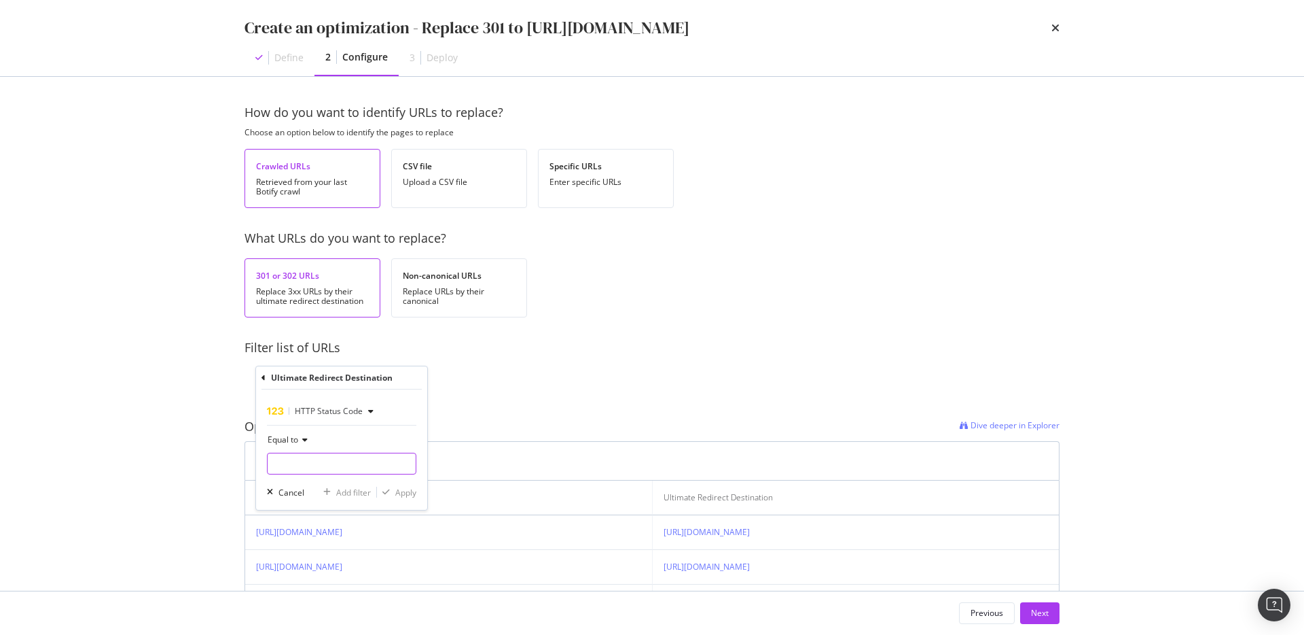
click at [308, 461] on input "modal" at bounding box center [341, 463] width 149 height 22
click at [303, 478] on span "200" at bounding box center [318, 482] width 95 height 12
type input "200"
click at [404, 497] on div "Apply" at bounding box center [405, 492] width 21 height 12
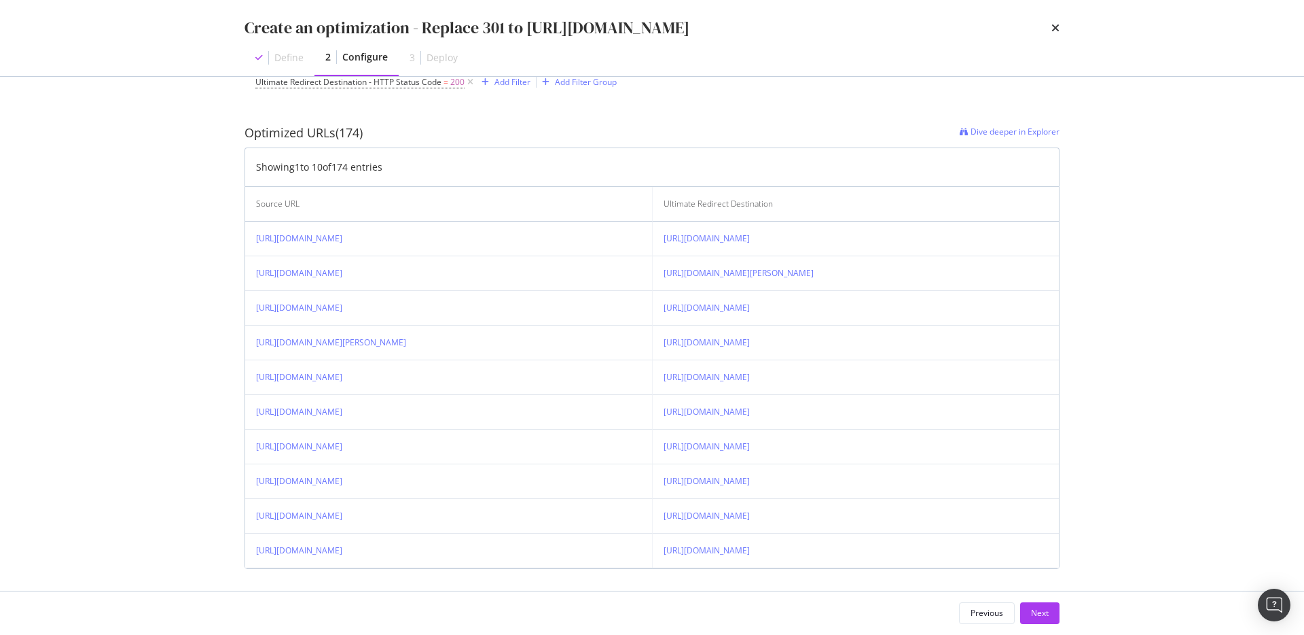
scroll to position [321, 0]
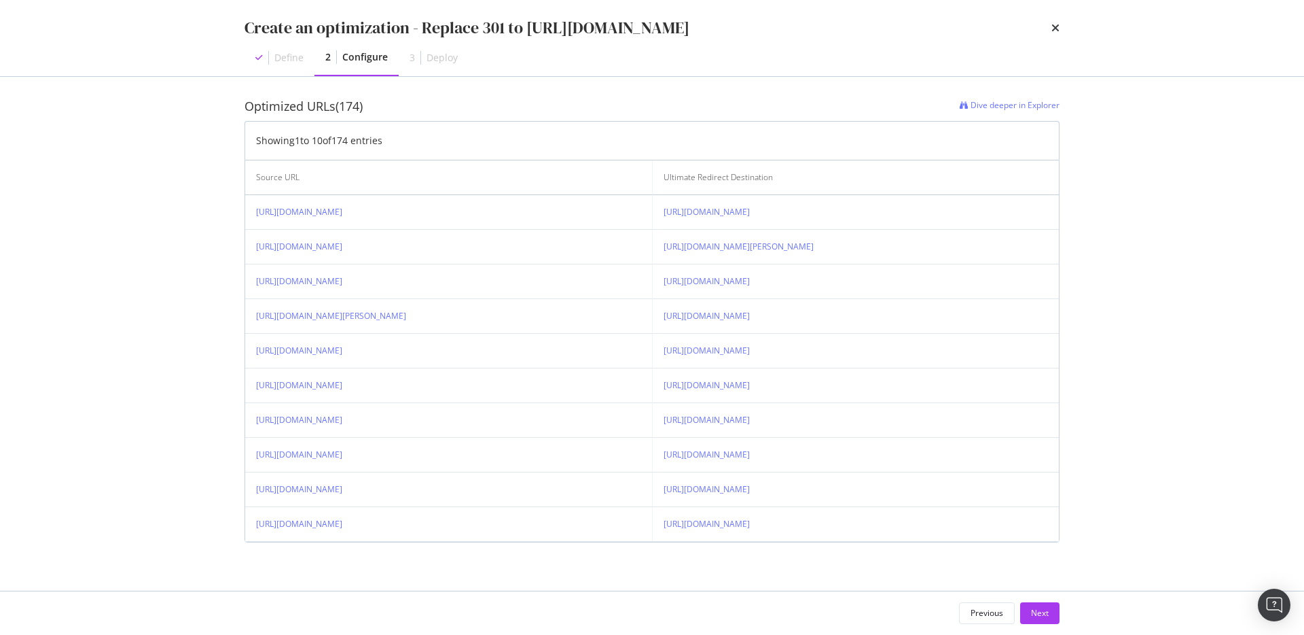
click at [1068, 611] on div "Previous Next" at bounding box center [652, 612] width 870 height 43
click at [1052, 612] on button "Next" at bounding box center [1039, 613] width 39 height 22
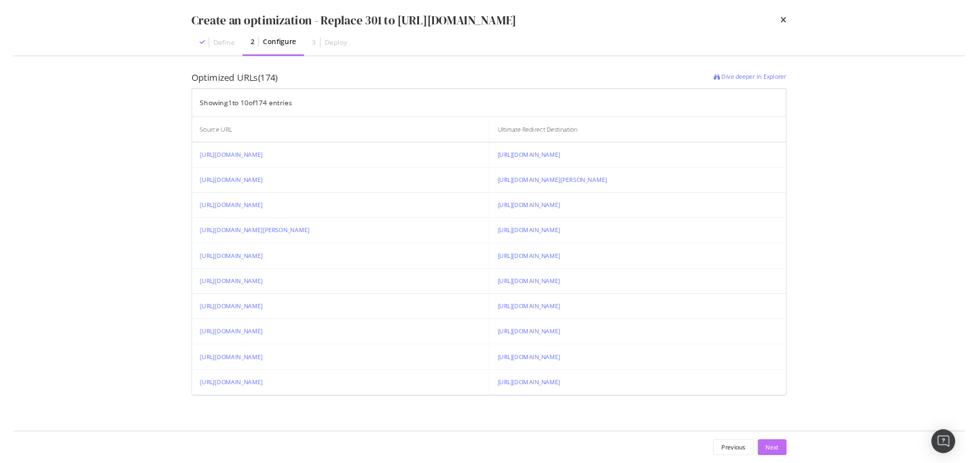
scroll to position [0, 0]
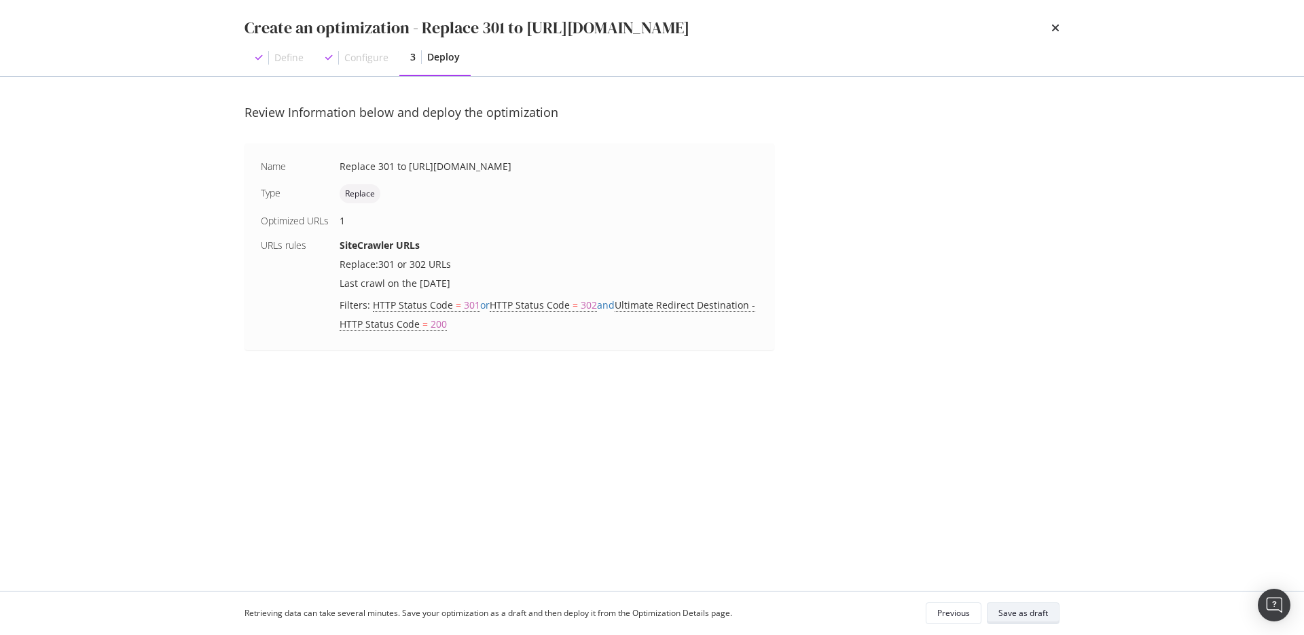
click at [1025, 610] on div "Save as draft" at bounding box center [1024, 613] width 50 height 12
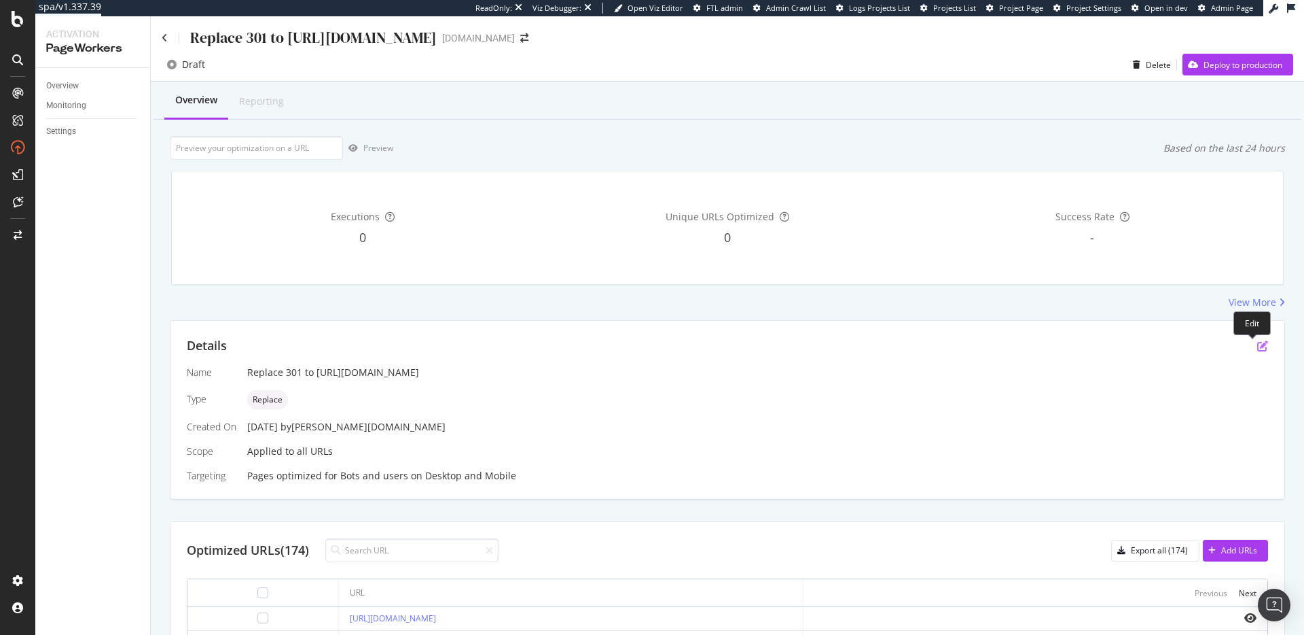
click at [1257, 348] on icon "pen-to-square" at bounding box center [1262, 345] width 11 height 11
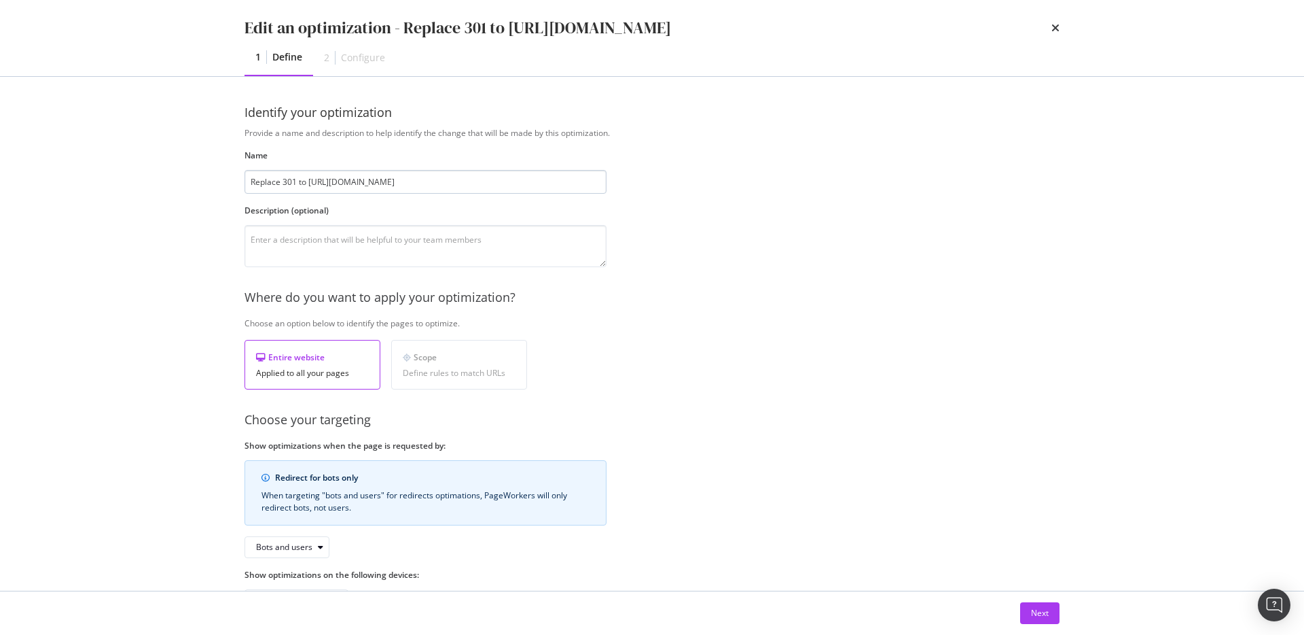
drag, startPoint x: 299, startPoint y: 181, endPoint x: 543, endPoint y: 188, distance: 244.0
click at [543, 188] on input "Replace 301 to https://hk.st-dupont.com/zh-tw" at bounding box center [426, 182] width 362 height 24
type input "Replace 301 Sep 2025"
click at [1050, 621] on button "Next" at bounding box center [1039, 613] width 39 height 22
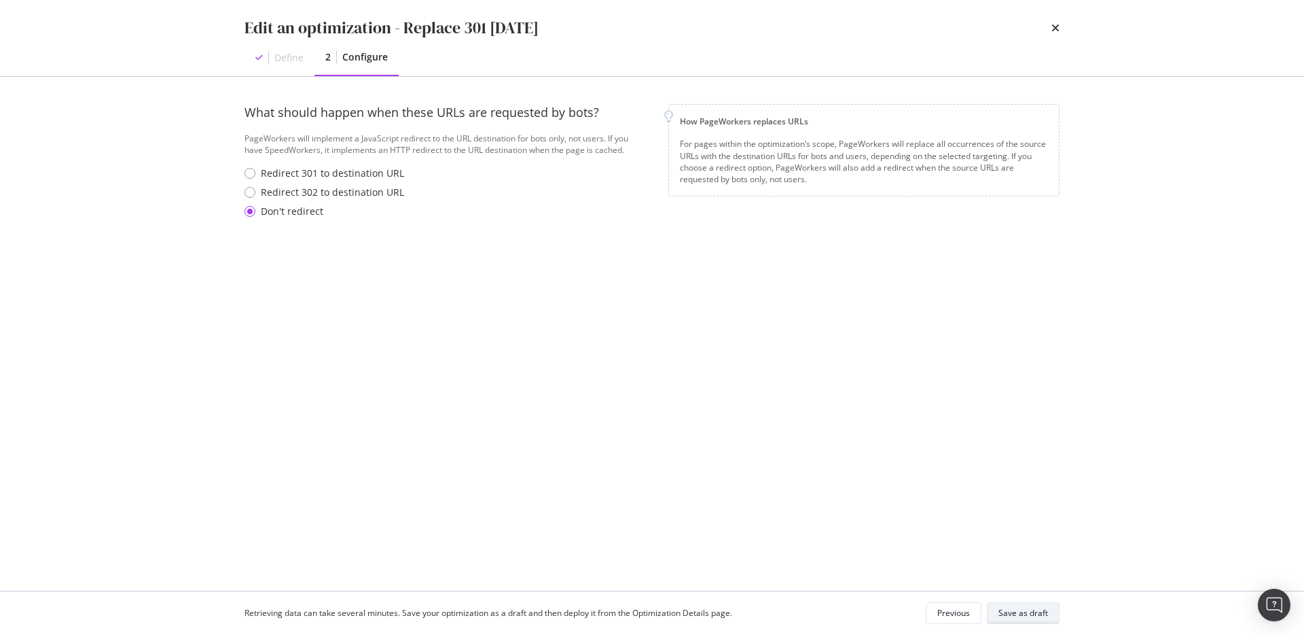
click at [1043, 616] on div "Save as draft" at bounding box center [1024, 613] width 50 height 12
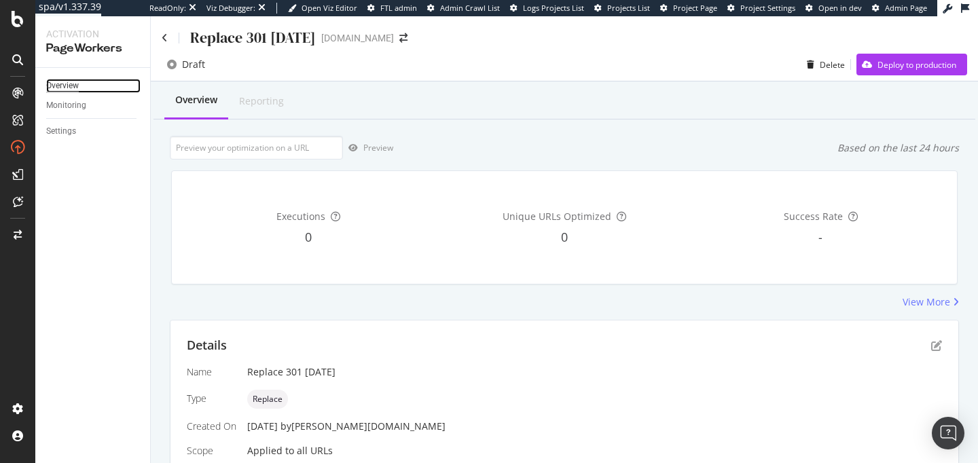
click at [69, 84] on div "Overview" at bounding box center [62, 86] width 33 height 14
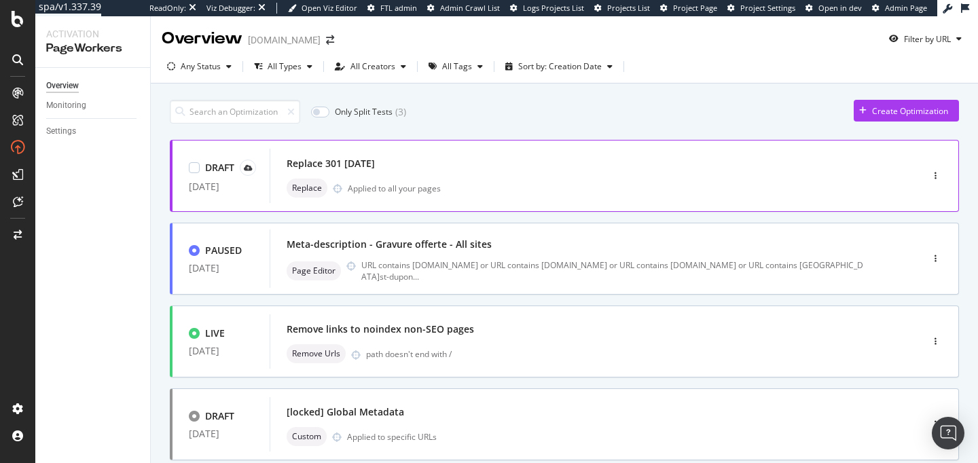
click at [554, 168] on div "Replace 301 Sep 2025" at bounding box center [575, 163] width 577 height 19
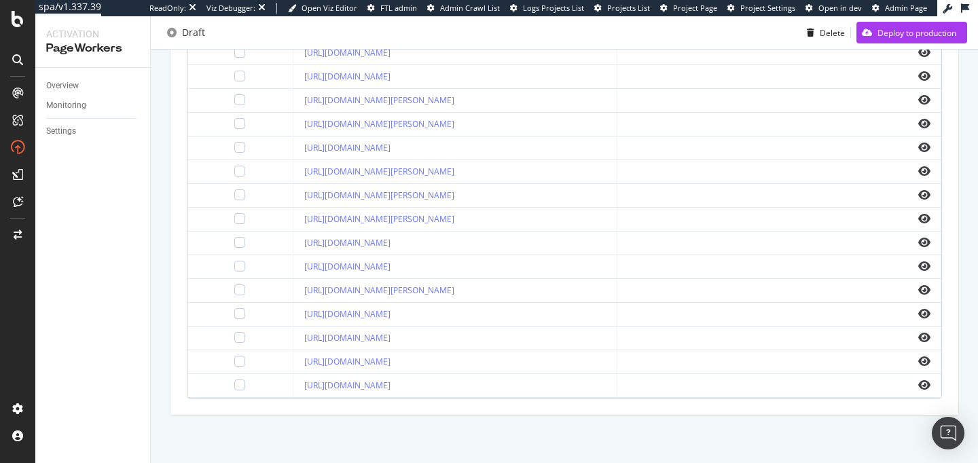
scroll to position [456, 0]
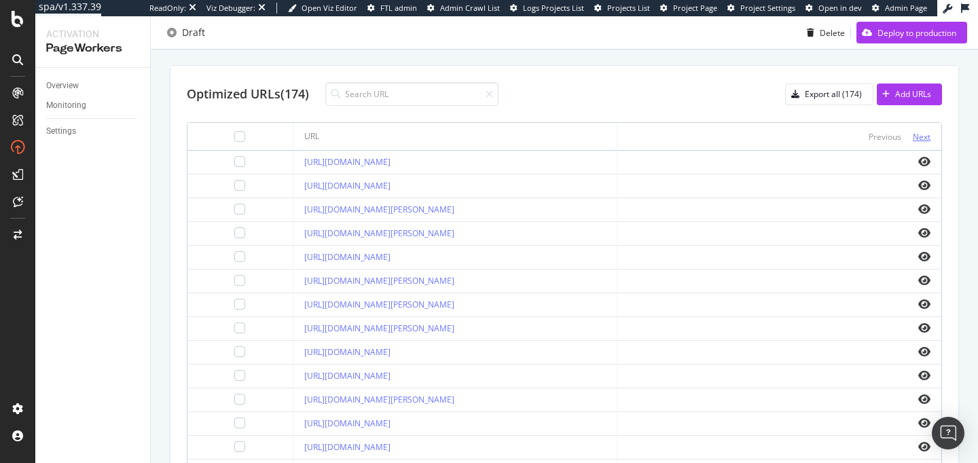
click at [913, 137] on div "Next" at bounding box center [922, 137] width 18 height 12
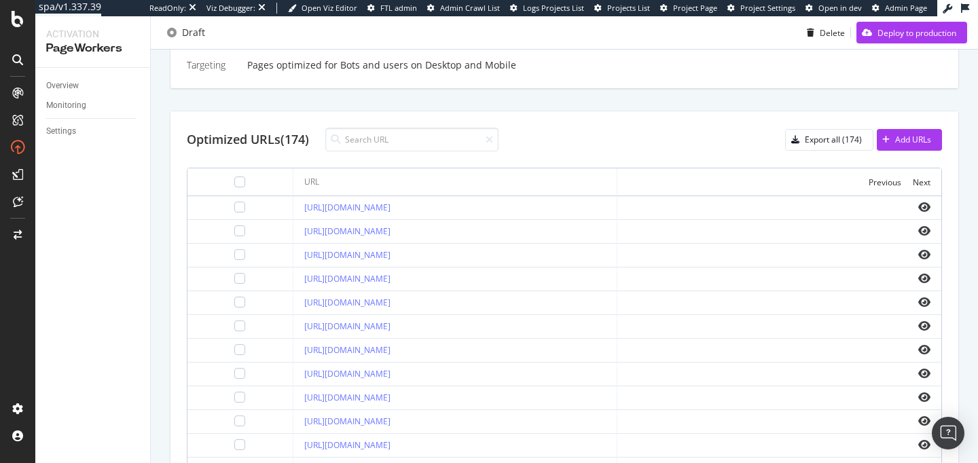
scroll to position [378, 0]
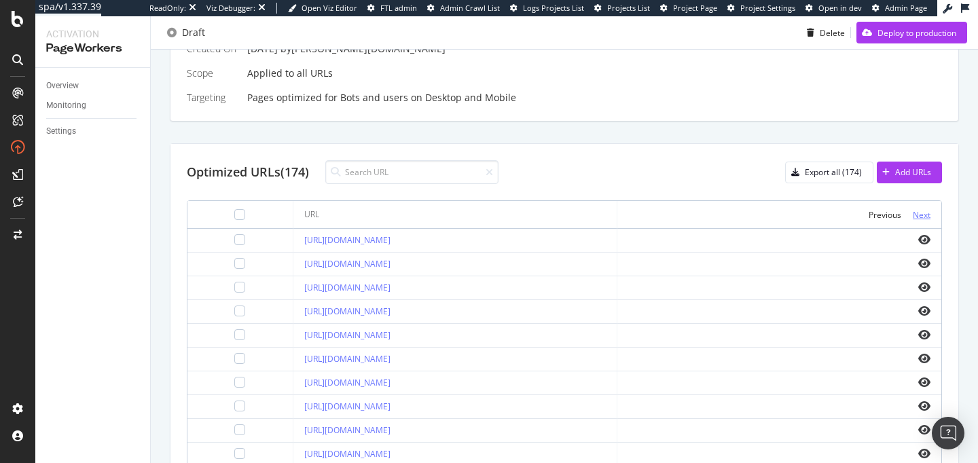
click at [916, 211] on div "Next" at bounding box center [922, 215] width 18 height 12
click at [353, 285] on link "https://hk.st-dupont.com/zh-tw" at bounding box center [347, 288] width 86 height 12
drag, startPoint x: 251, startPoint y: 284, endPoint x: 395, endPoint y: 288, distance: 144.1
click at [395, 288] on td "https://hk.st-dupont.com/zh-tw" at bounding box center [455, 288] width 324 height 24
copy link "https://hk.st-dupont.com/zh-tw"
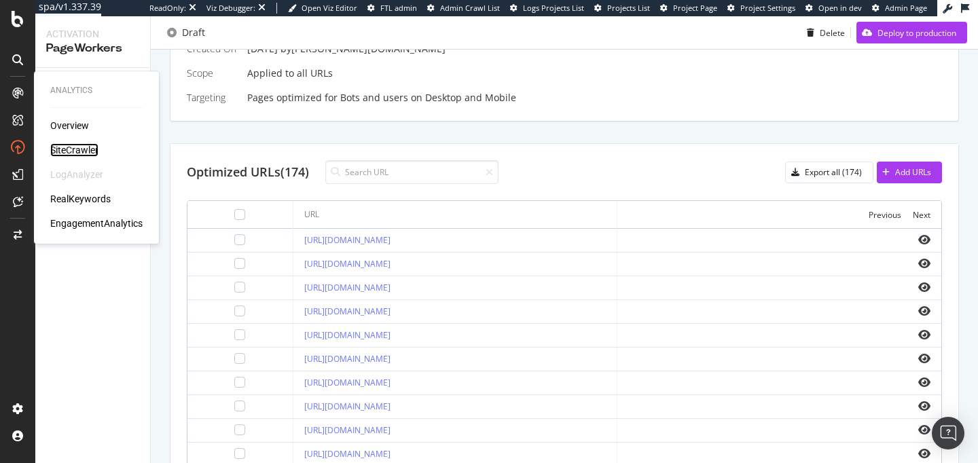
click at [73, 153] on div "SiteCrawler" at bounding box center [74, 150] width 48 height 14
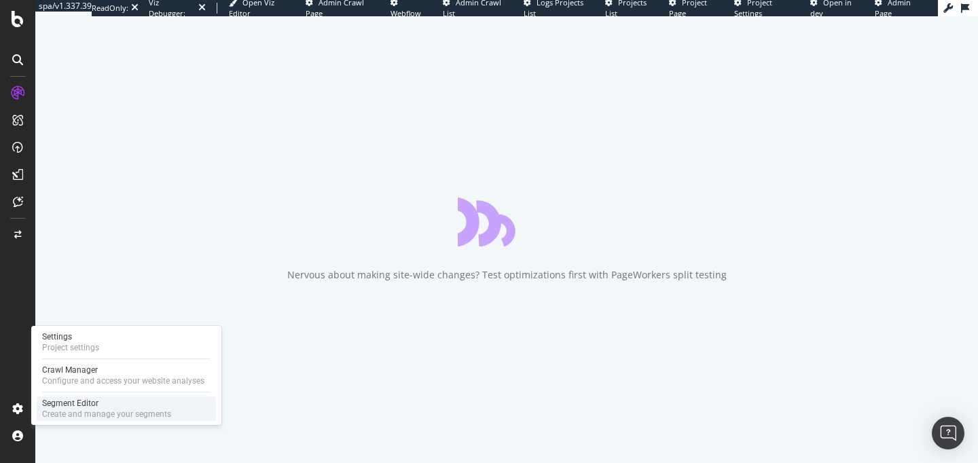
click at [77, 412] on div "Create and manage your segments" at bounding box center [106, 414] width 129 height 11
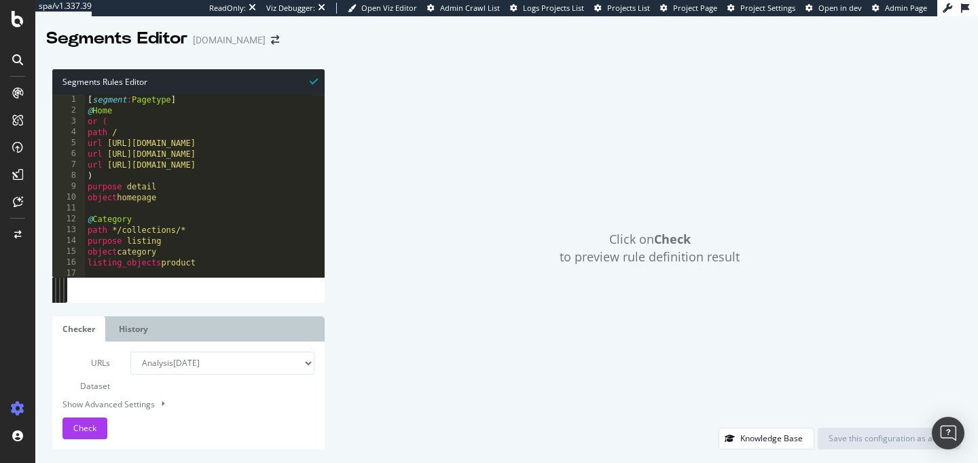
type textarea ")"
click at [274, 179] on div "[ segment : Pagetype ] @ Home or ( path / url https://hk.st-dupont.com/zh url h…" at bounding box center [200, 196] width 230 height 204
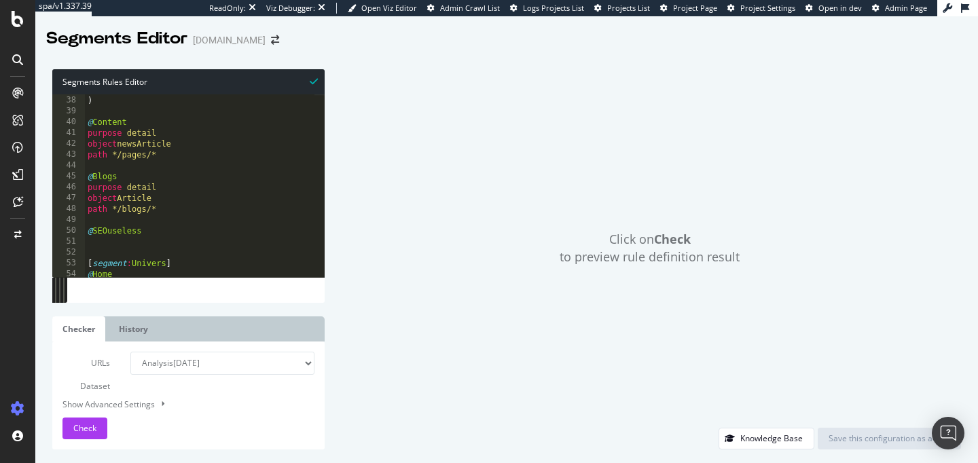
scroll to position [410, 0]
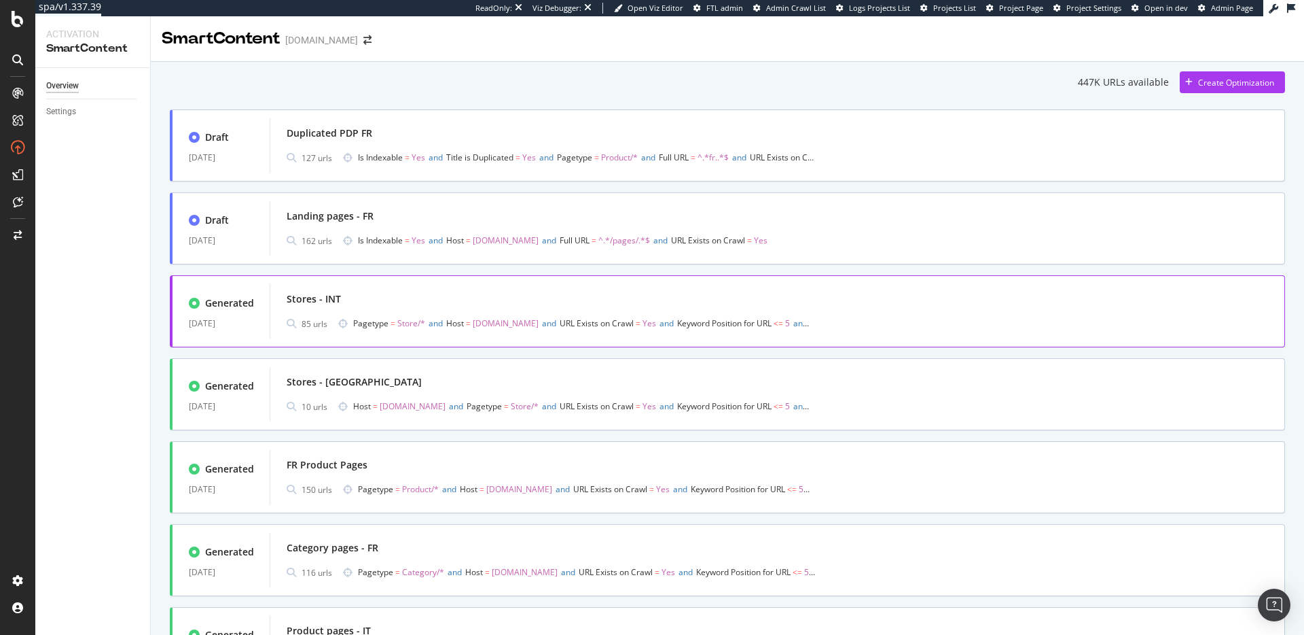
click at [628, 306] on div "Stores - INT" at bounding box center [778, 298] width 982 height 19
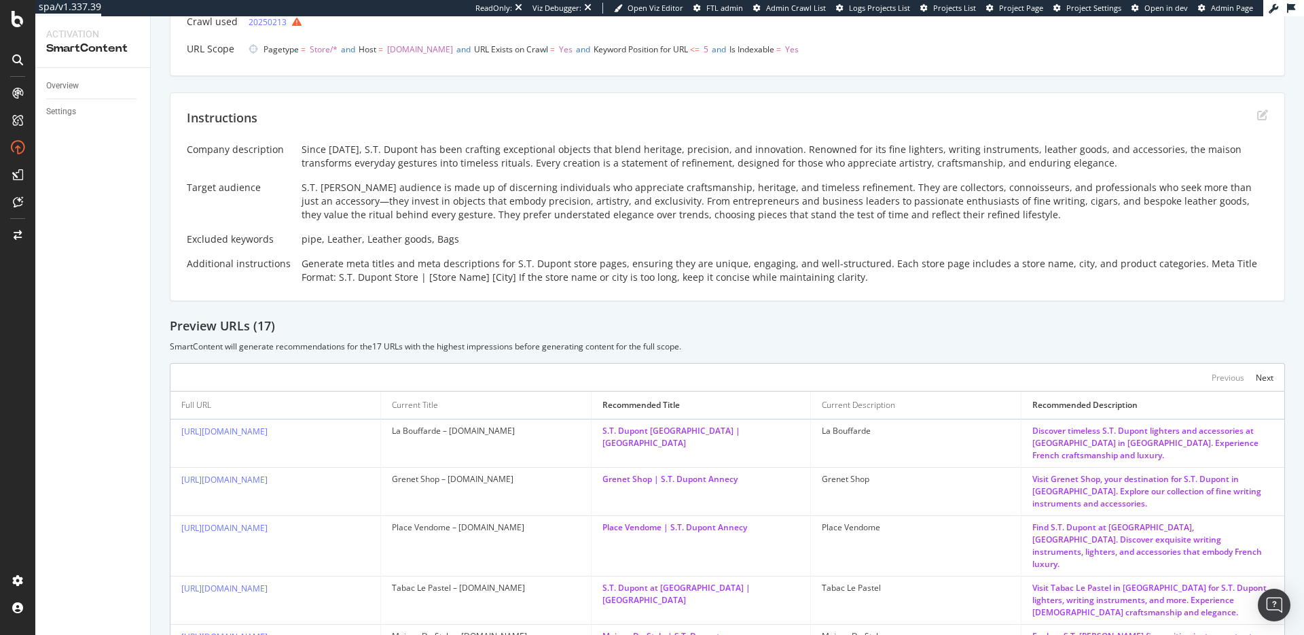
scroll to position [371, 0]
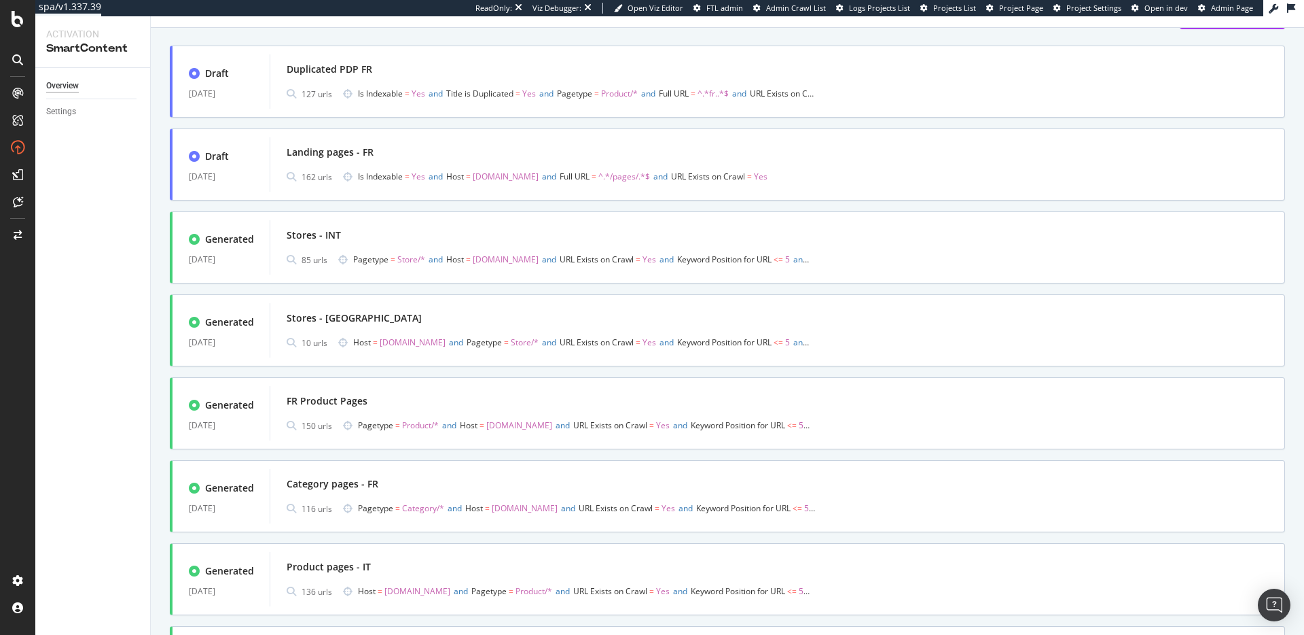
scroll to position [456, 0]
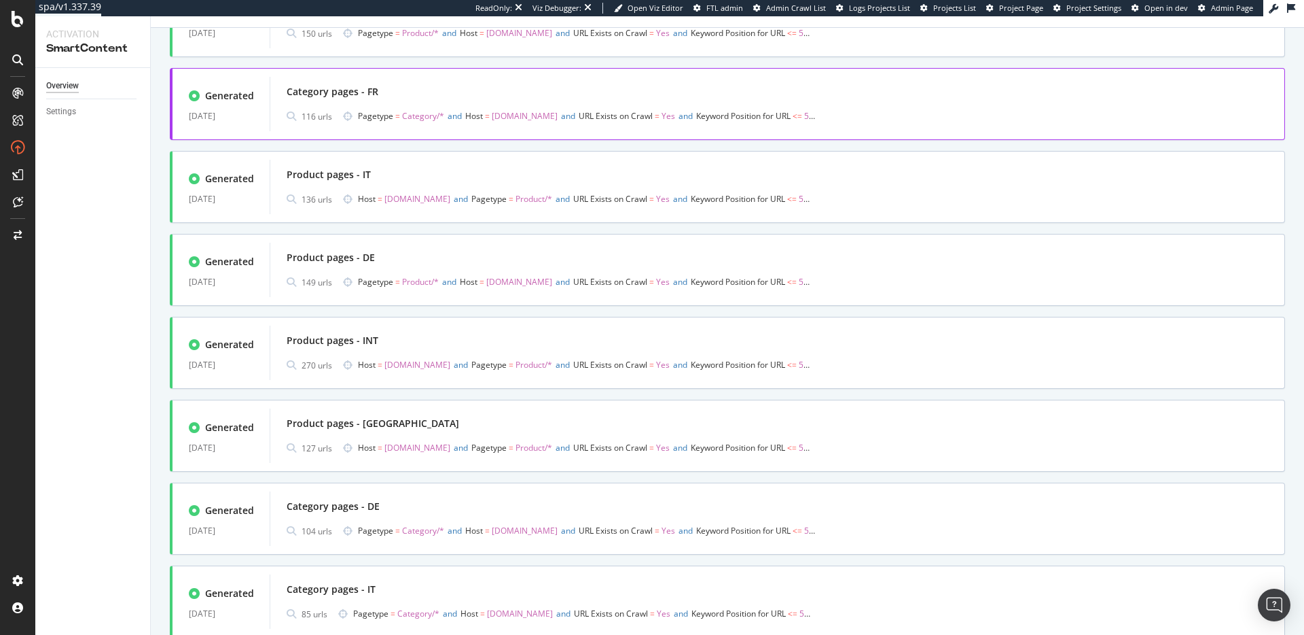
click at [494, 91] on div "Category pages - FR" at bounding box center [778, 91] width 982 height 19
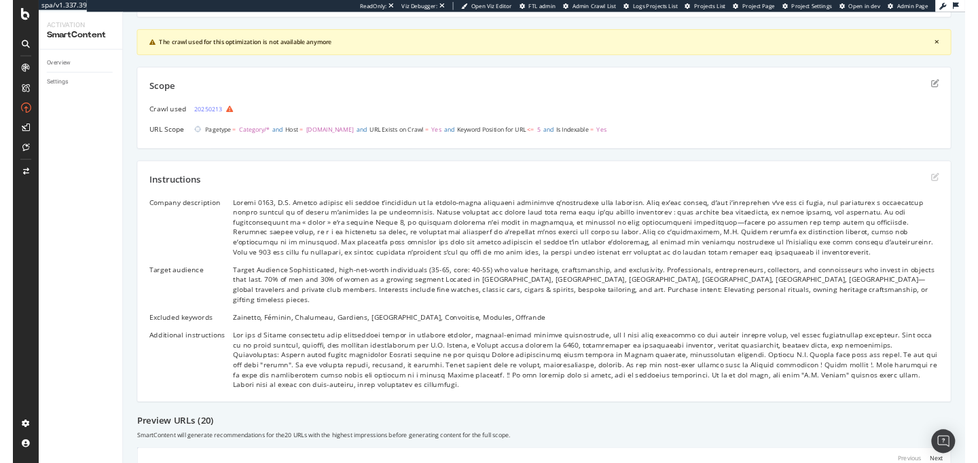
scroll to position [348, 0]
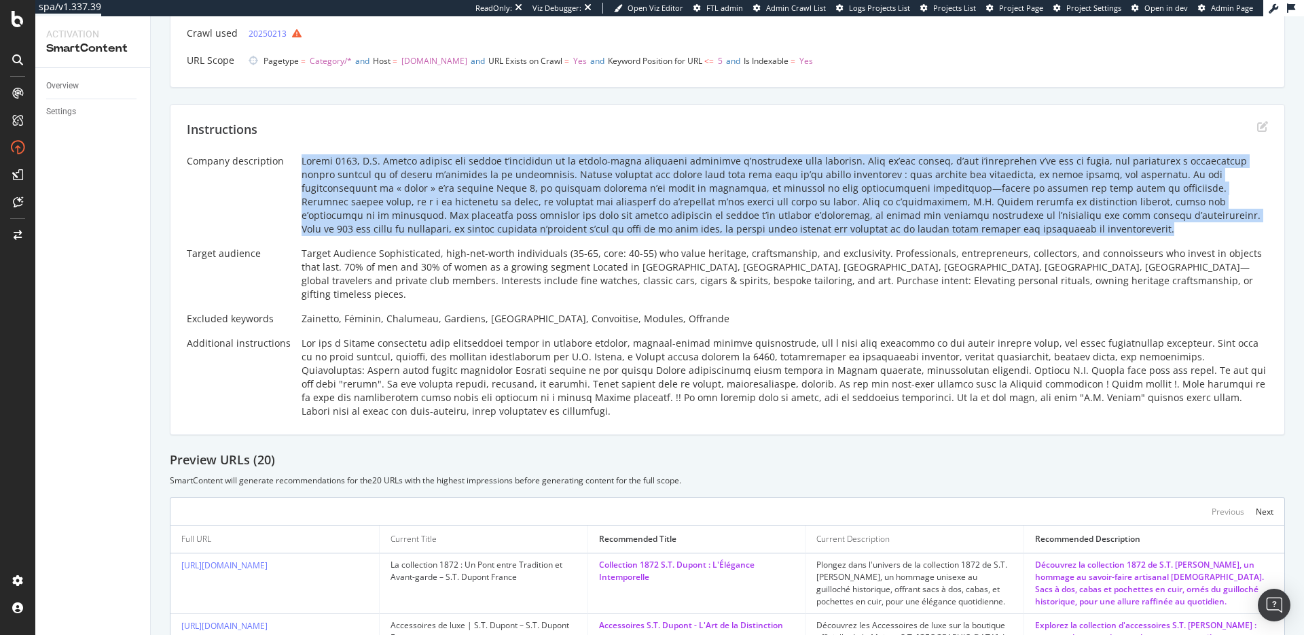
drag, startPoint x: 299, startPoint y: 160, endPoint x: 792, endPoint y: 226, distance: 497.7
click at [792, 226] on div at bounding box center [785, 195] width 967 height 82
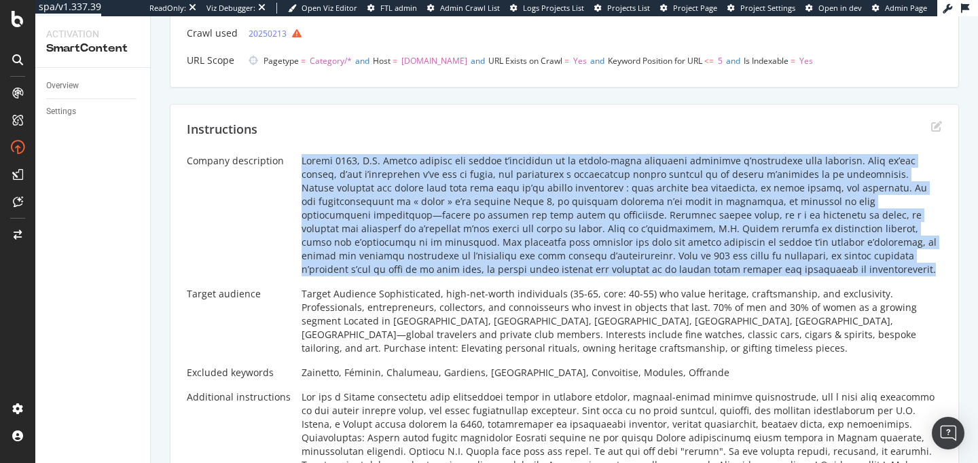
click at [563, 223] on div at bounding box center [622, 215] width 641 height 122
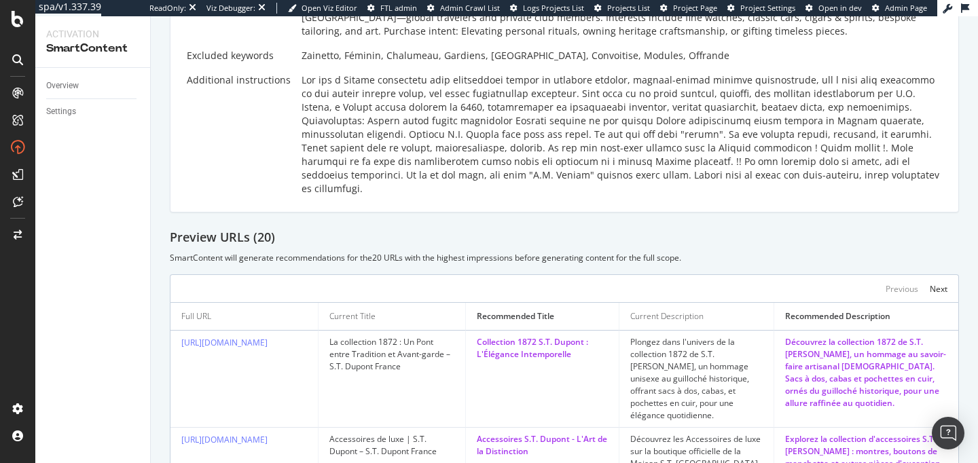
scroll to position [666, 0]
click at [448, 163] on div at bounding box center [622, 133] width 641 height 122
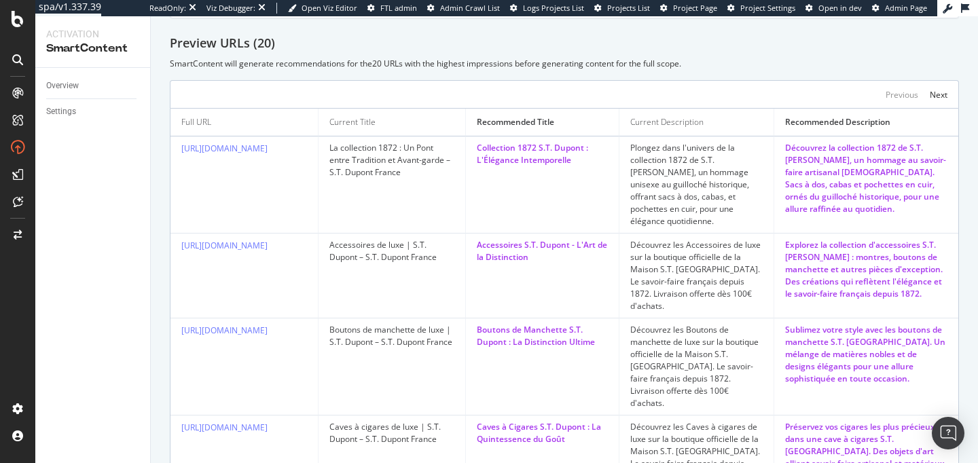
scroll to position [860, 0]
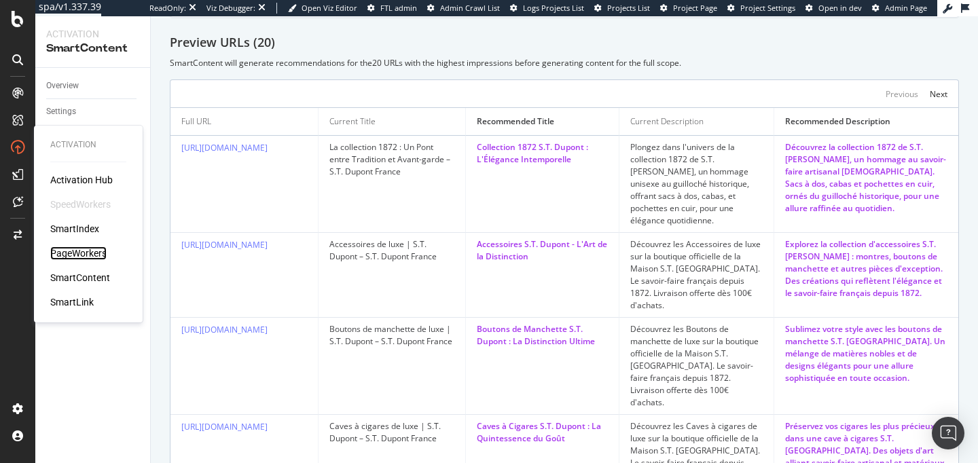
click at [73, 253] on div "PageWorkers" at bounding box center [78, 254] width 56 height 14
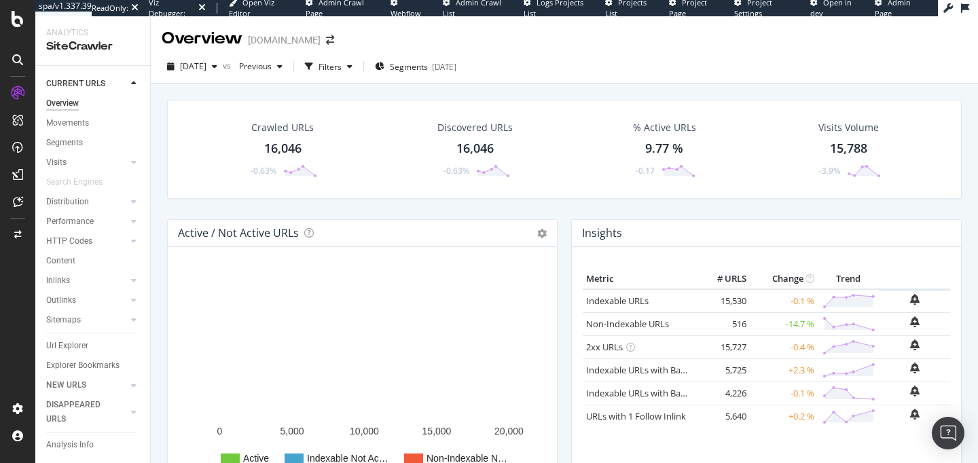
scroll to position [23, 0]
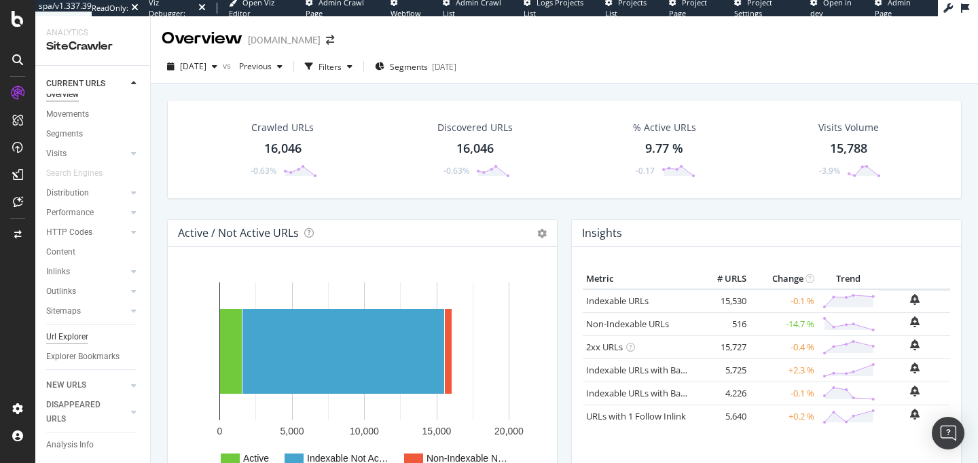
click at [63, 330] on div "Url Explorer" at bounding box center [67, 337] width 42 height 14
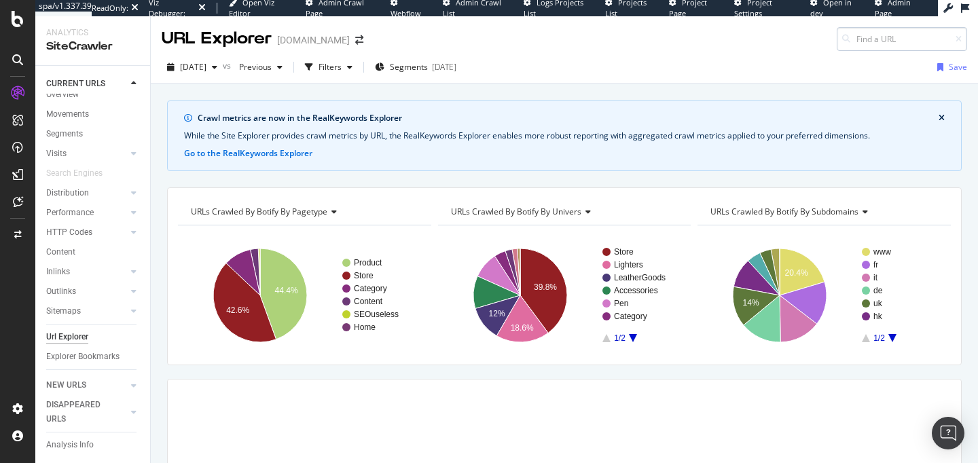
click at [862, 43] on input at bounding box center [902, 39] width 130 height 24
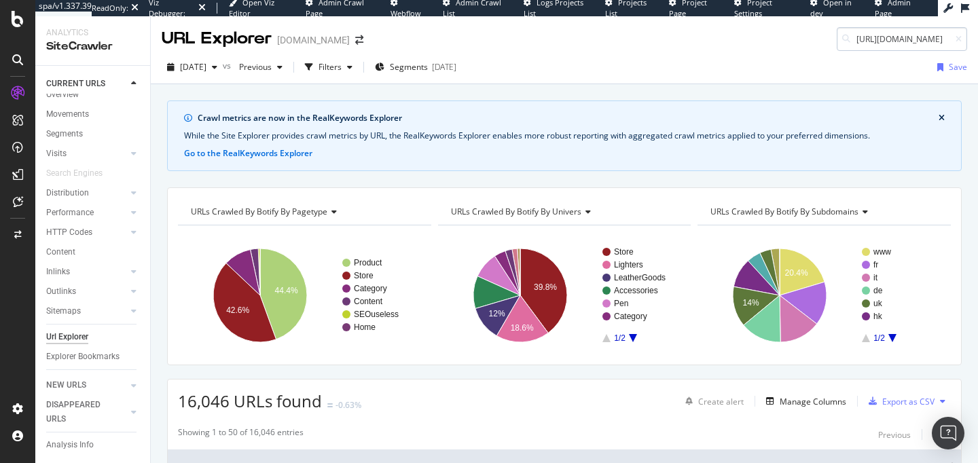
scroll to position [0, 26]
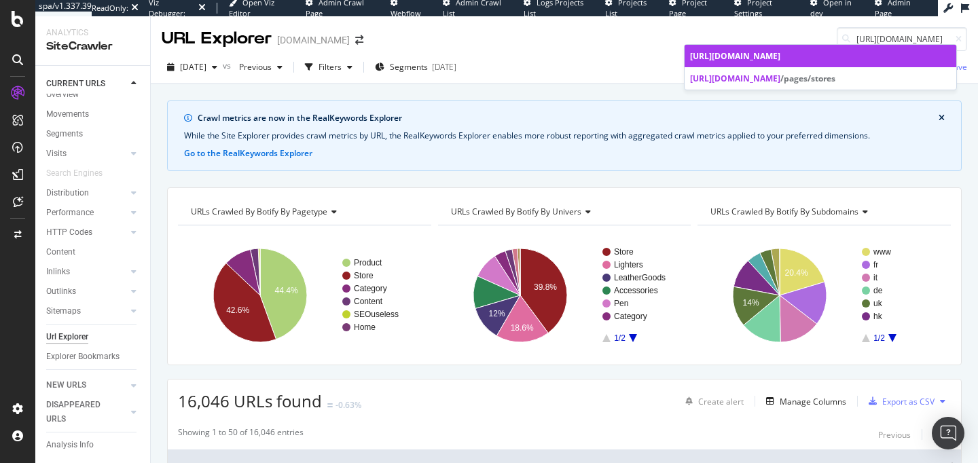
type input "[URL][DOMAIN_NAME]"
click at [781, 54] on span "[URL][DOMAIN_NAME]" at bounding box center [735, 56] width 90 height 12
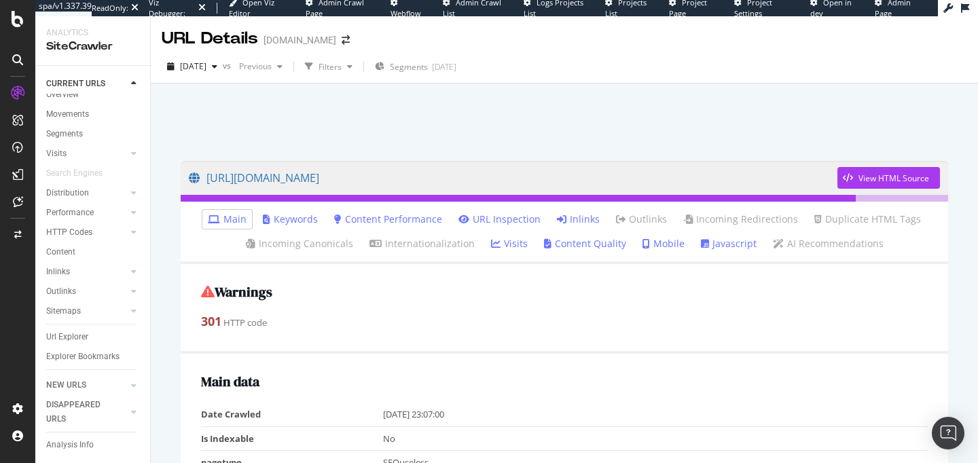
click at [569, 221] on link "Inlinks" at bounding box center [578, 220] width 43 height 14
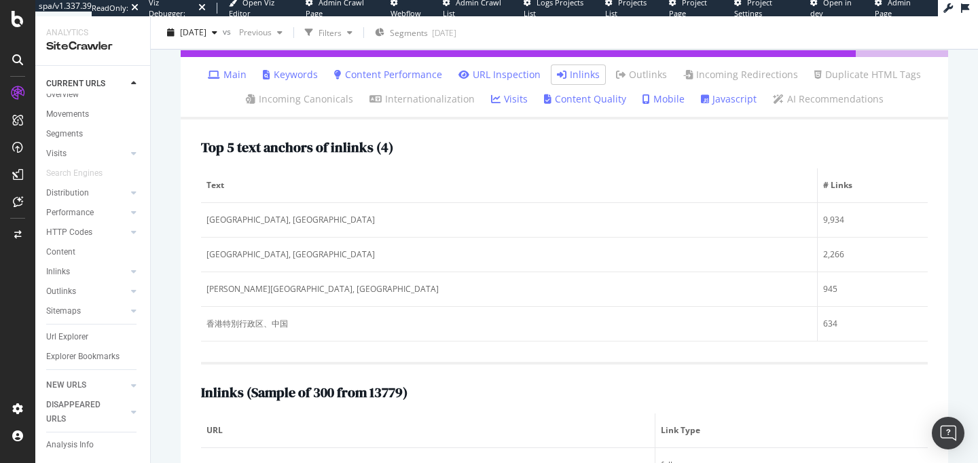
scroll to position [143, 0]
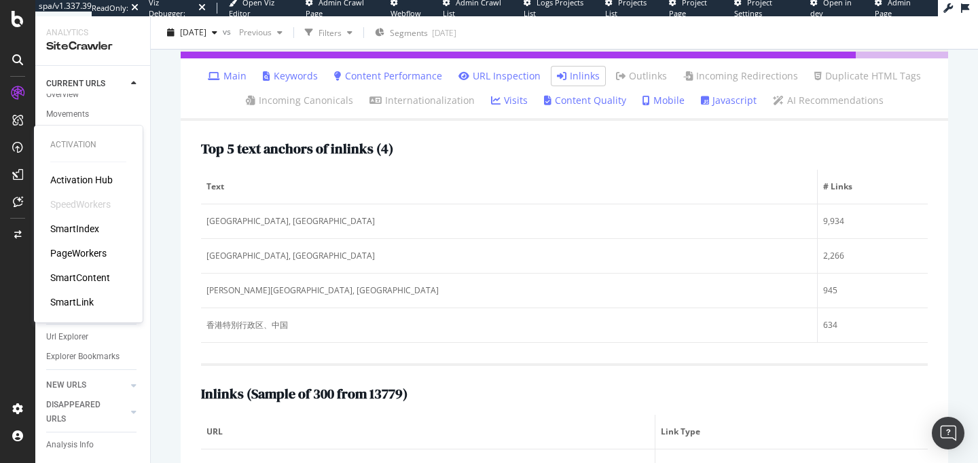
click at [93, 255] on div "PageWorkers" at bounding box center [78, 254] width 56 height 14
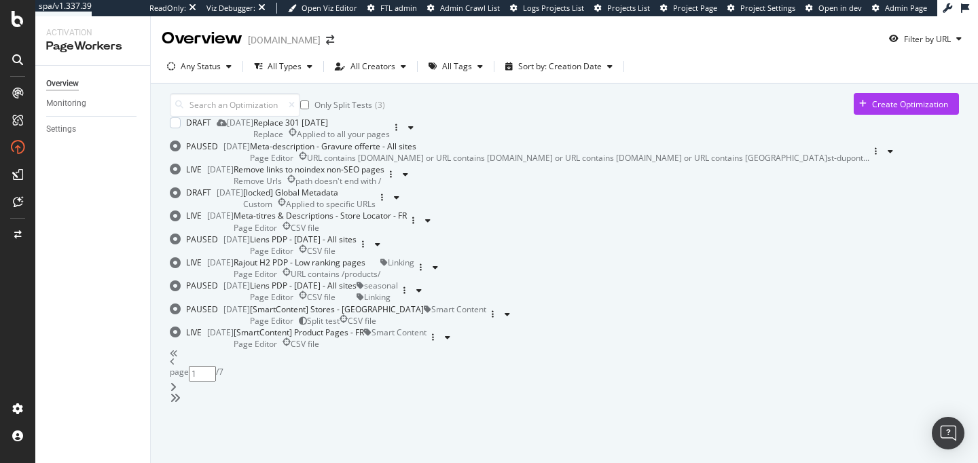
click at [390, 140] on div "Replace Applied to all your pages" at bounding box center [321, 134] width 137 height 12
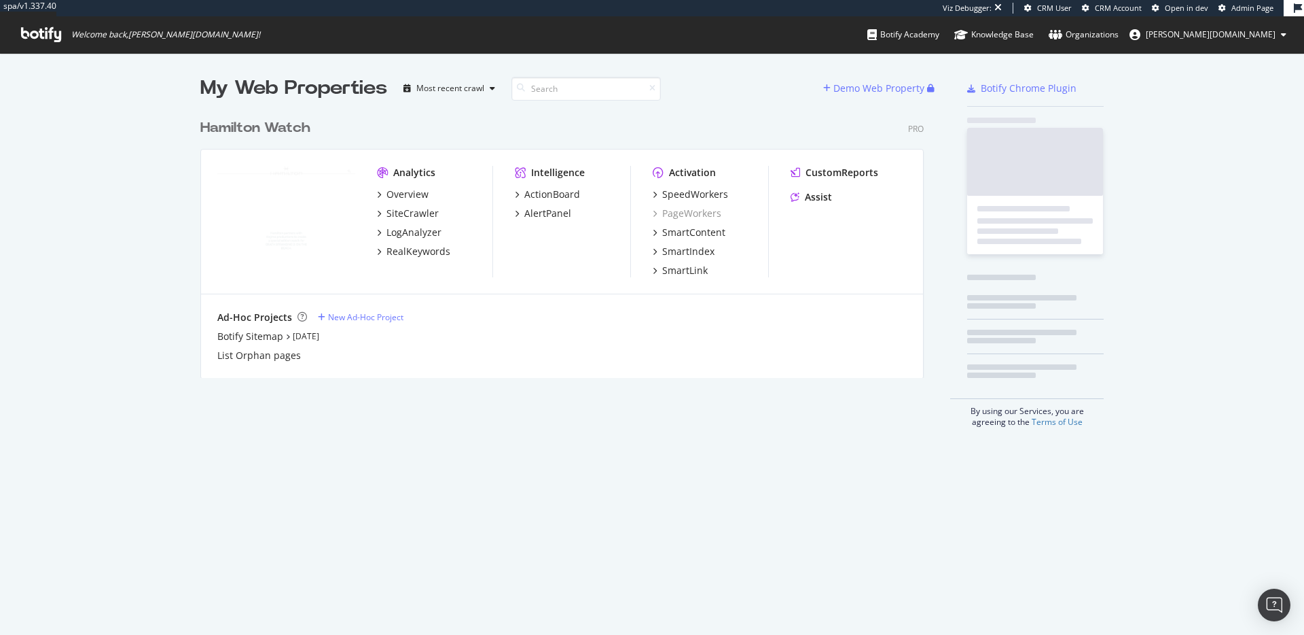
scroll to position [266, 724]
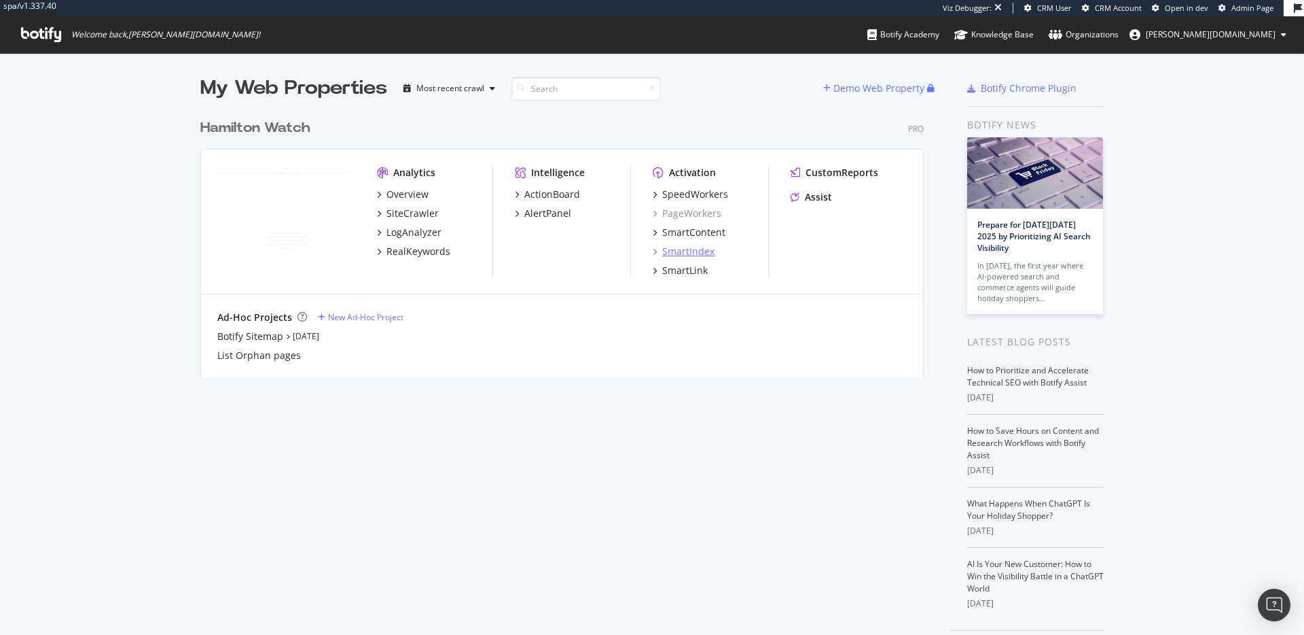
click at [688, 252] on div "SmartIndex" at bounding box center [688, 252] width 52 height 14
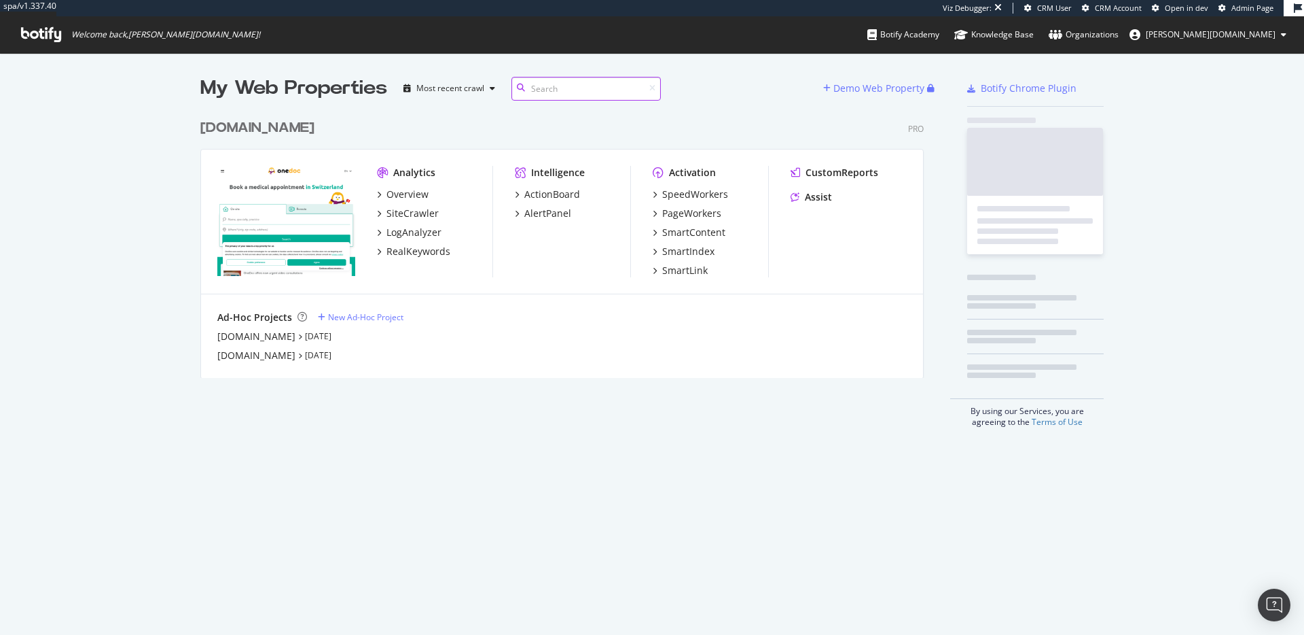
scroll to position [266, 724]
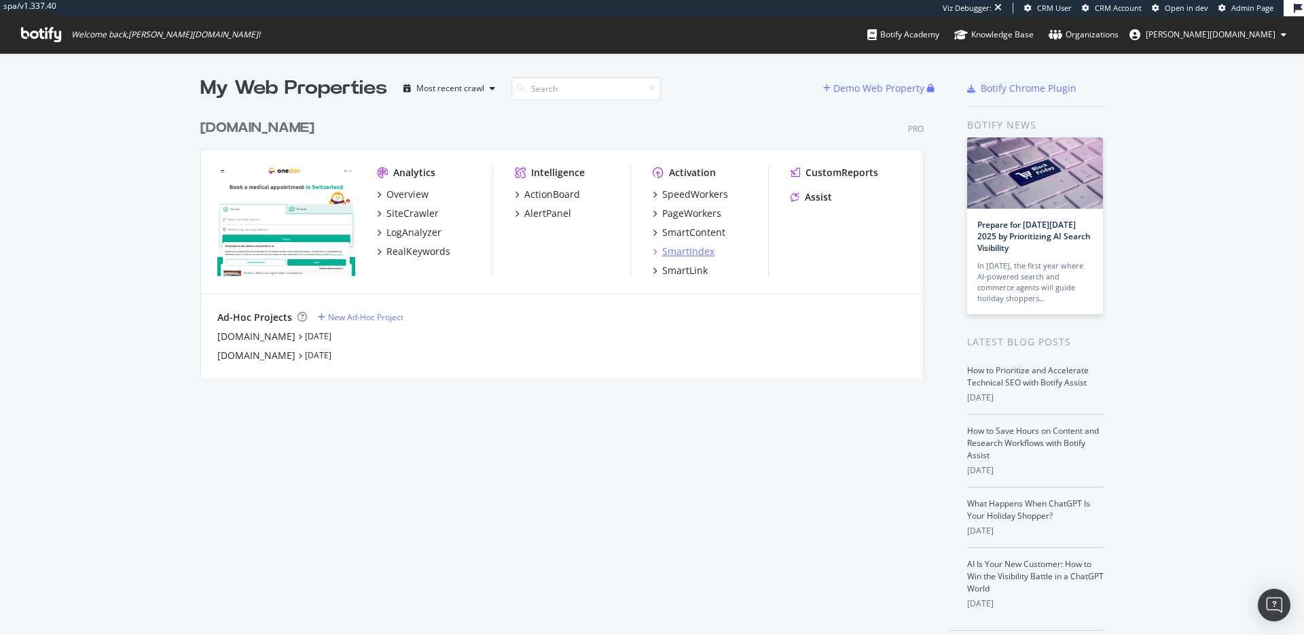
click at [678, 246] on div "SmartIndex" at bounding box center [688, 252] width 52 height 14
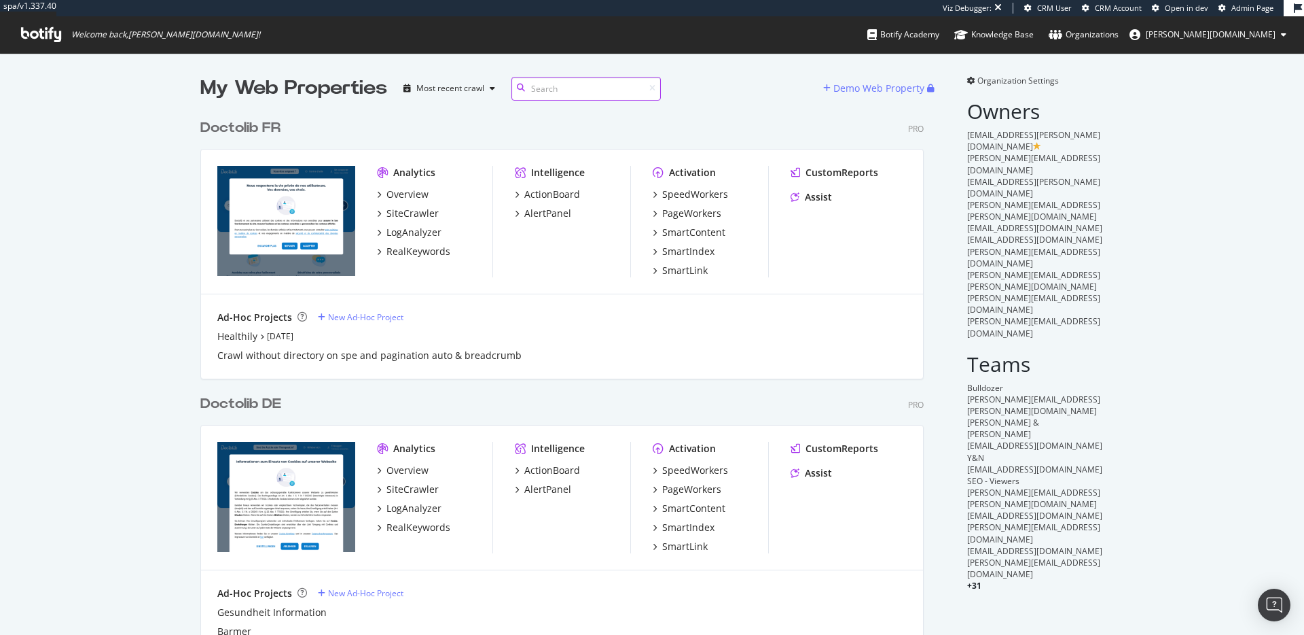
scroll to position [1096, 724]
click at [685, 254] on div "SmartIndex" at bounding box center [688, 252] width 52 height 14
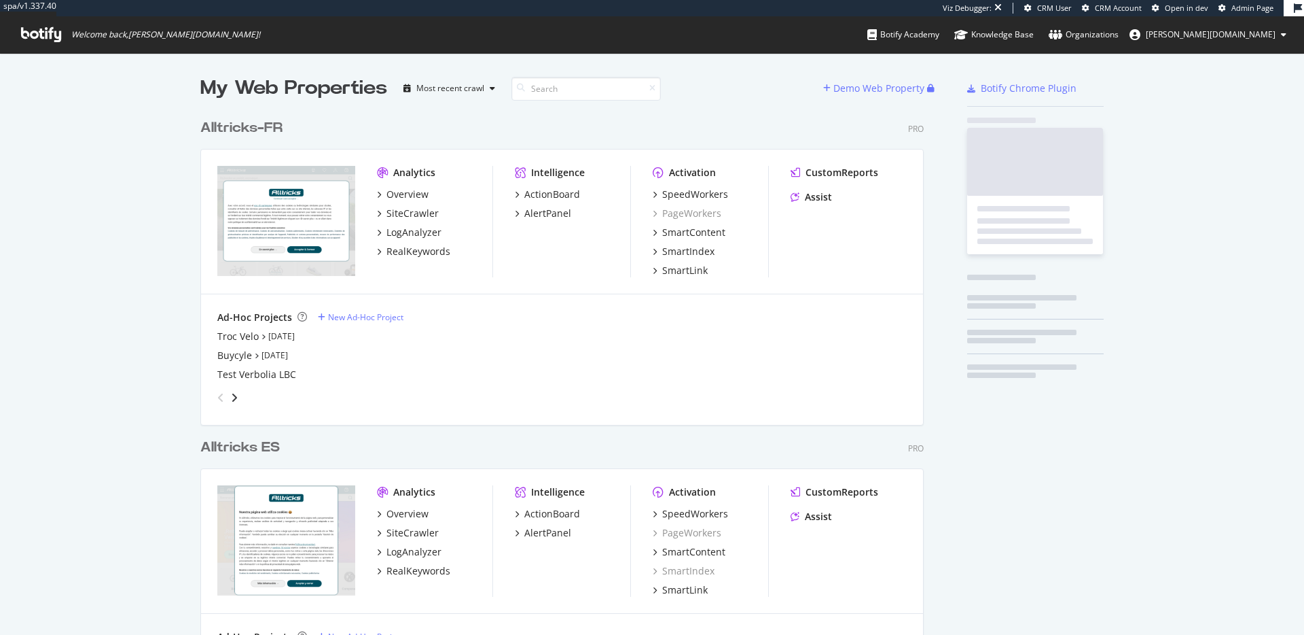
scroll to position [1513, 724]
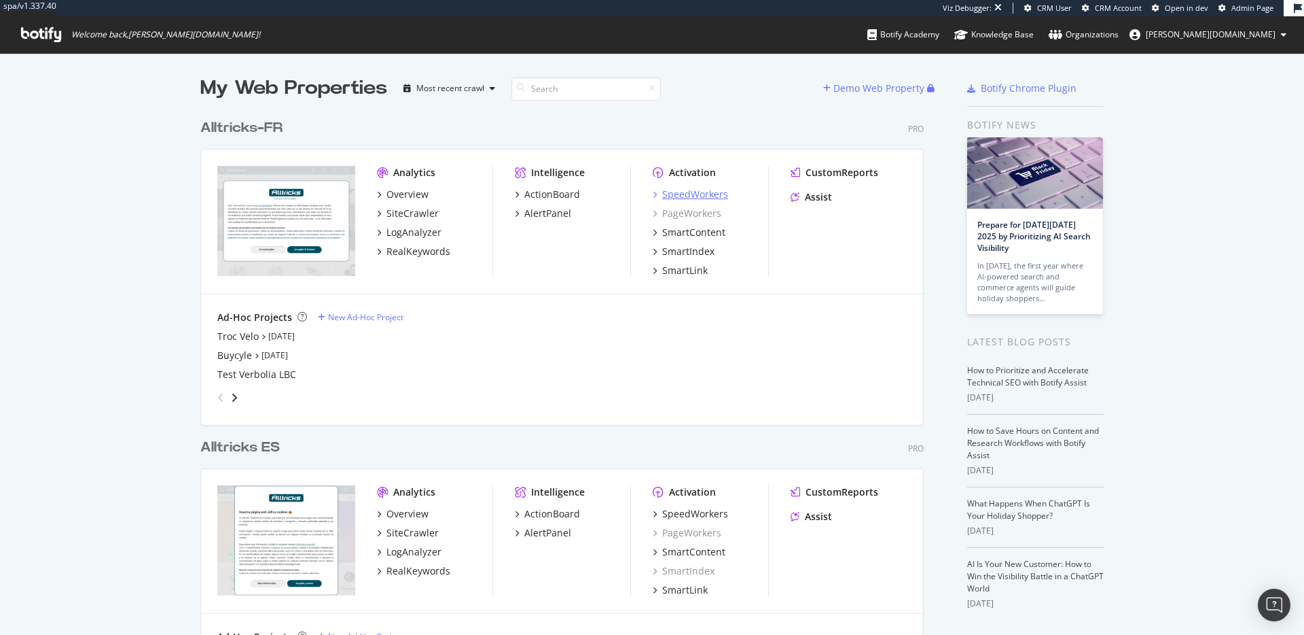
click at [690, 191] on div "SpeedWorkers" at bounding box center [695, 195] width 66 height 14
